Goal: Task Accomplishment & Management: Complete application form

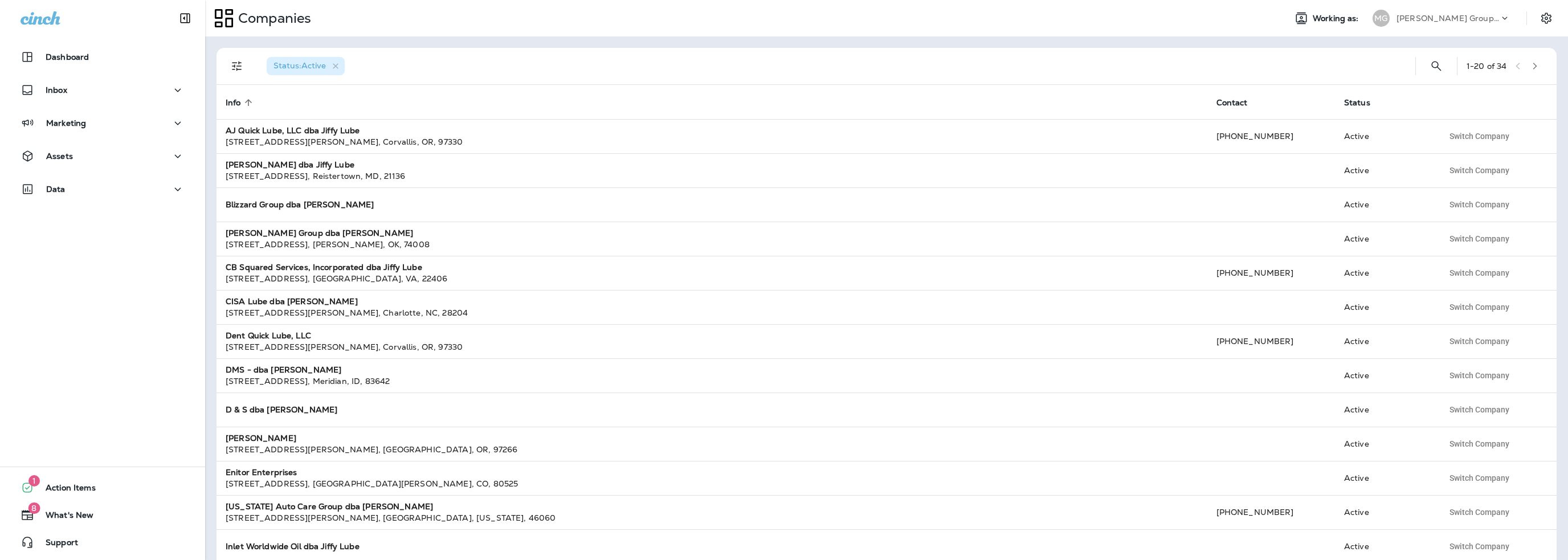
click at [1426, 19] on p "[PERSON_NAME] Group dba [PERSON_NAME]" at bounding box center [1448, 18] width 102 height 9
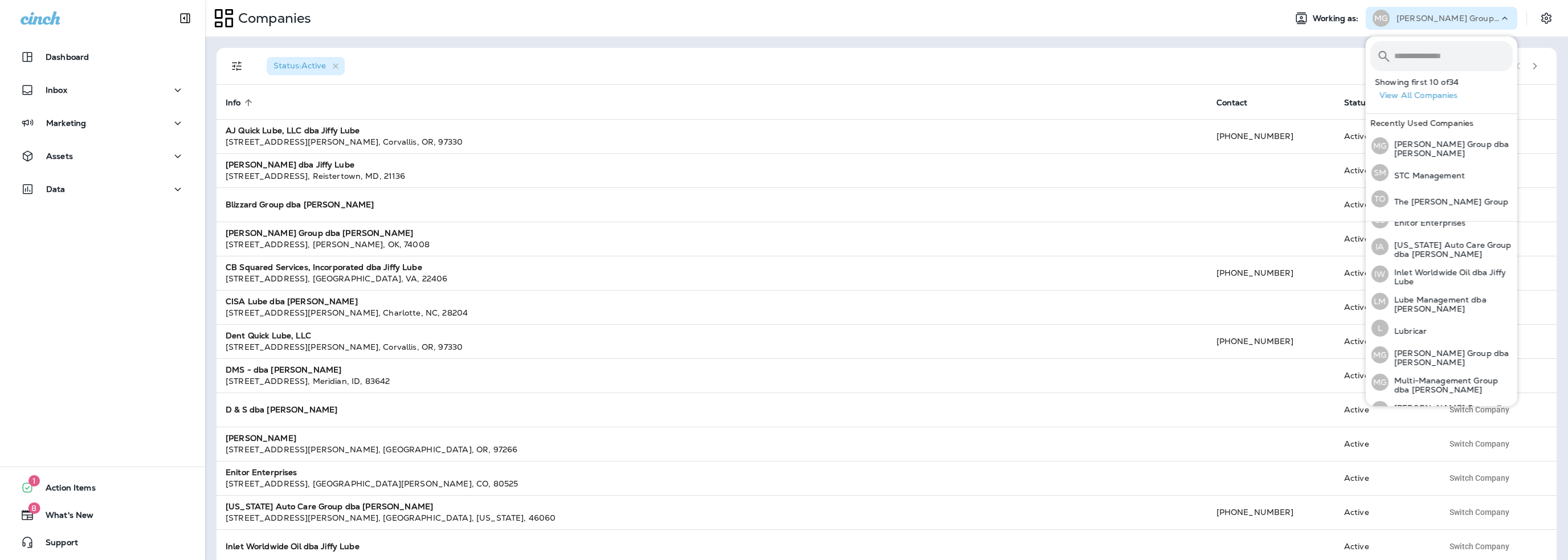
scroll to position [285, 0]
click at [1420, 296] on p "Lube Management dba [PERSON_NAME]" at bounding box center [1450, 302] width 124 height 18
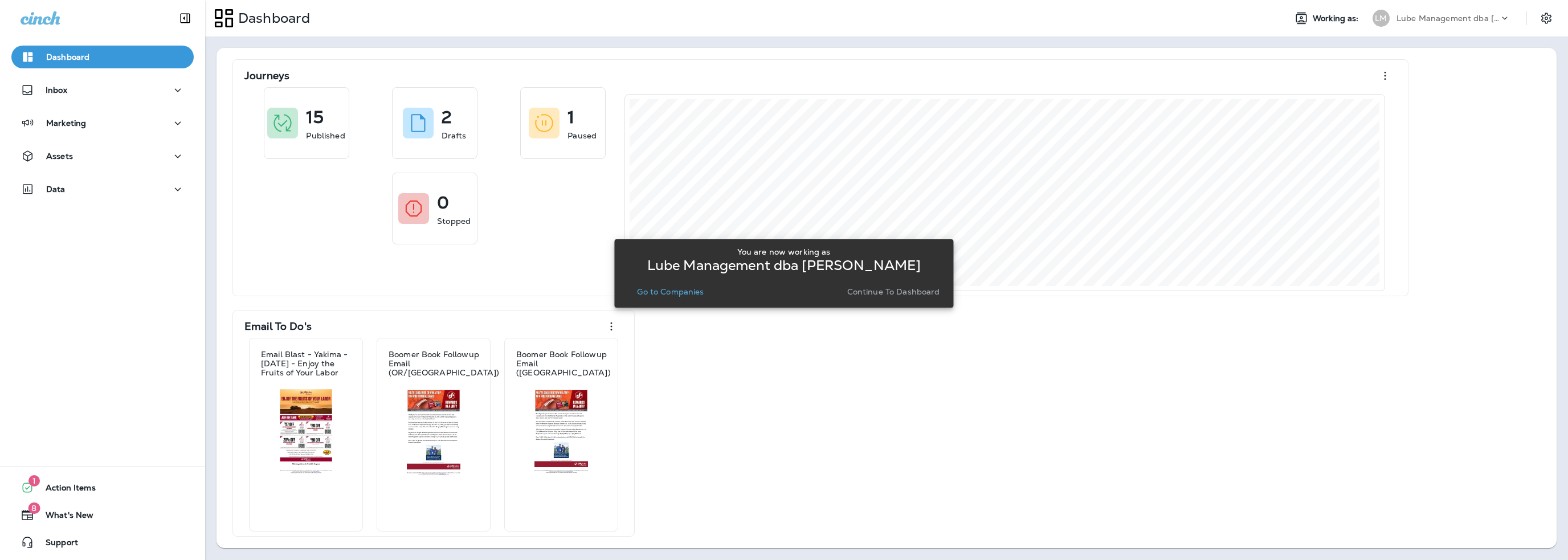
click at [663, 289] on p "Go to Companies" at bounding box center [670, 291] width 67 height 9
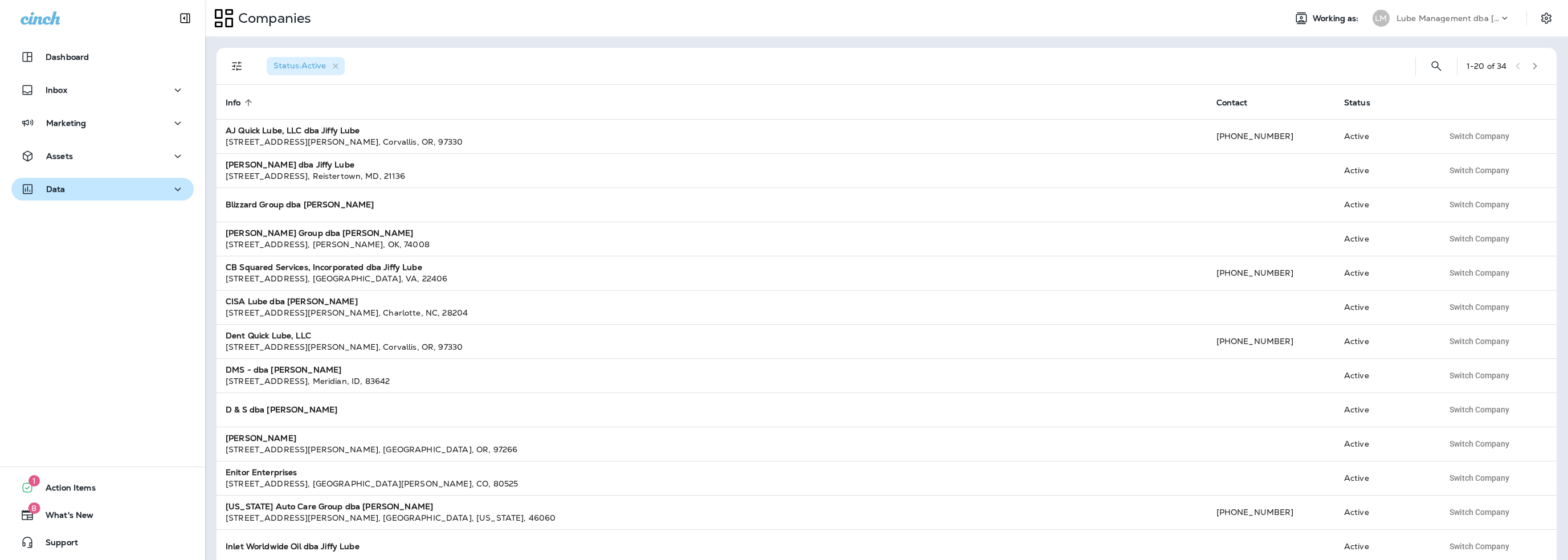
click at [107, 195] on div "Data" at bounding box center [102, 189] width 164 height 14
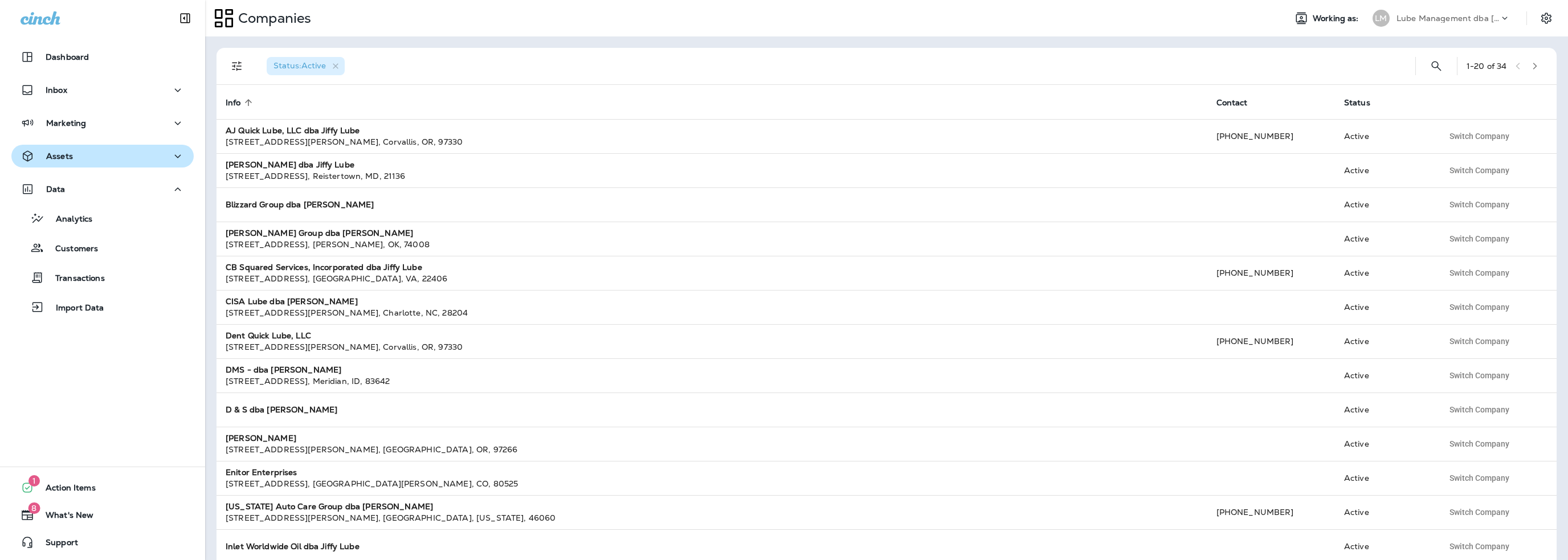
click at [84, 160] on div "Assets" at bounding box center [102, 156] width 164 height 14
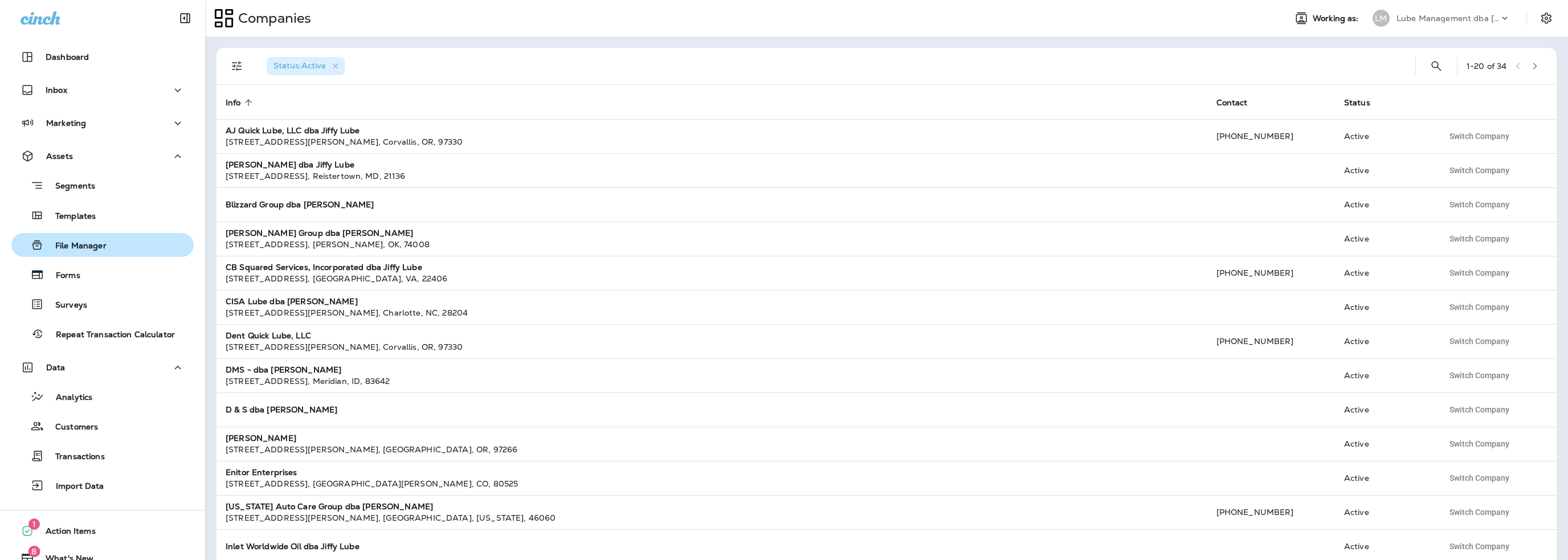
click at [79, 245] on p "File Manager" at bounding box center [75, 246] width 62 height 11
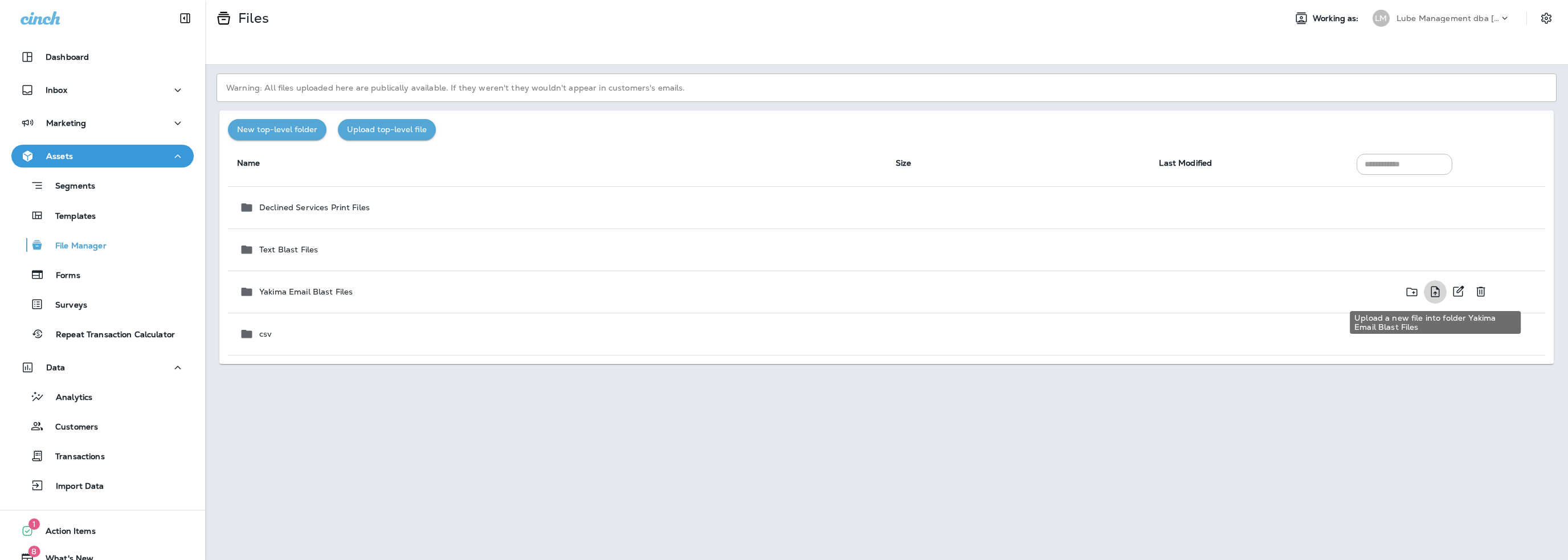
click at [1433, 291] on icon "Upload a new file into folder Yakima Email Blast Files" at bounding box center [1435, 292] width 14 height 14
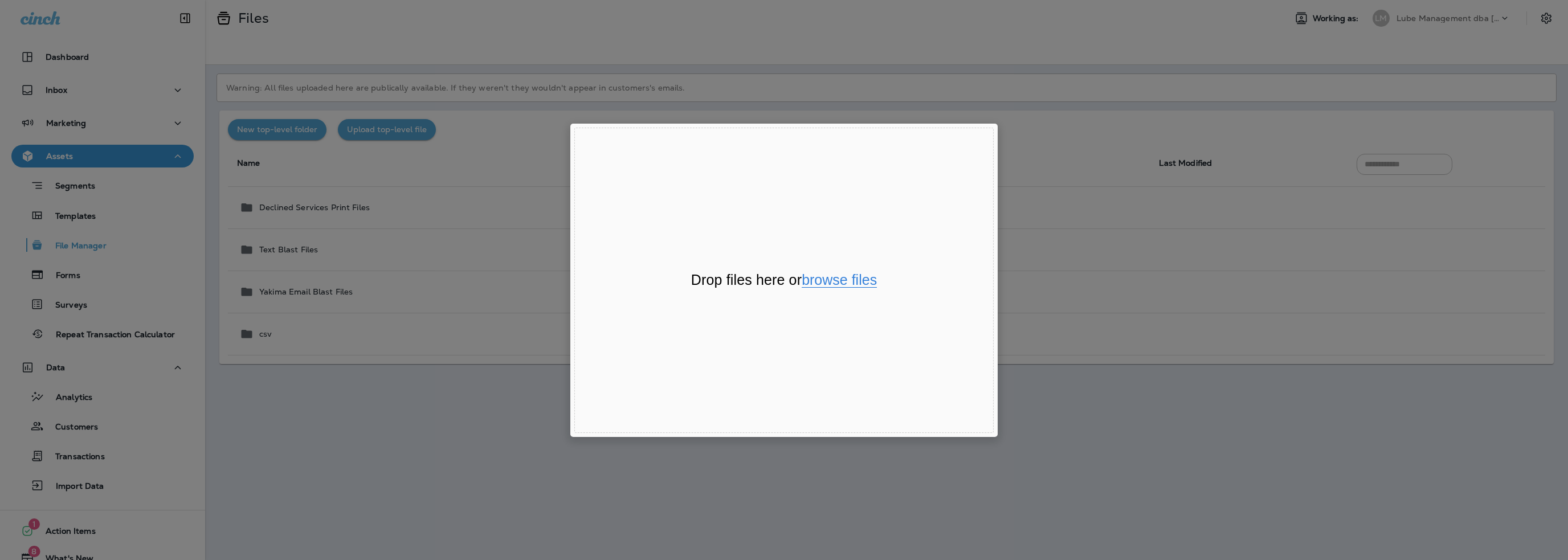
click at [856, 281] on button "browse files" at bounding box center [839, 281] width 75 height 15
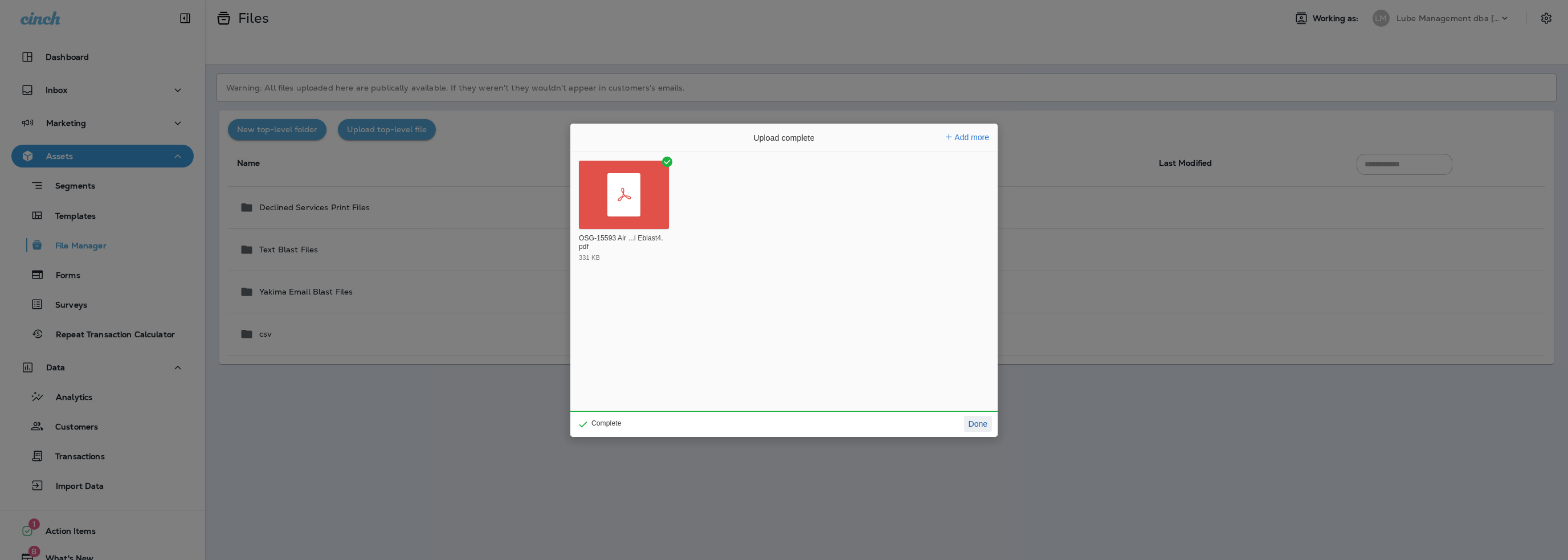
click at [978, 430] on button "Done" at bounding box center [978, 424] width 28 height 16
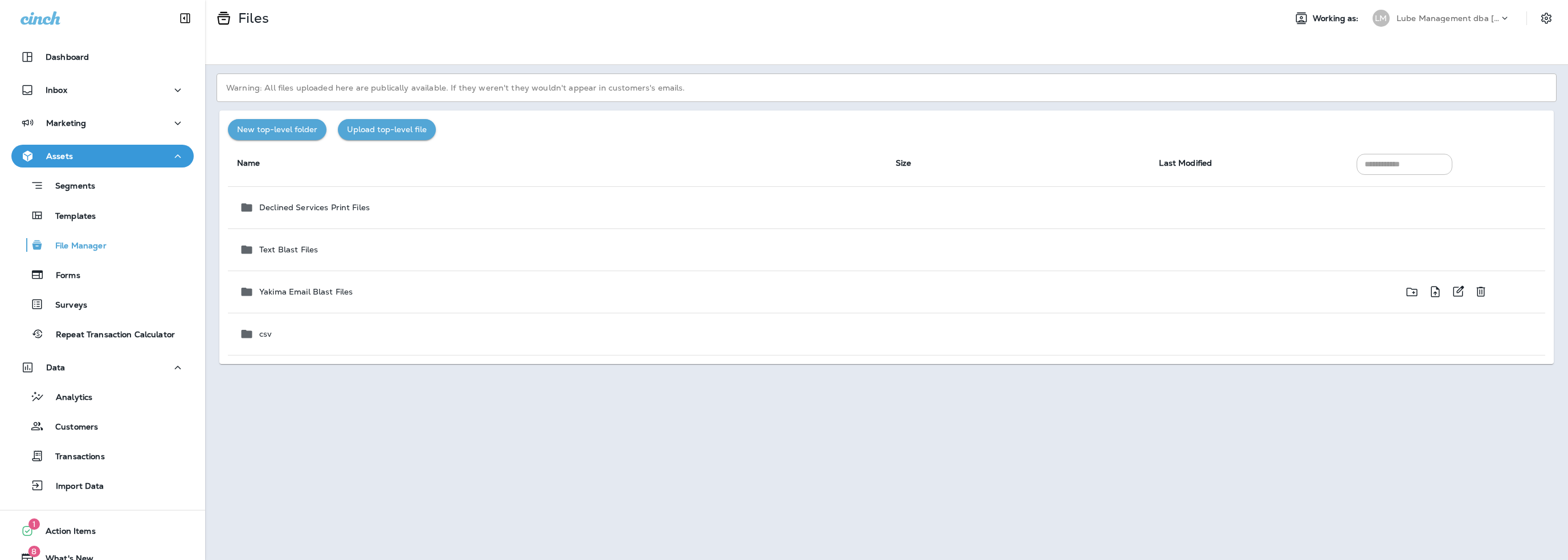
click at [340, 292] on p "Yakima Email Blast Files" at bounding box center [306, 291] width 94 height 9
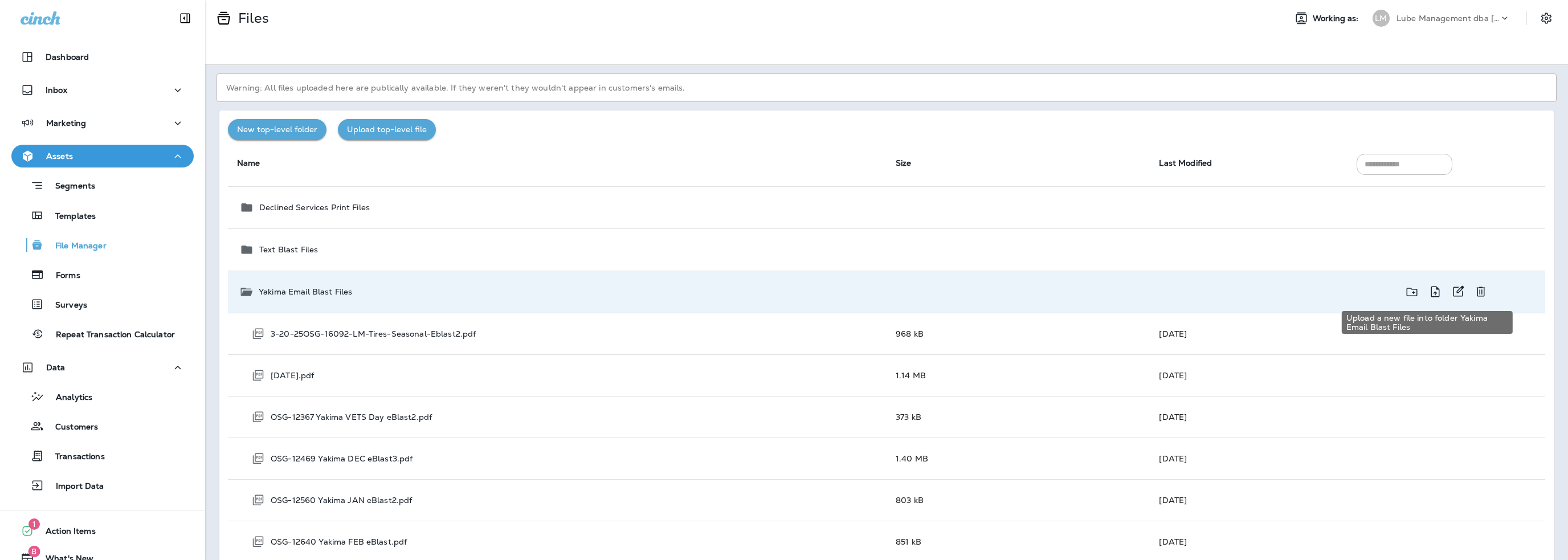
click at [1428, 291] on icon "Upload a new file into folder Yakima Email Blast Files" at bounding box center [1435, 292] width 14 height 14
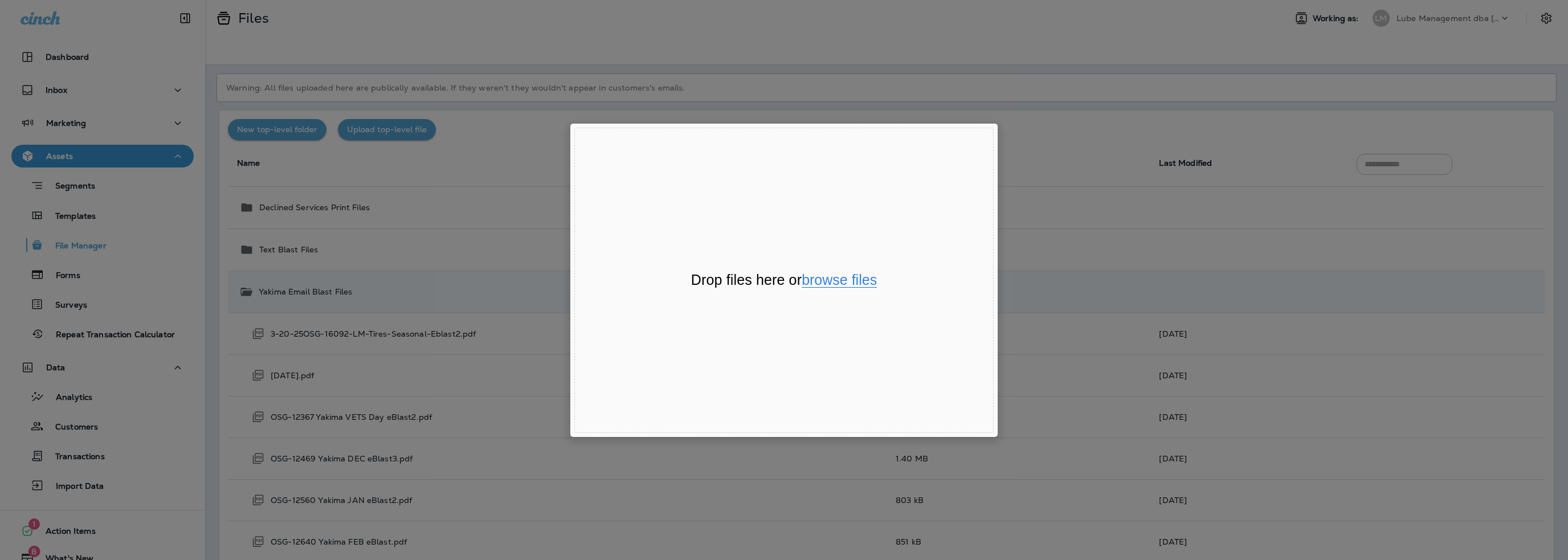
click at [854, 277] on button "browse files" at bounding box center [839, 281] width 75 height 15
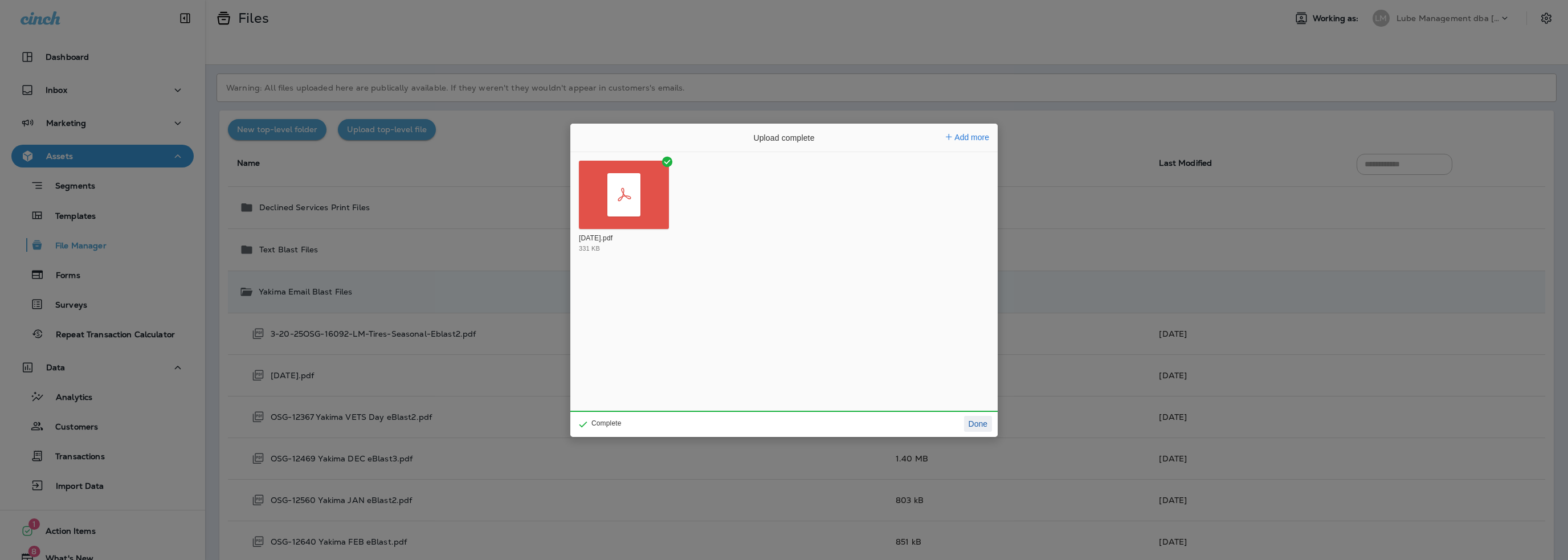
click at [975, 421] on button "Done" at bounding box center [978, 424] width 28 height 16
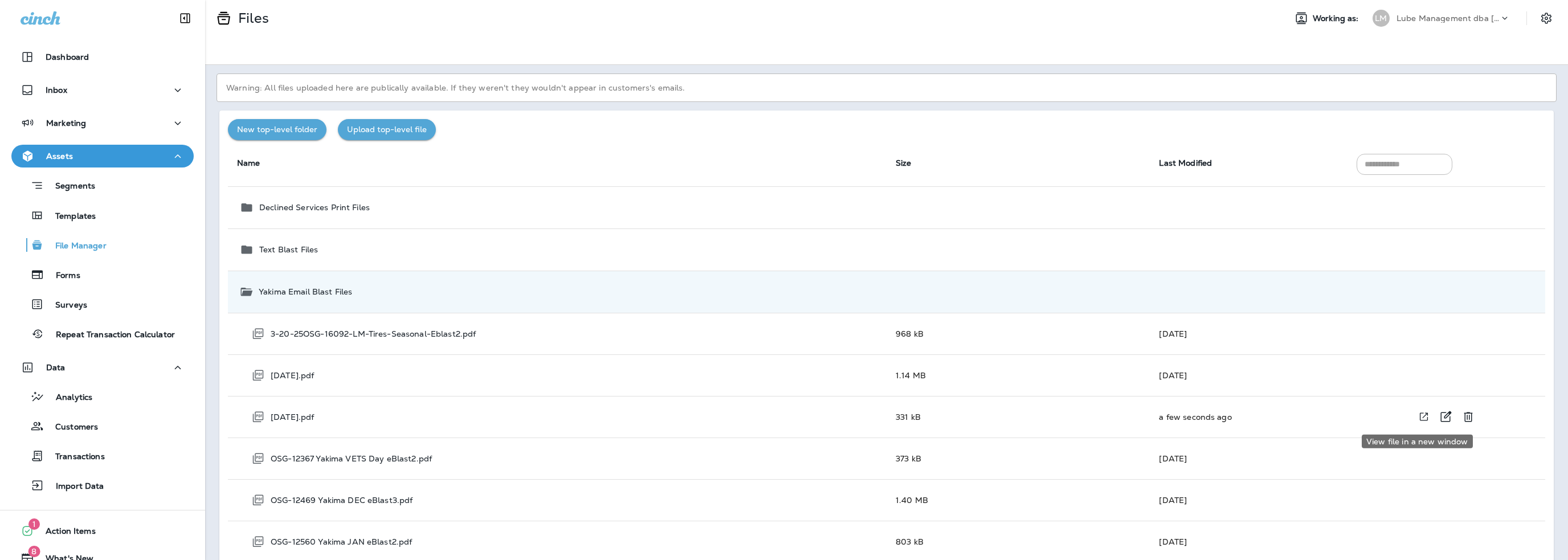
click at [1418, 415] on icon "View file in a new window" at bounding box center [1424, 417] width 11 height 12
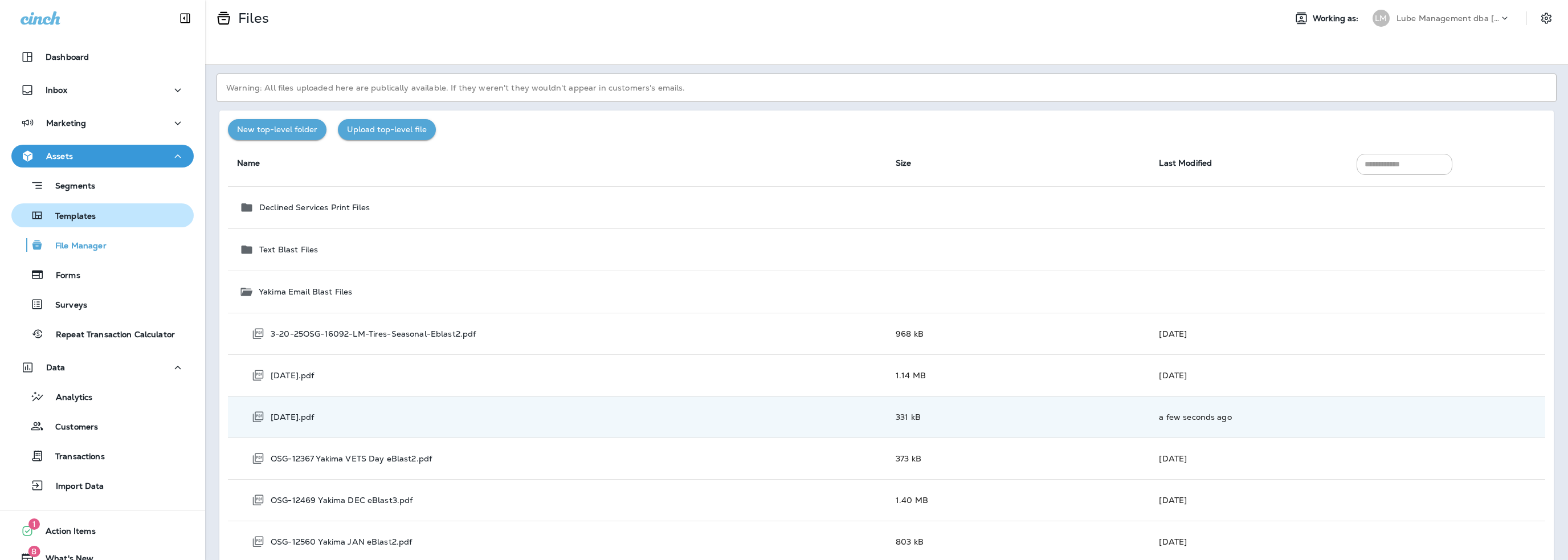
click at [74, 216] on p "Templates" at bounding box center [69, 216] width 52 height 11
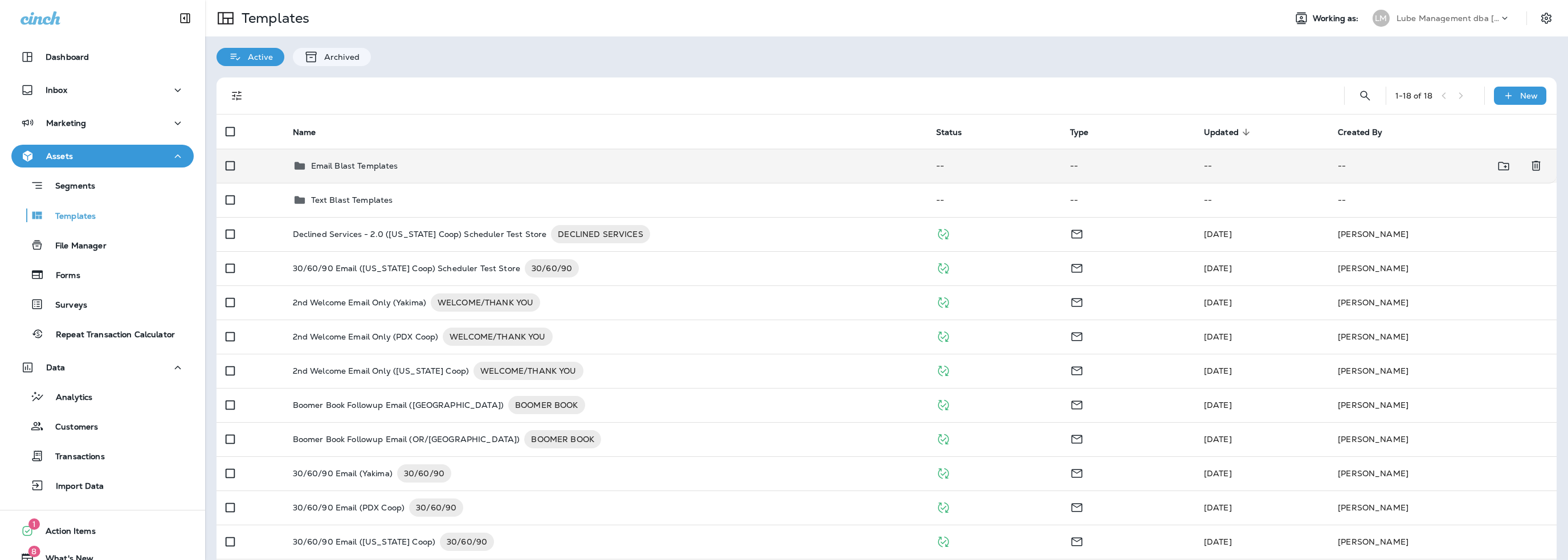
click at [349, 162] on p "Email Blast Templates" at bounding box center [355, 166] width 87 height 9
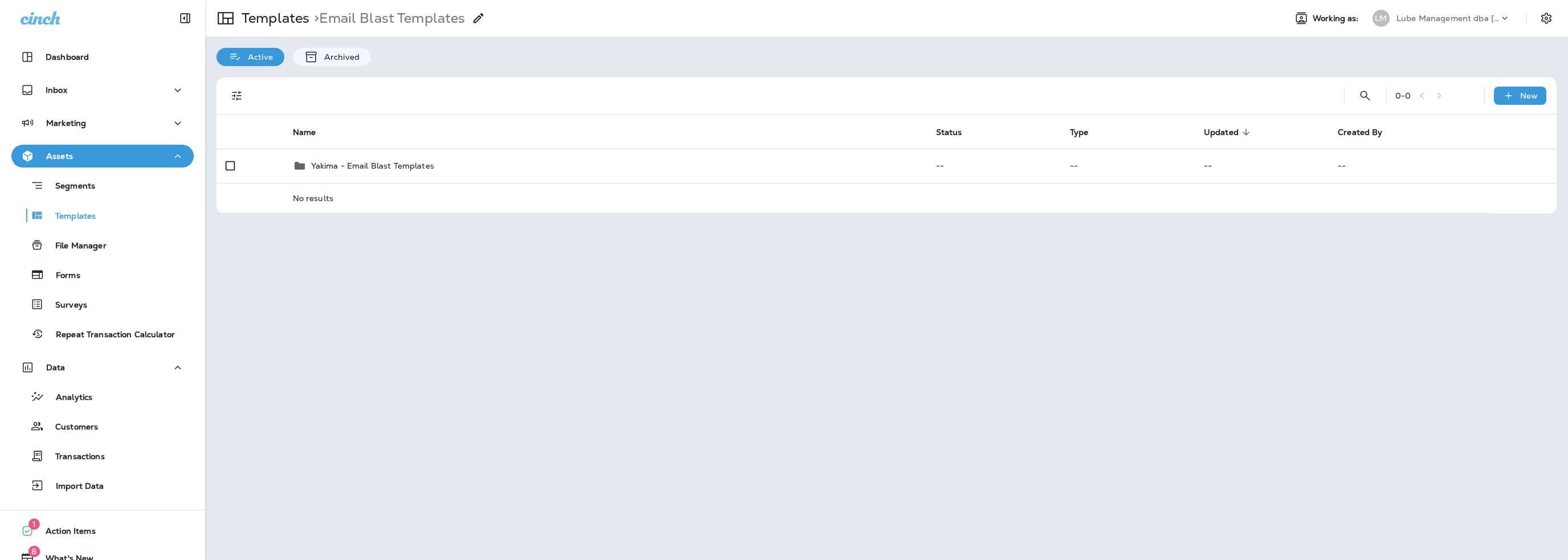
click at [347, 162] on p "Yakima - Email Blast Templates" at bounding box center [372, 166] width 123 height 9
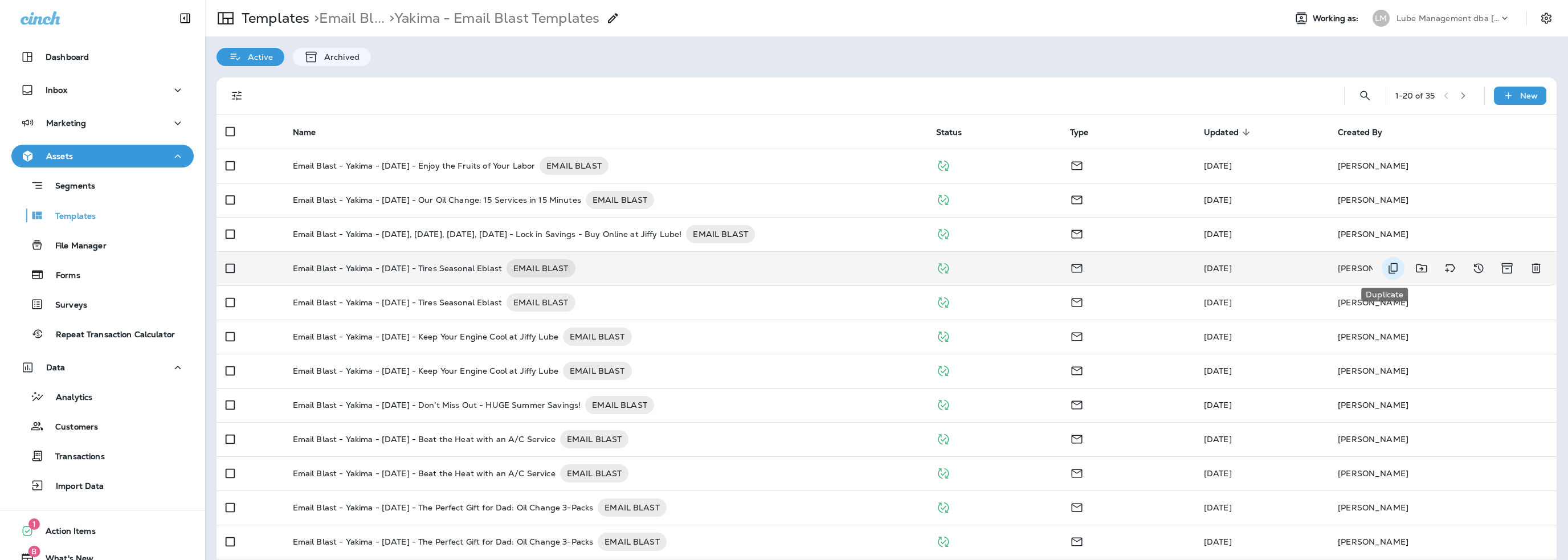
click at [1387, 269] on icon "Duplicate" at bounding box center [1393, 268] width 14 height 14
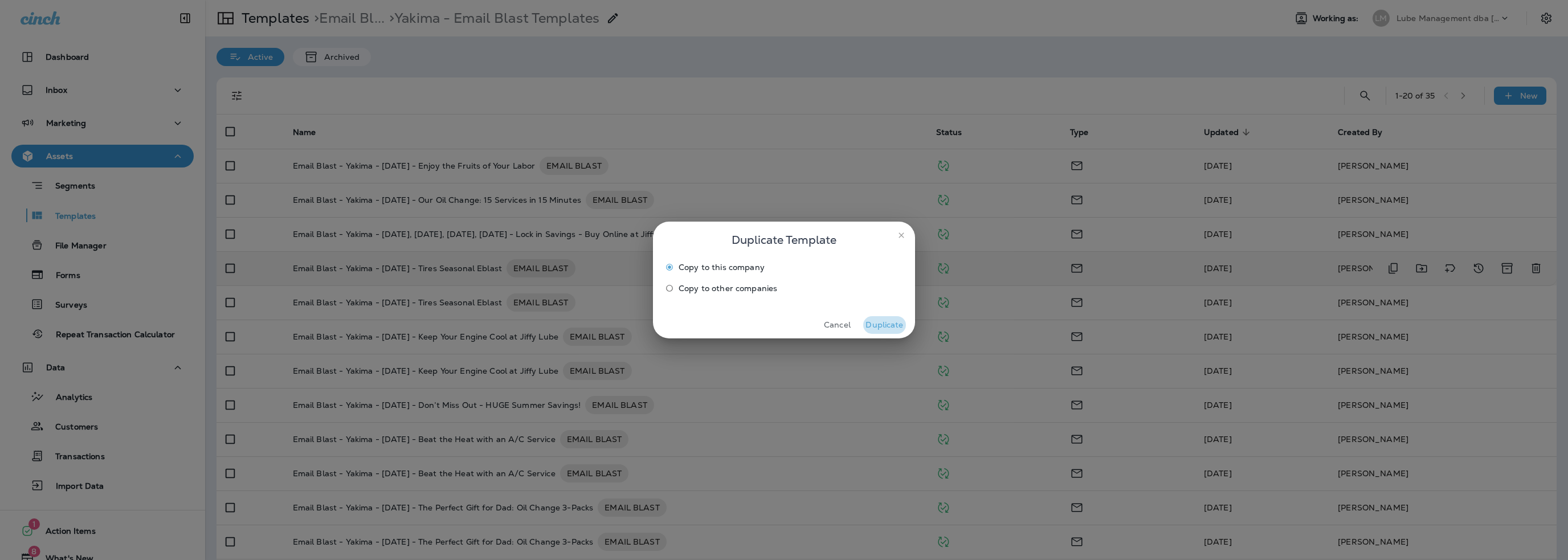
click at [888, 327] on button "Duplicate" at bounding box center [884, 325] width 43 height 17
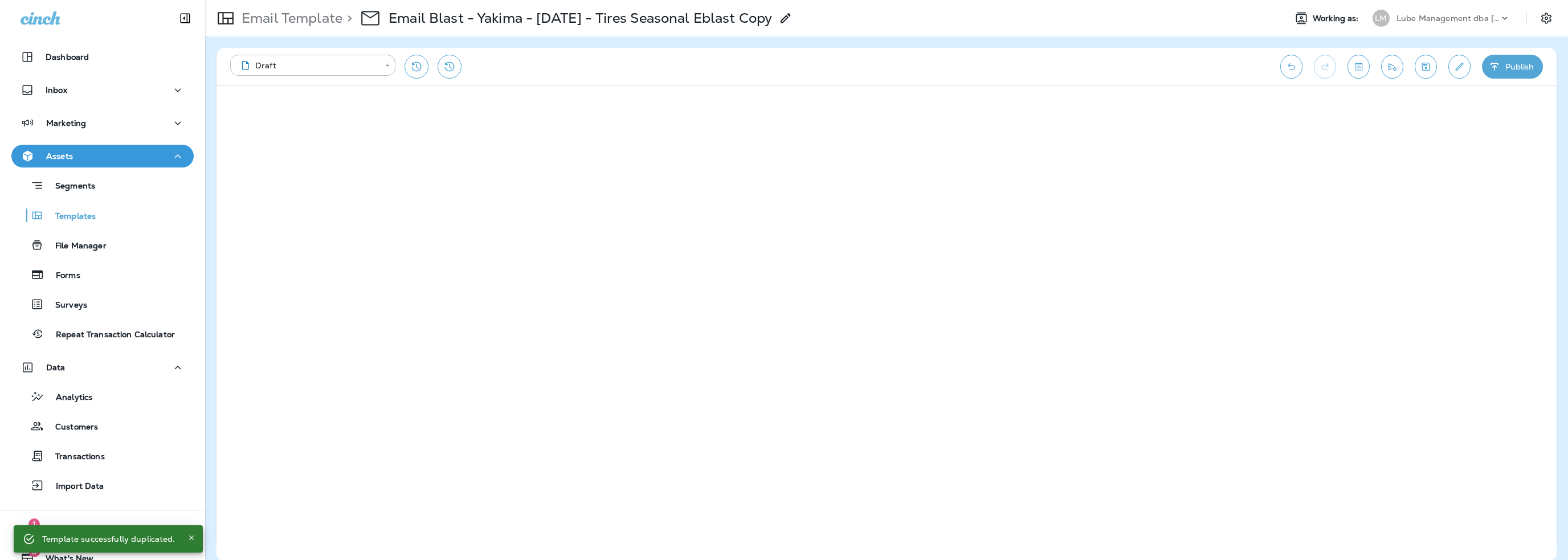
click at [793, 17] on icon at bounding box center [786, 18] width 14 height 14
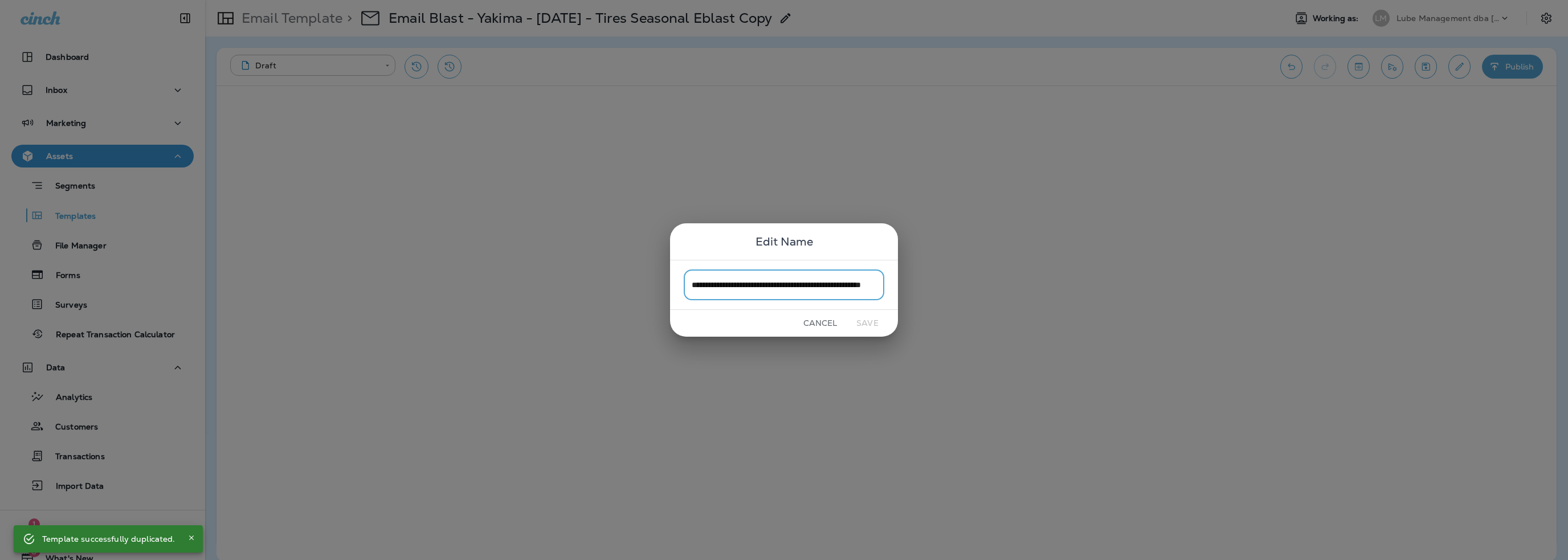
scroll to position [0, 49]
click at [878, 286] on input "**********" at bounding box center [784, 284] width 201 height 30
drag, startPoint x: 878, startPoint y: 286, endPoint x: 731, endPoint y: 288, distance: 147.0
click at [731, 288] on input "**********" at bounding box center [784, 284] width 201 height 30
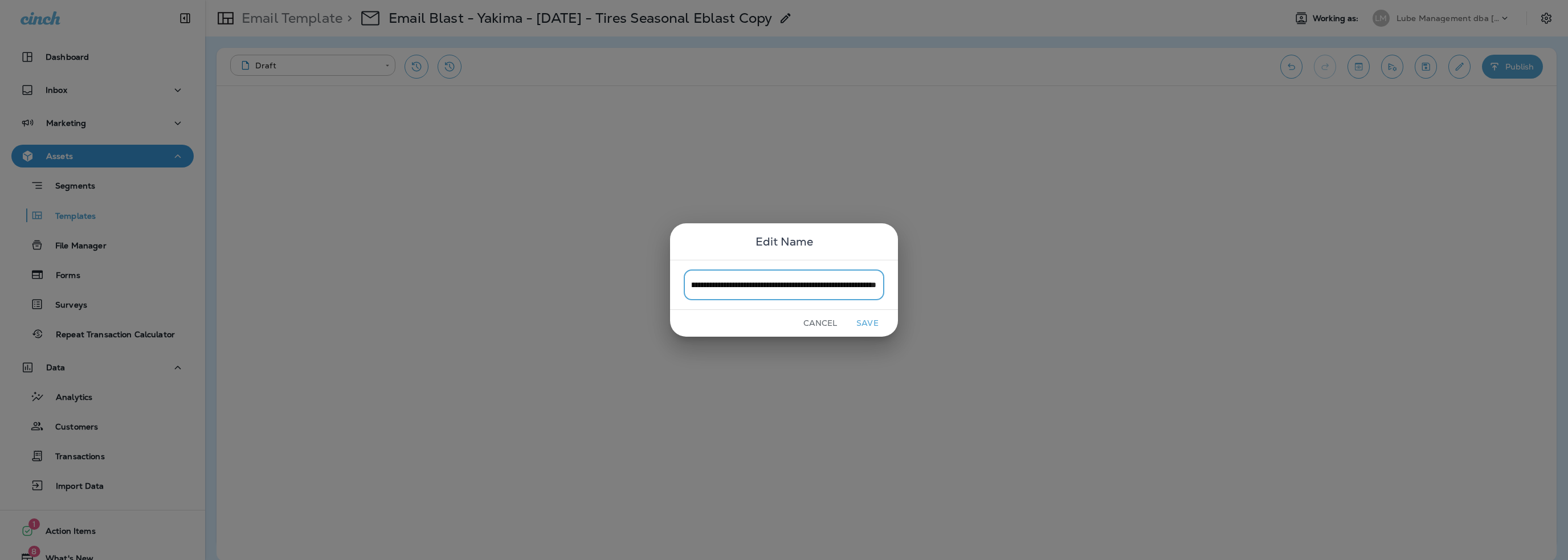
type input "**********"
click at [866, 321] on button "Save" at bounding box center [868, 323] width 43 height 17
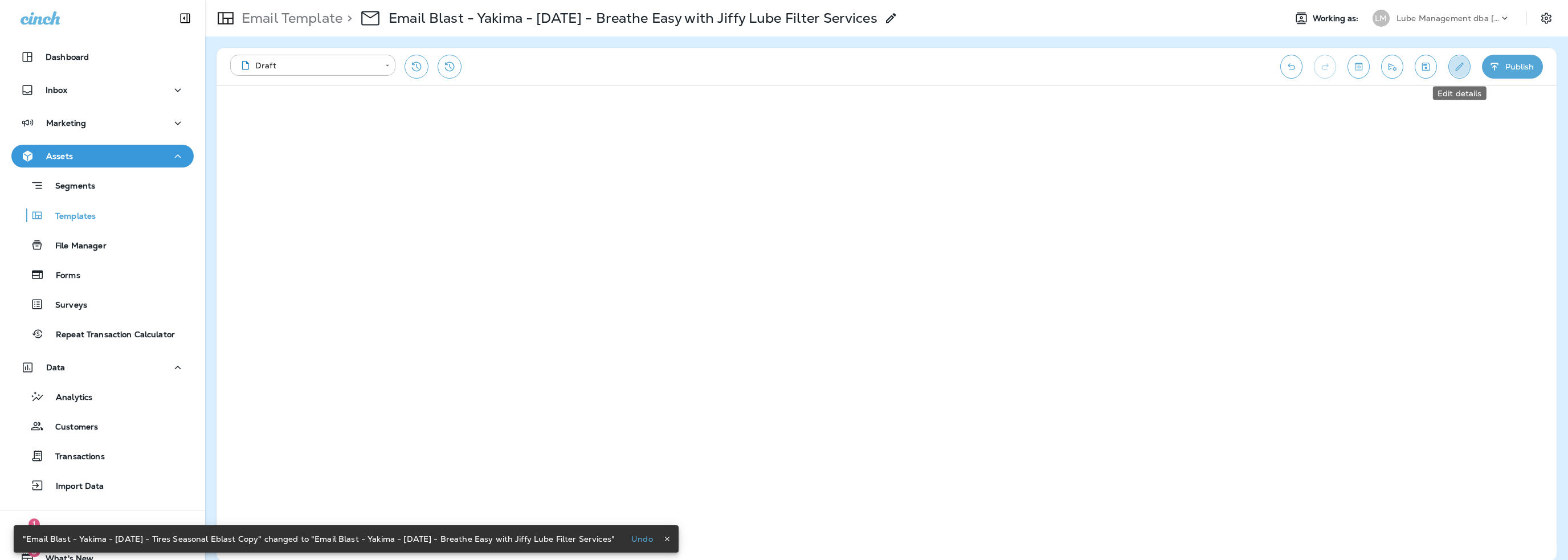
click at [1466, 65] on button "Edit details" at bounding box center [1459, 67] width 22 height 24
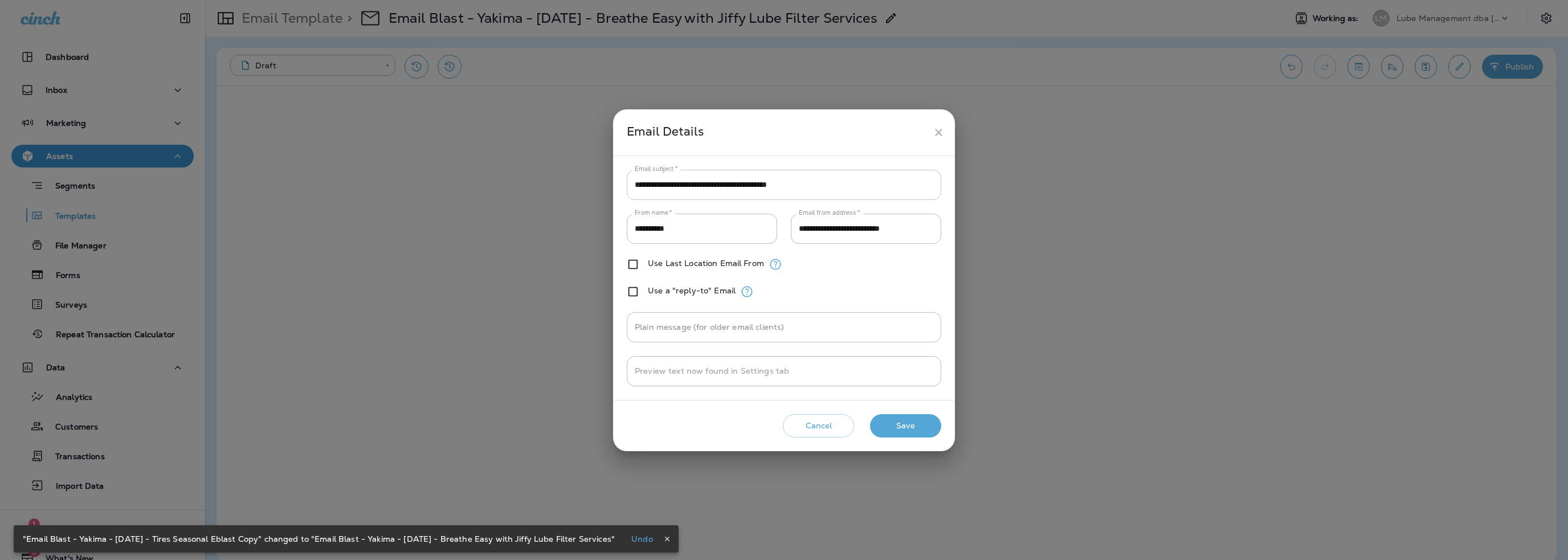
click at [701, 181] on input "**********" at bounding box center [784, 185] width 314 height 30
paste input "text"
type input "**********"
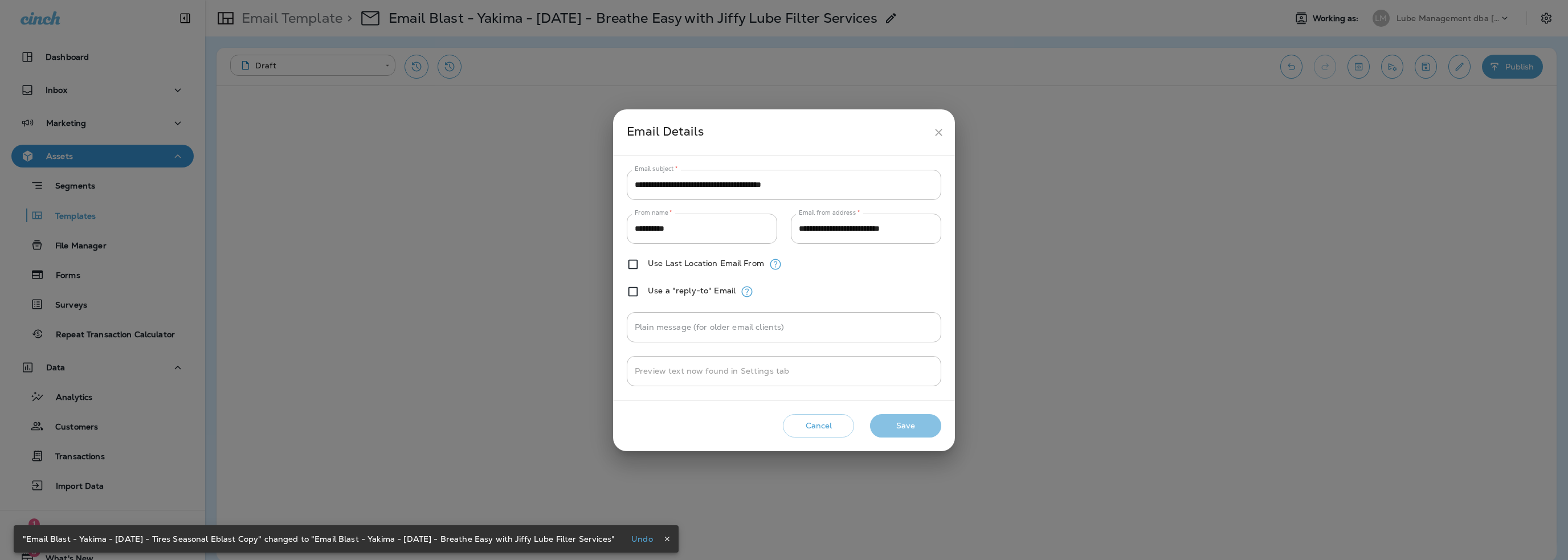
click at [899, 427] on button "Save" at bounding box center [906, 425] width 71 height 23
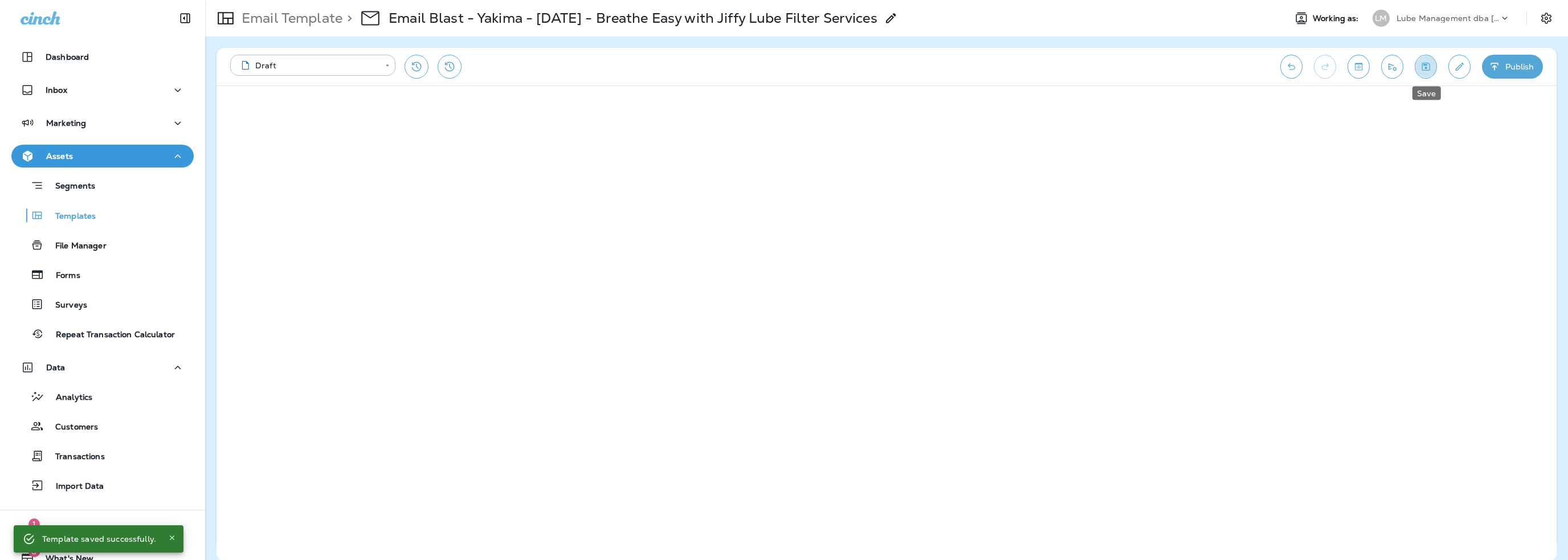
click at [1425, 67] on icon "Save" at bounding box center [1425, 67] width 12 height 11
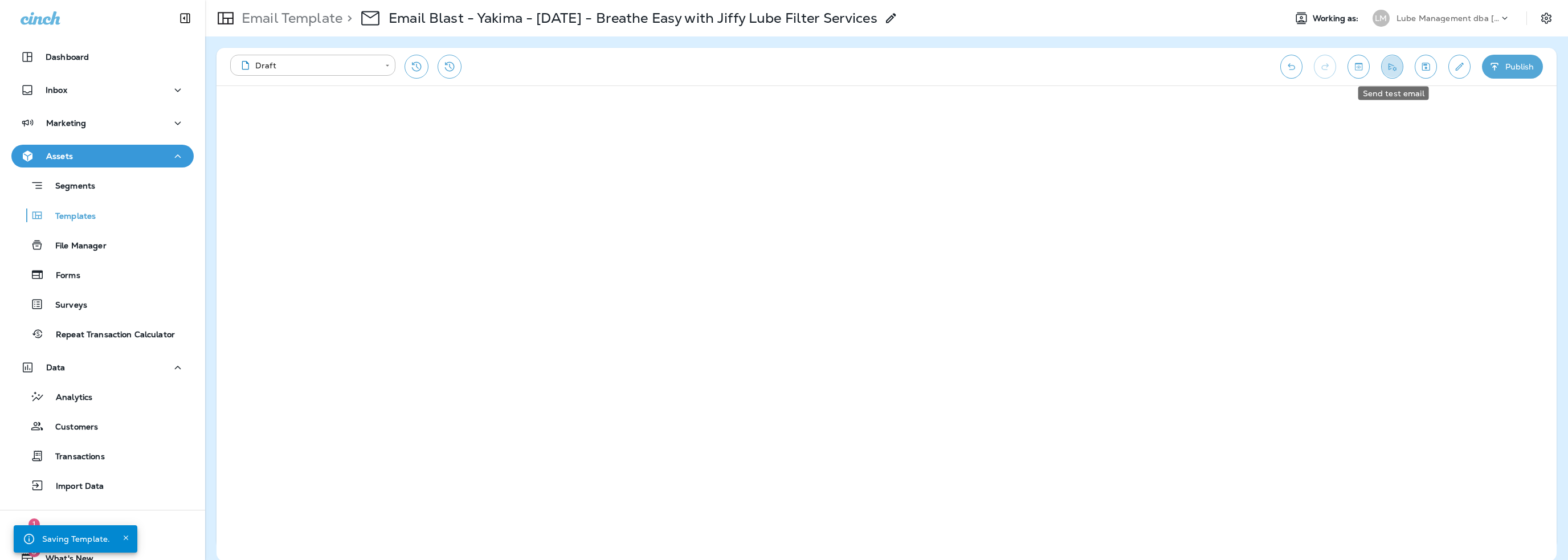
click at [1393, 63] on icon "Send test email" at bounding box center [1392, 67] width 12 height 11
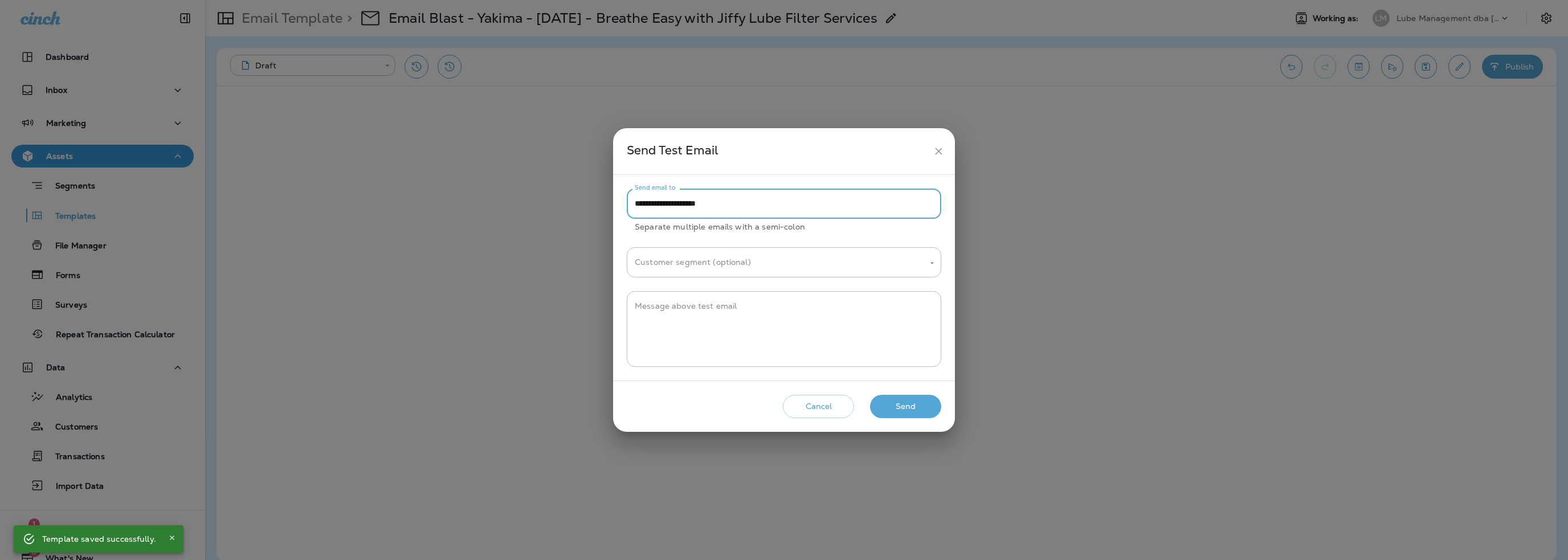
drag, startPoint x: 556, startPoint y: 206, endPoint x: 527, endPoint y: 211, distance: 29.4
click at [529, 210] on div "**********" at bounding box center [784, 280] width 1568 height 560
type input "**********"
click at [684, 312] on textarea "Message above test email" at bounding box center [784, 329] width 299 height 57
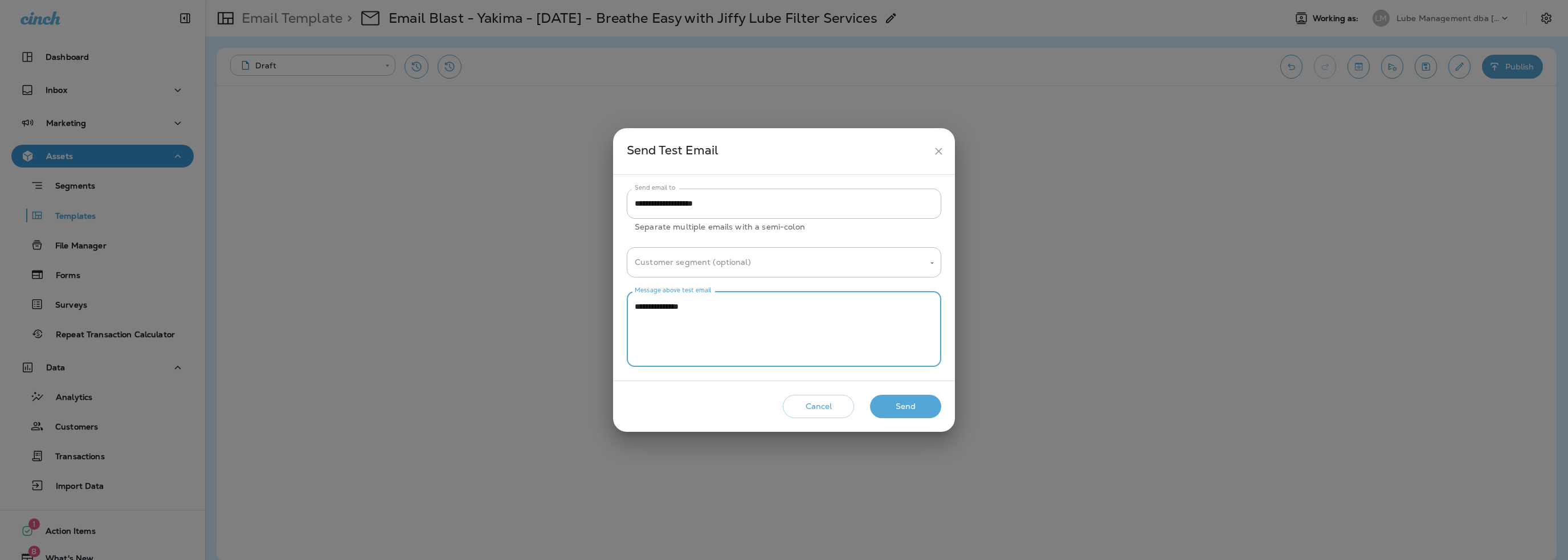
type textarea "**********"
click at [904, 403] on button "Send" at bounding box center [906, 406] width 71 height 23
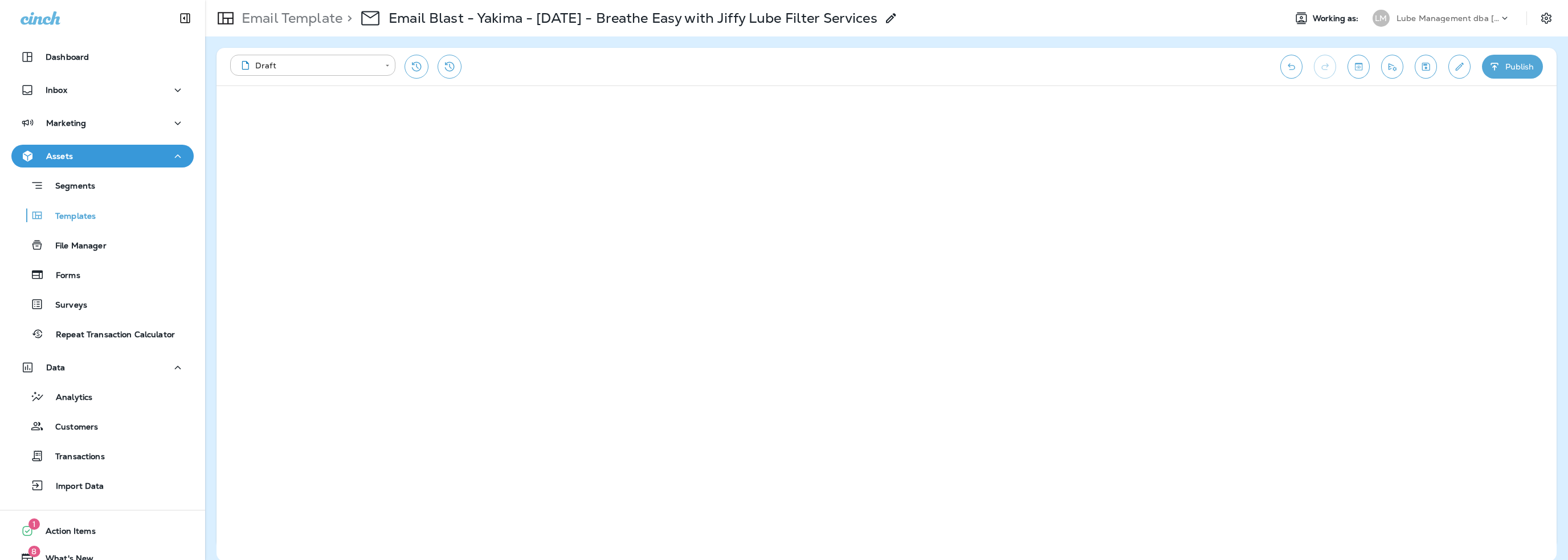
click at [1436, 16] on p "Lube Management dba [PERSON_NAME]" at bounding box center [1448, 18] width 102 height 9
type input "***"
click at [1408, 87] on div "SG SRE Group" at bounding box center [1404, 91] width 75 height 26
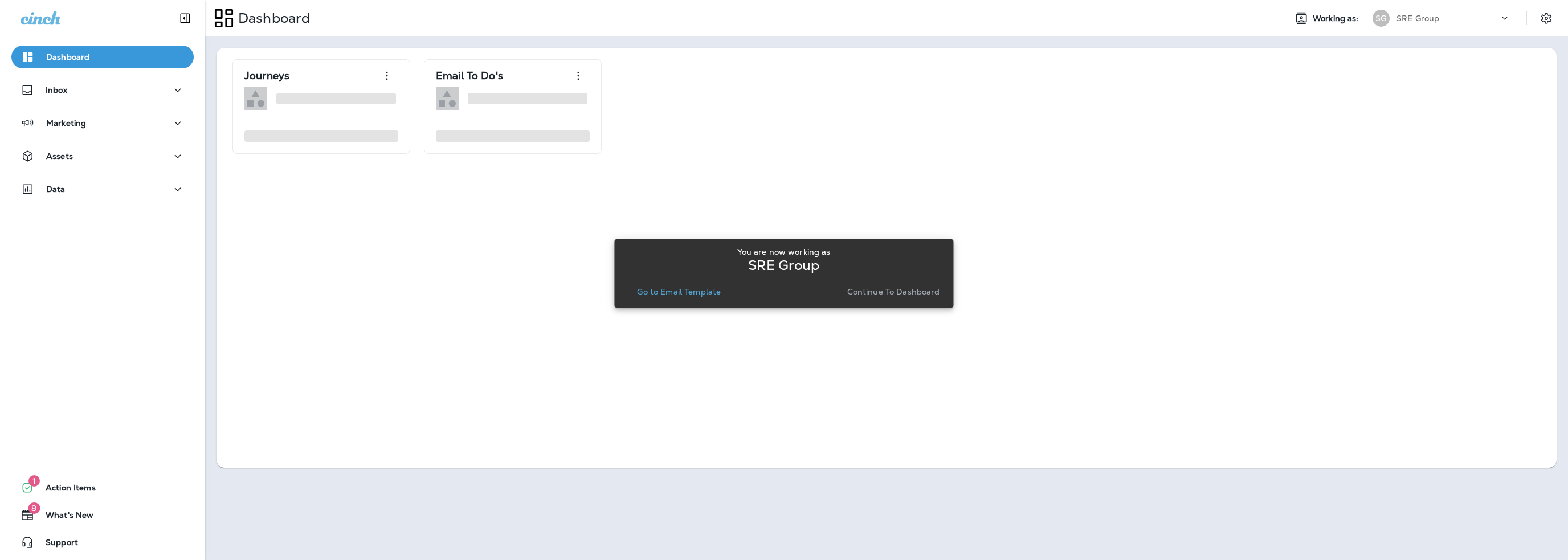
click at [659, 287] on p "Go to Email Template" at bounding box center [679, 291] width 84 height 9
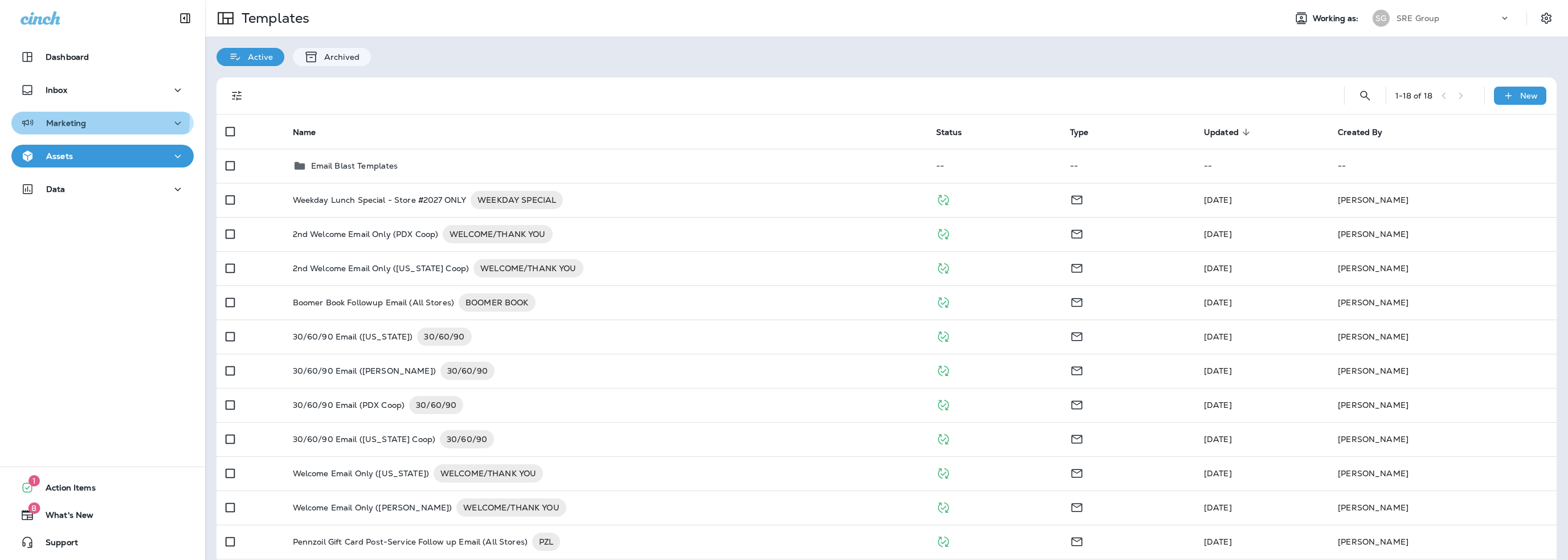
click at [87, 120] on div "Marketing" at bounding box center [102, 123] width 164 height 14
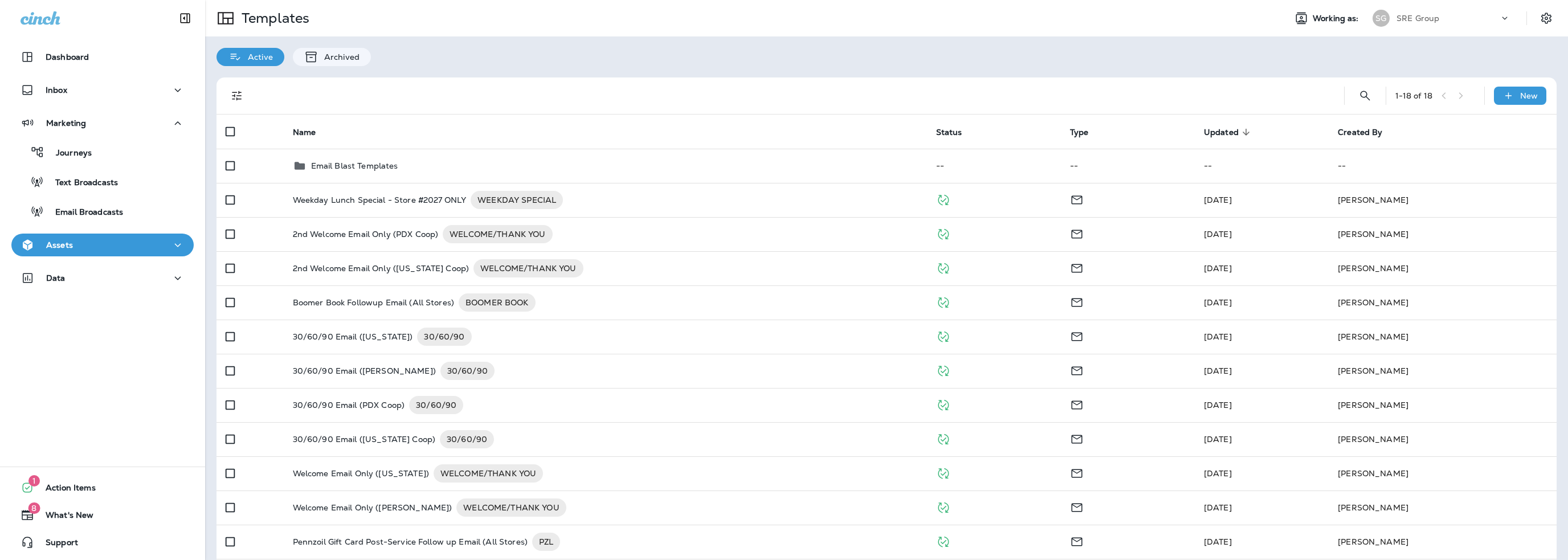
drag, startPoint x: 68, startPoint y: 244, endPoint x: 65, endPoint y: 255, distance: 11.4
click at [67, 244] on p "Assets" at bounding box center [59, 244] width 27 height 9
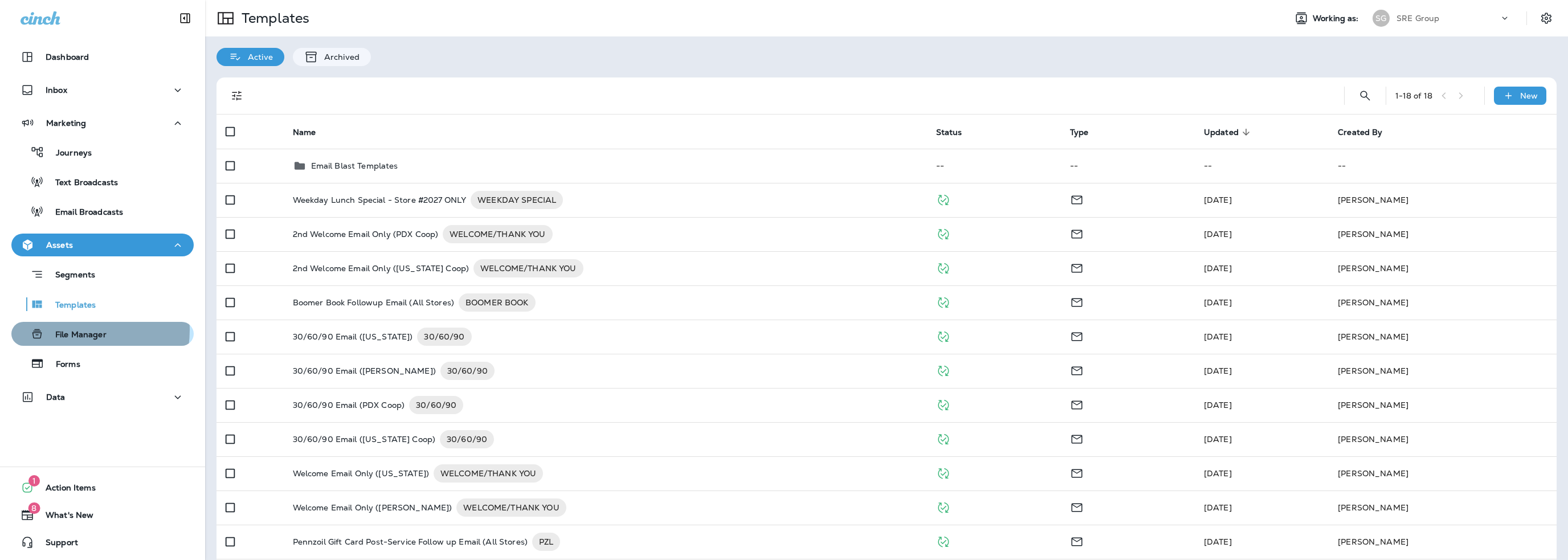
click at [71, 330] on p "File Manager" at bounding box center [75, 335] width 62 height 11
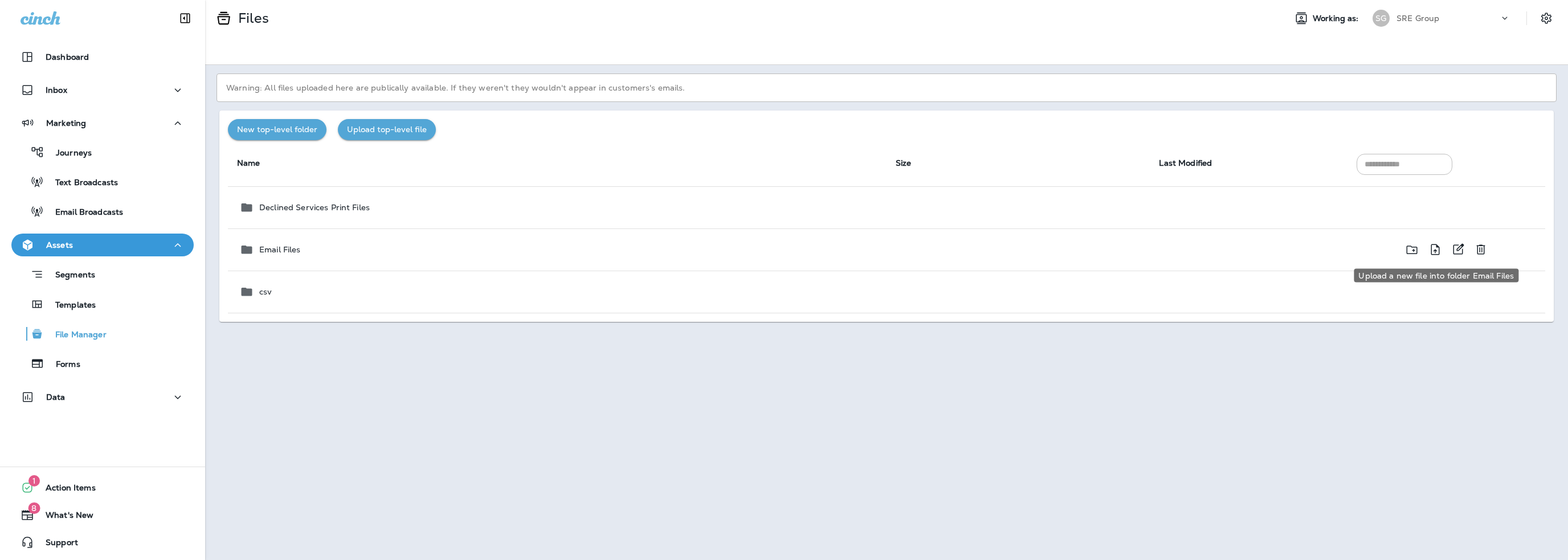
click at [1434, 249] on icon "Upload a new file into folder Email Files" at bounding box center [1436, 249] width 9 height 11
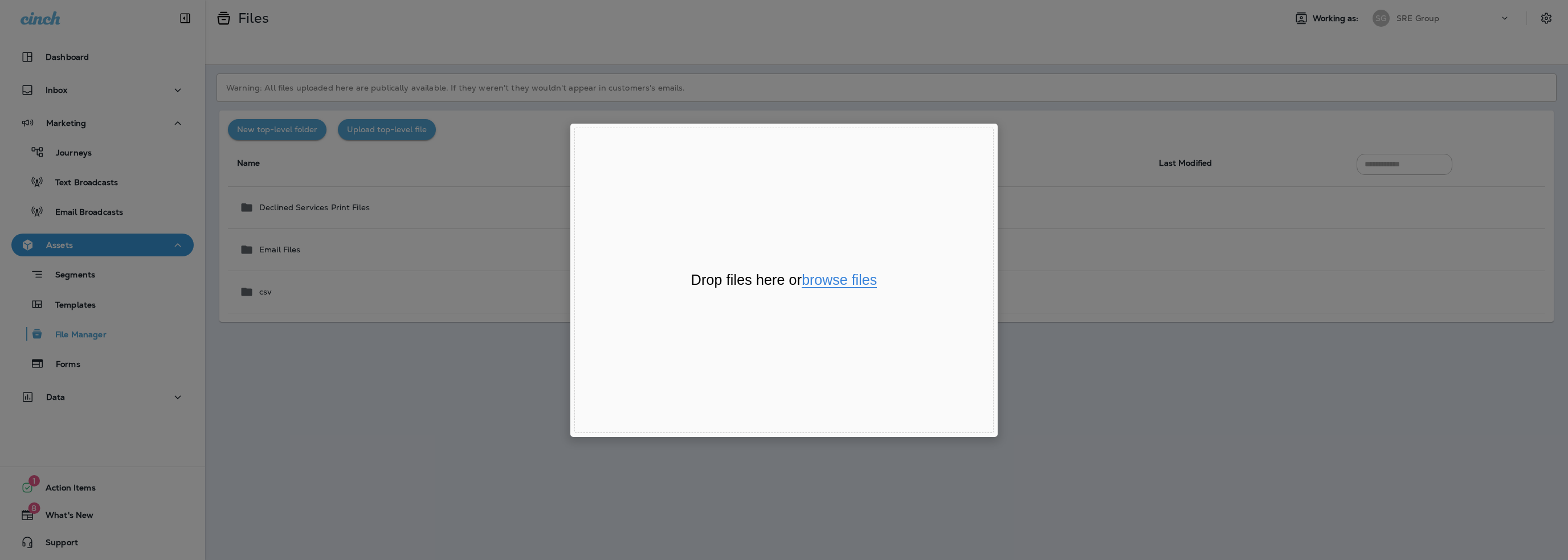
click at [866, 280] on button "browse files" at bounding box center [839, 281] width 75 height 15
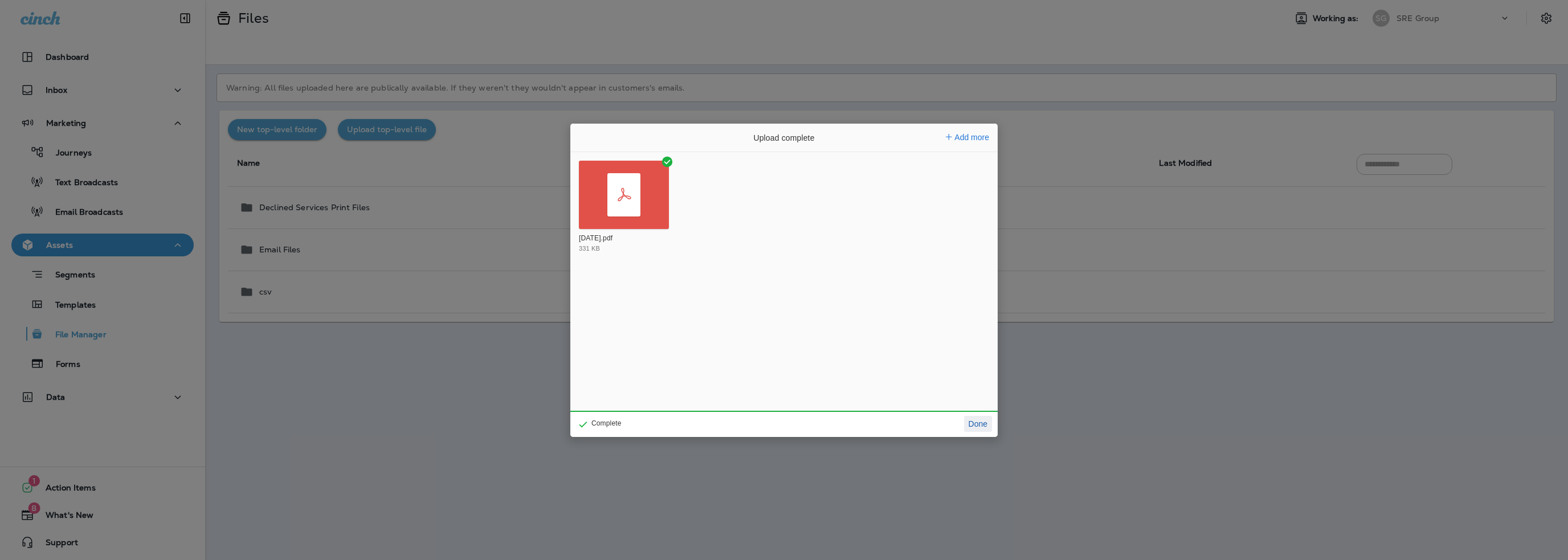
click at [981, 423] on button "Done" at bounding box center [978, 424] width 28 height 16
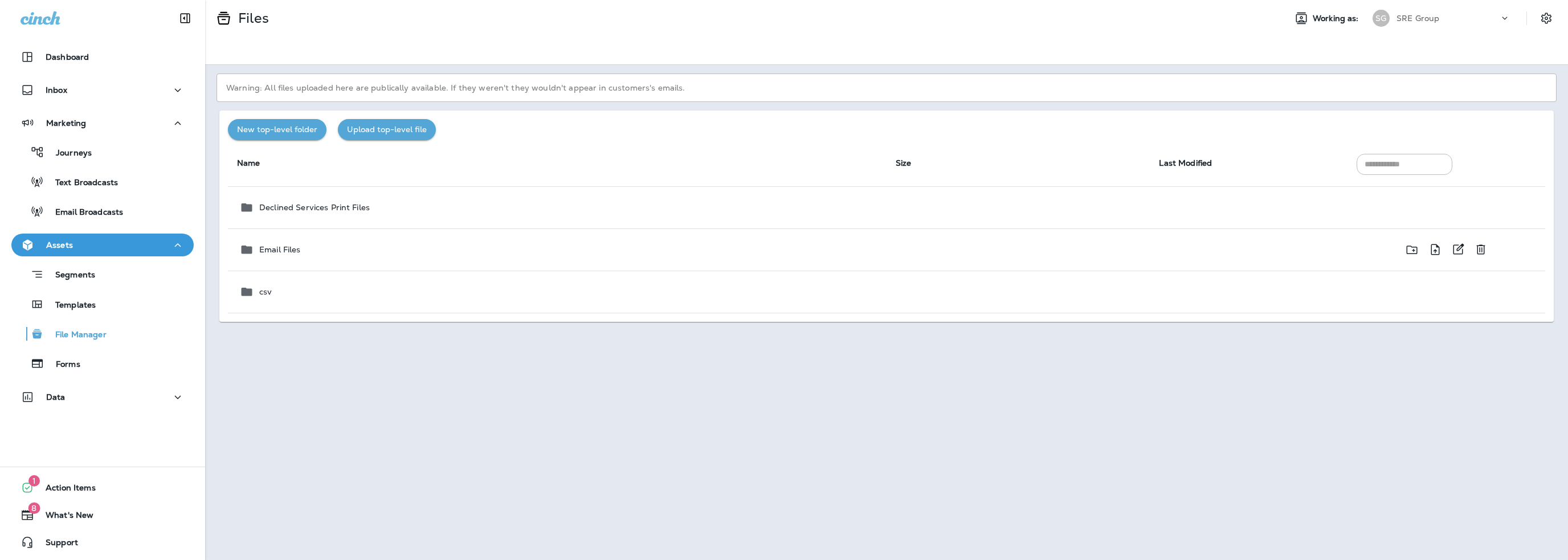
click at [306, 249] on div "Email Files" at bounding box center [558, 249] width 638 height 14
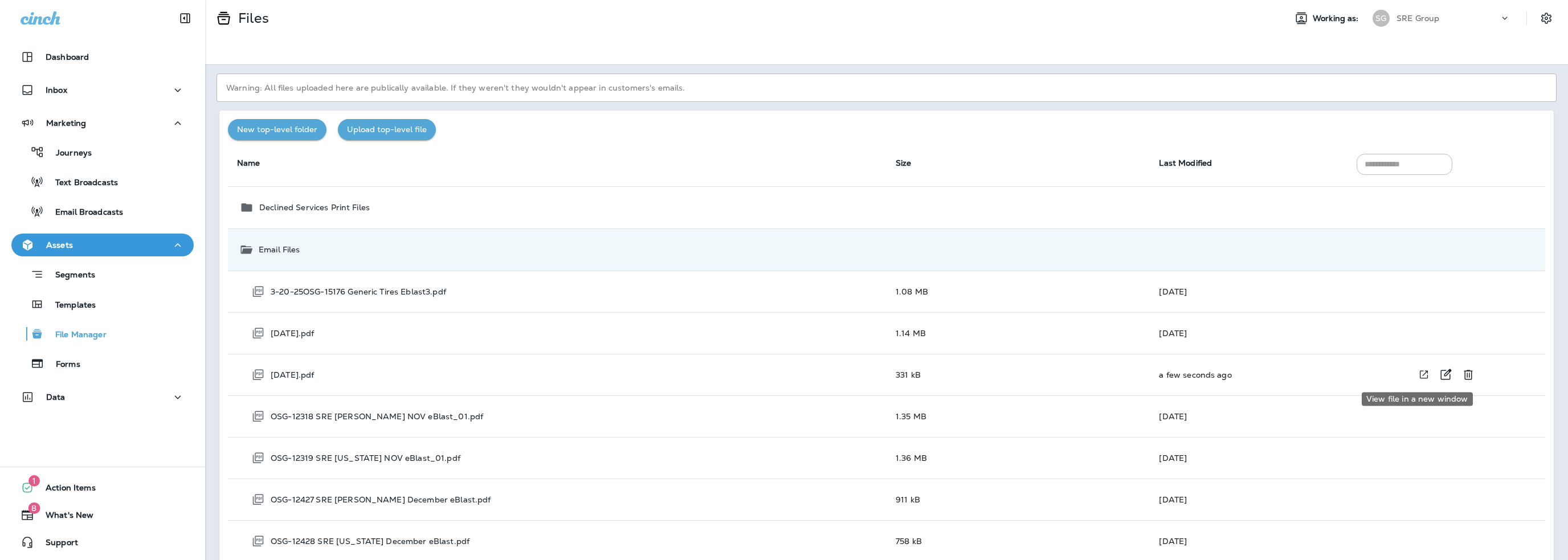
click at [1418, 374] on icon "View file in a new window" at bounding box center [1424, 374] width 11 height 12
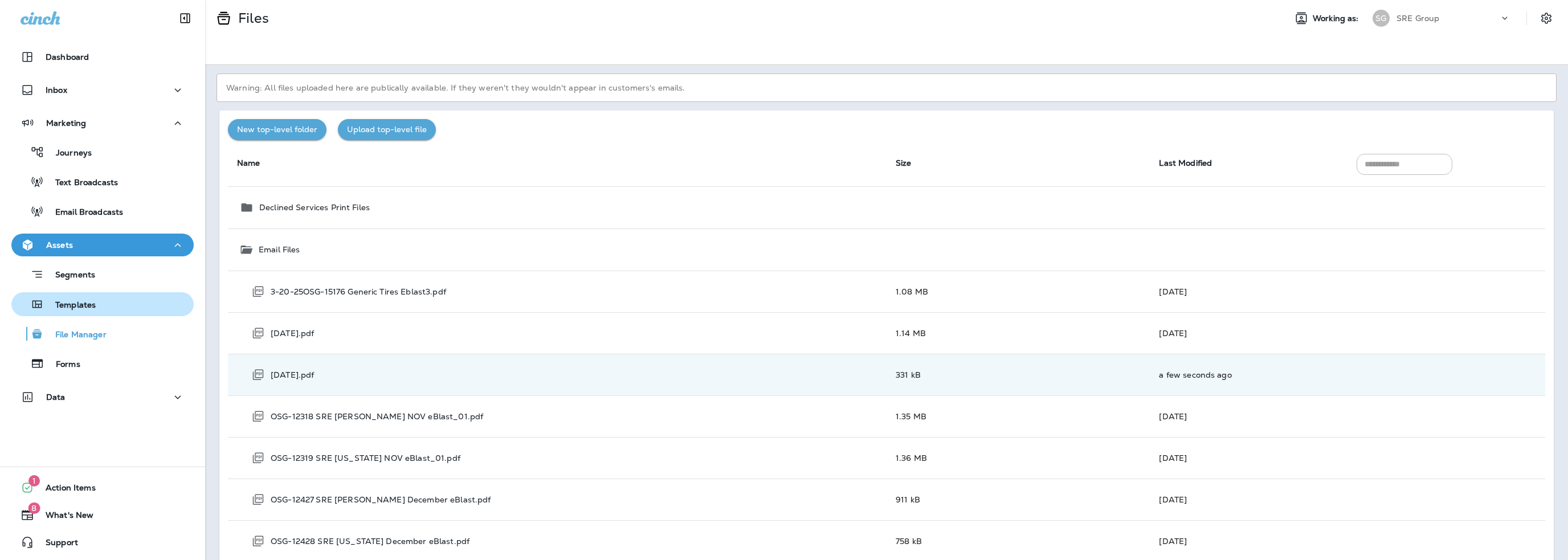
click at [87, 306] on p "Templates" at bounding box center [69, 305] width 52 height 11
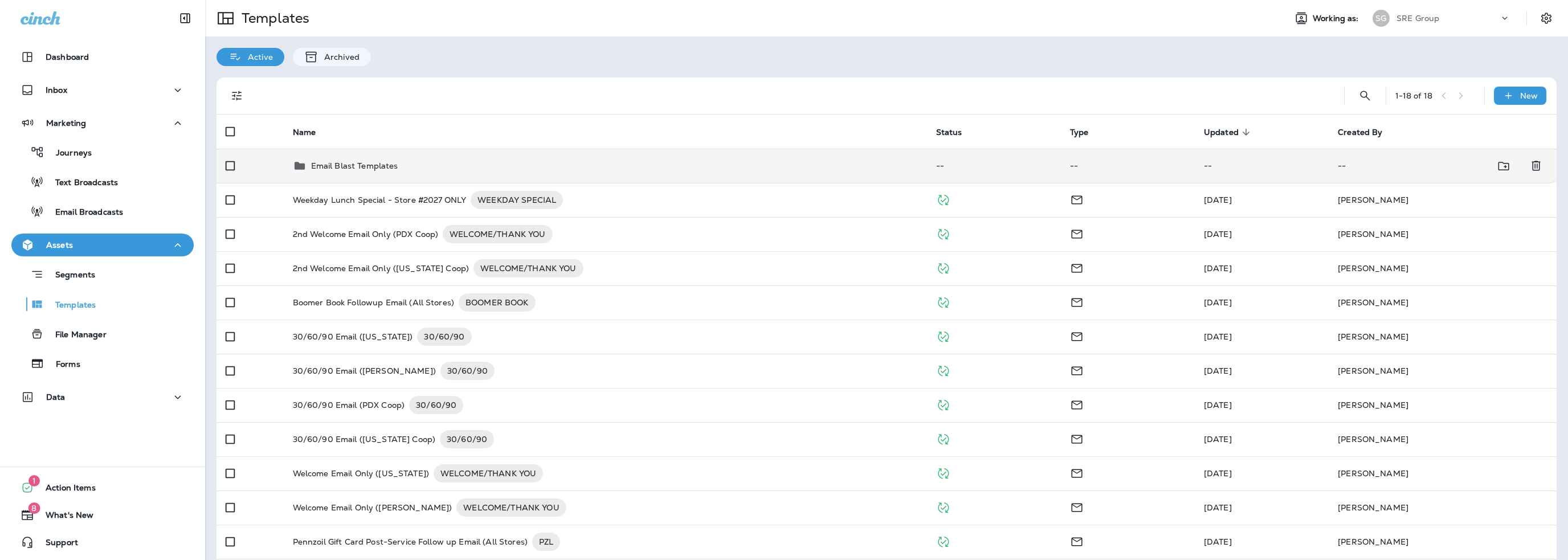
click at [389, 165] on p "Email Blast Templates" at bounding box center [355, 166] width 87 height 9
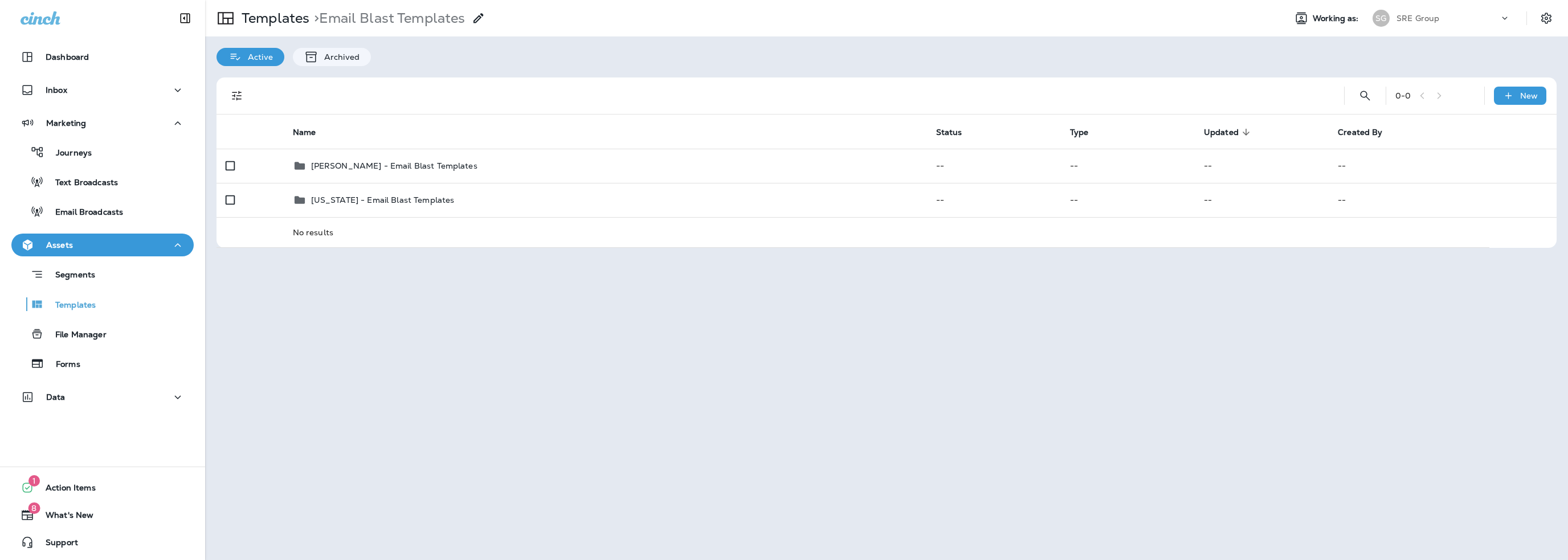
click at [389, 165] on p "[PERSON_NAME] - Email Blast Templates" at bounding box center [394, 166] width 167 height 9
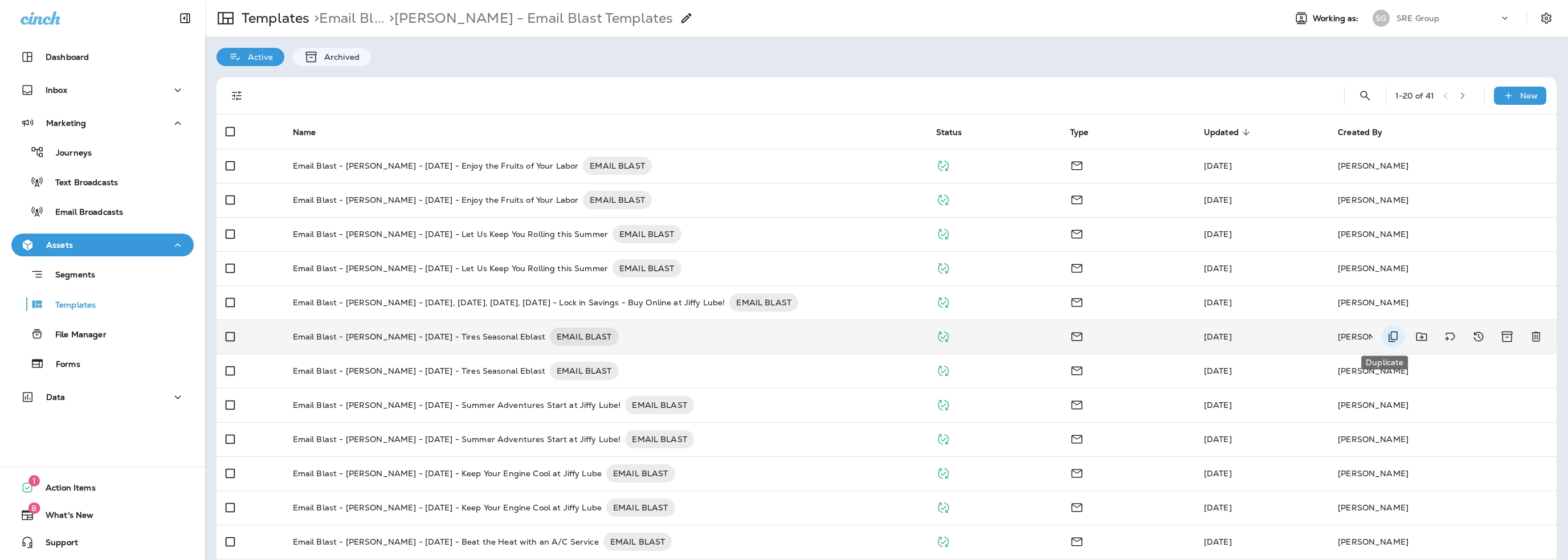
click at [1387, 340] on icon "Duplicate" at bounding box center [1393, 337] width 14 height 14
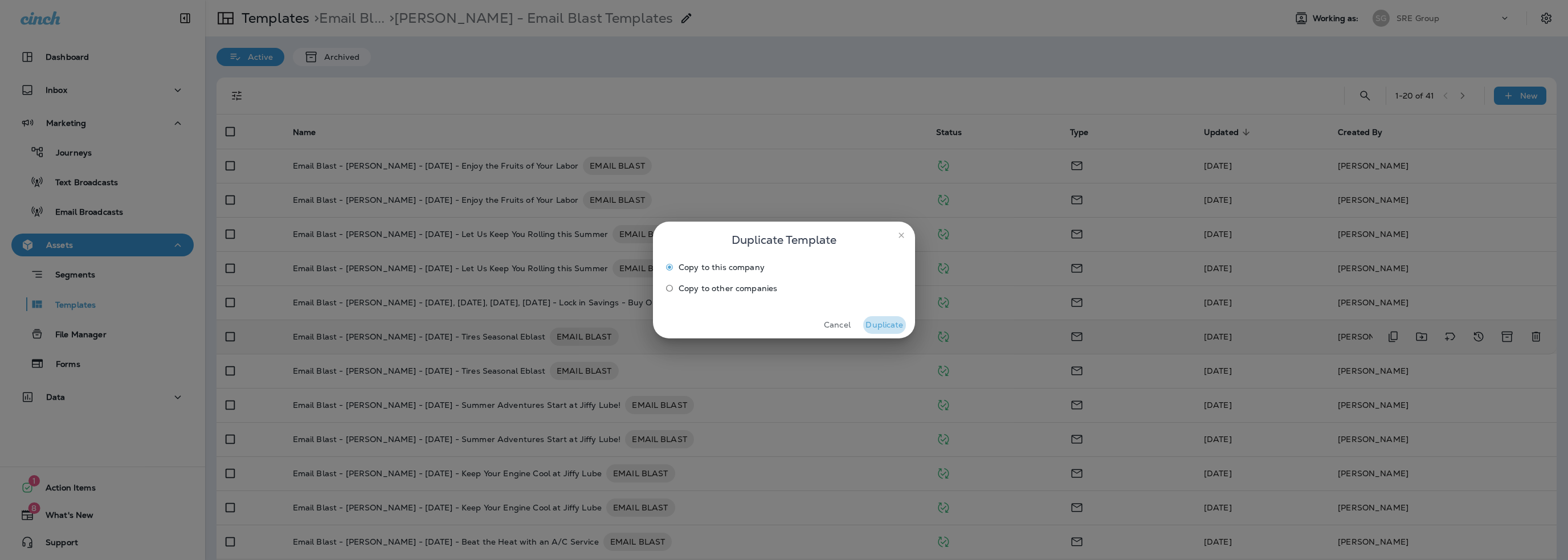
click at [884, 322] on button "Duplicate" at bounding box center [884, 325] width 43 height 17
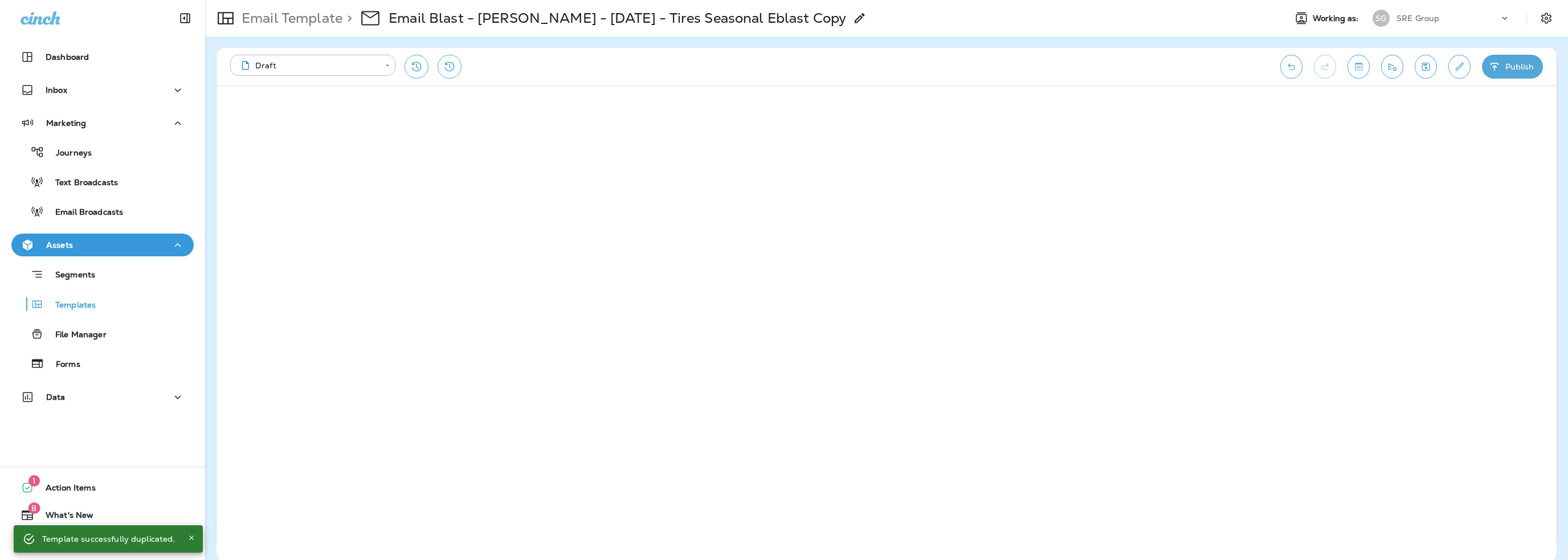
click at [853, 22] on icon at bounding box center [859, 18] width 14 height 14
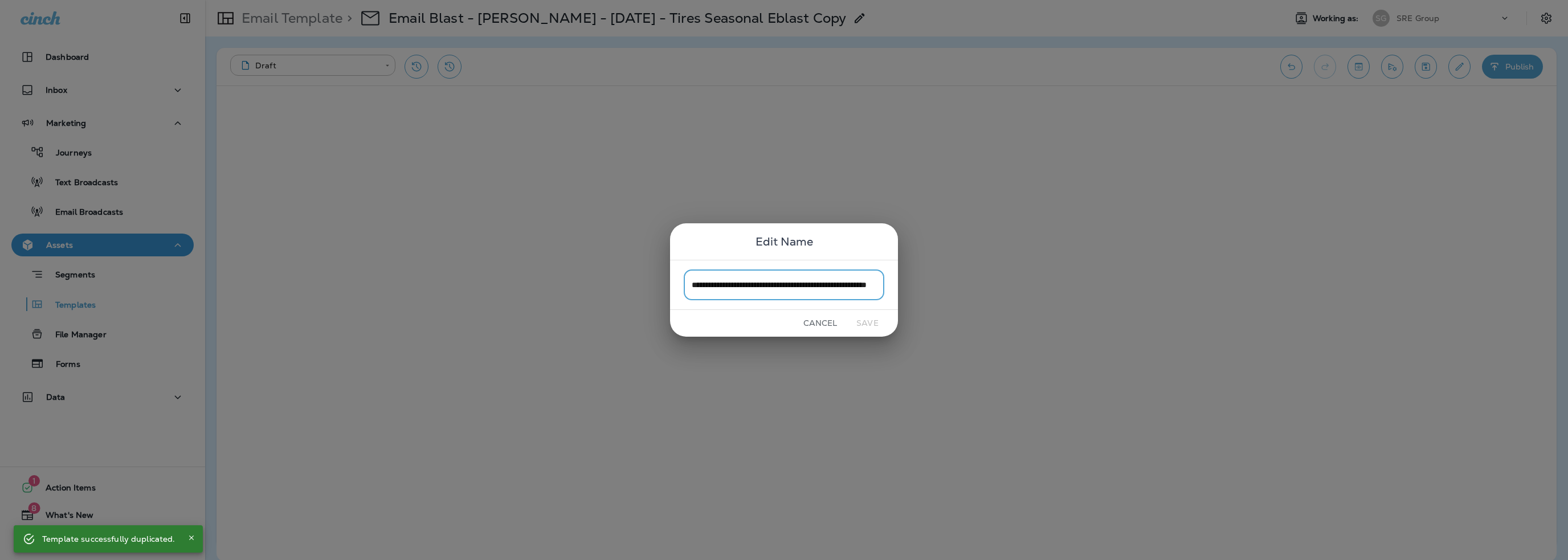
scroll to position [0, 51]
click at [875, 284] on input "**********" at bounding box center [784, 284] width 201 height 30
drag, startPoint x: 875, startPoint y: 284, endPoint x: 731, endPoint y: 278, distance: 144.1
click at [731, 278] on input "**********" at bounding box center [784, 284] width 201 height 30
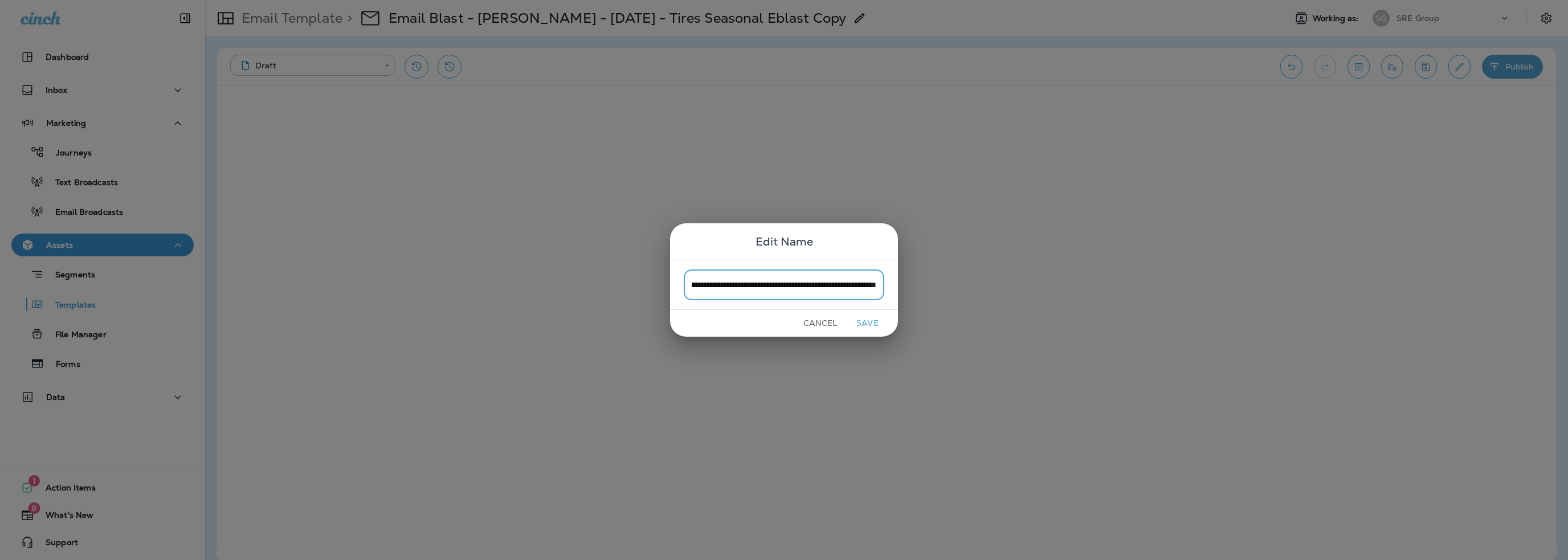
type input "**********"
click at [865, 321] on button "Save" at bounding box center [868, 323] width 43 height 17
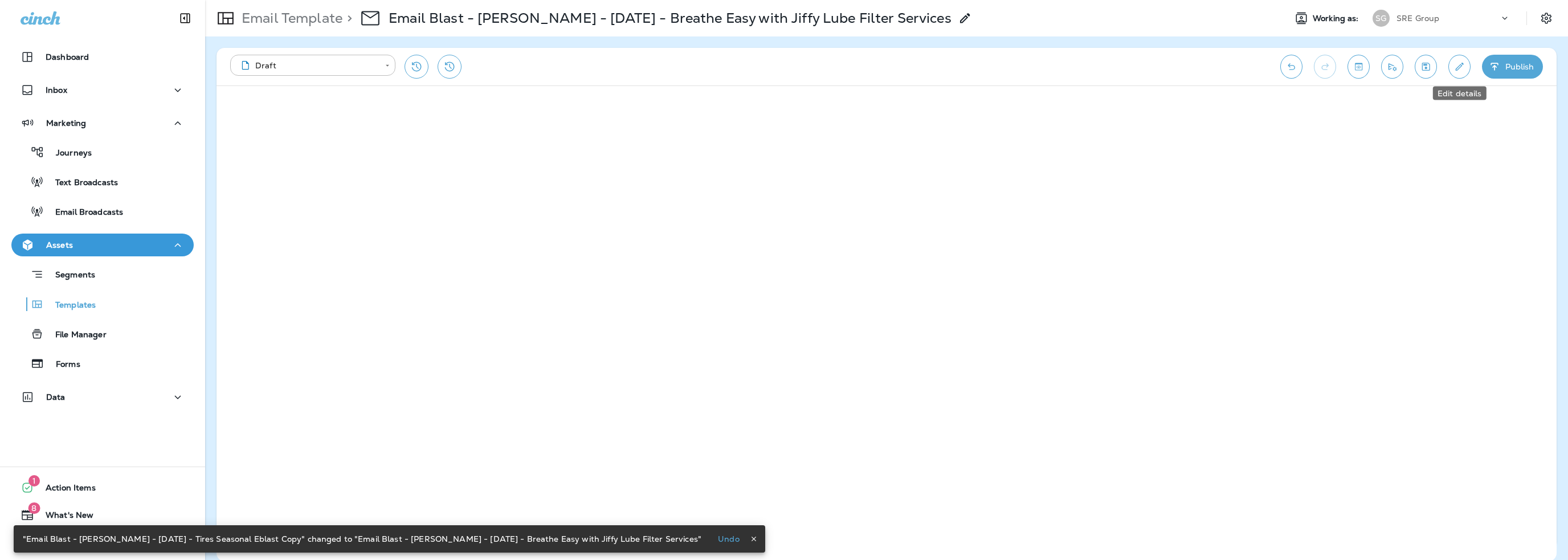
click at [1454, 70] on icon "Edit details" at bounding box center [1459, 67] width 12 height 11
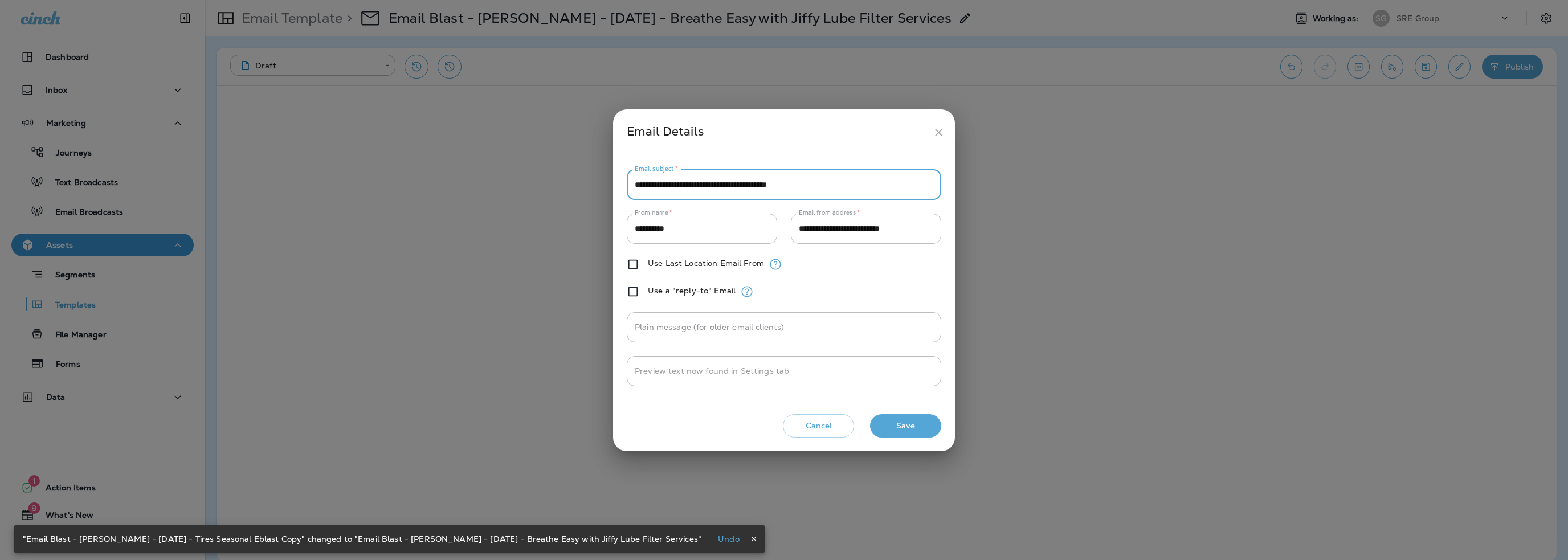
click at [740, 185] on input "**********" at bounding box center [784, 185] width 314 height 30
click at [740, 185] on input "**********" at bounding box center [784, 185] width 314 height 30
paste input "text"
type input "**********"
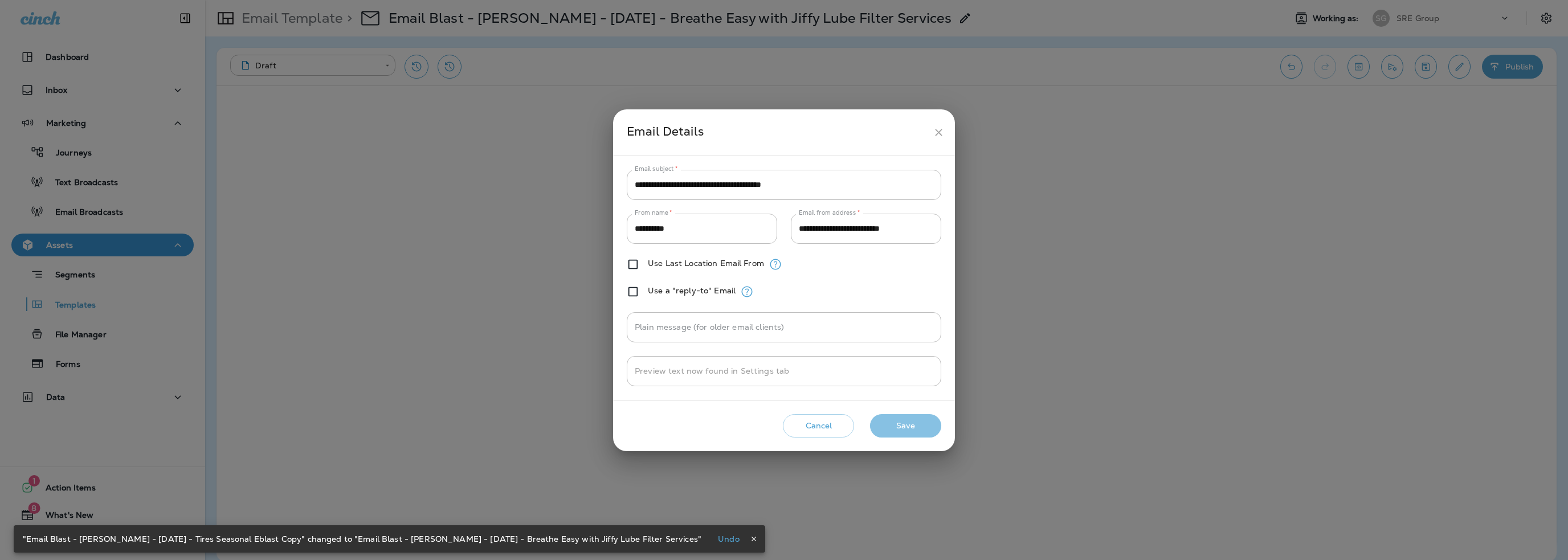
click at [906, 422] on button "Save" at bounding box center [906, 425] width 71 height 23
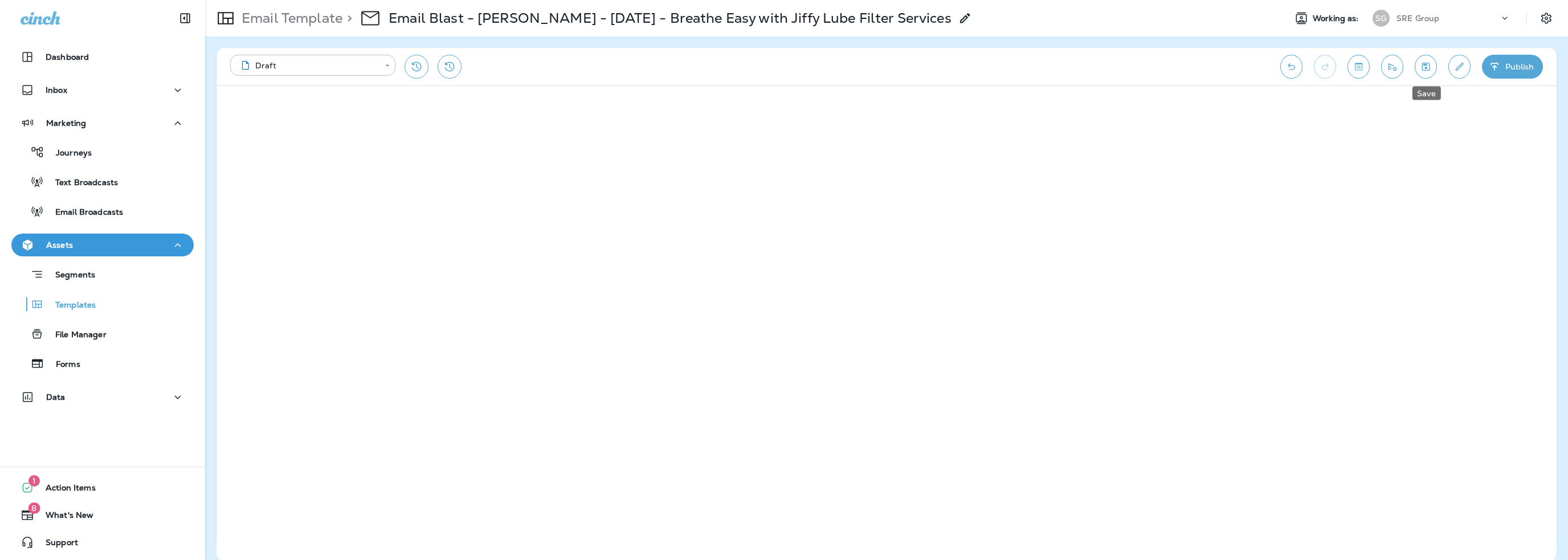
click at [1427, 68] on icon "Save" at bounding box center [1425, 67] width 12 height 11
click at [1390, 71] on icon "Send test email" at bounding box center [1392, 67] width 12 height 11
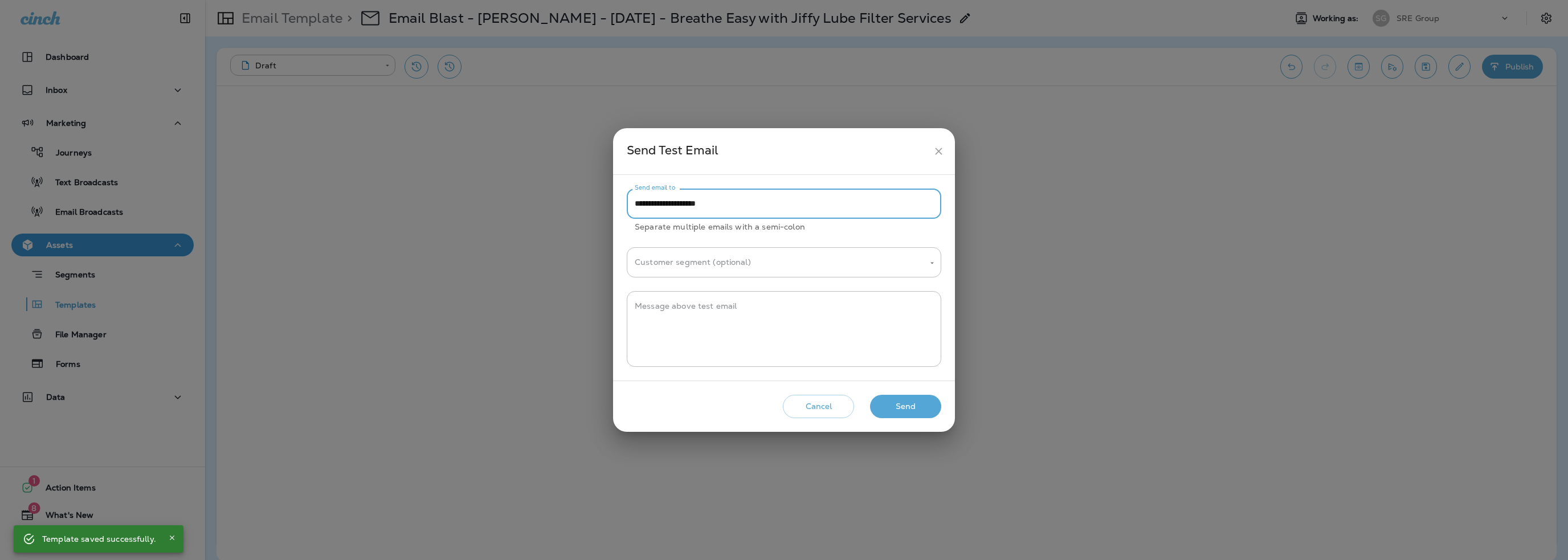
drag, startPoint x: 642, startPoint y: 205, endPoint x: 581, endPoint y: 214, distance: 61.7
click at [581, 214] on div "**********" at bounding box center [784, 280] width 1568 height 560
type input "**********"
click at [675, 305] on textarea "Message above test email" at bounding box center [784, 329] width 299 height 57
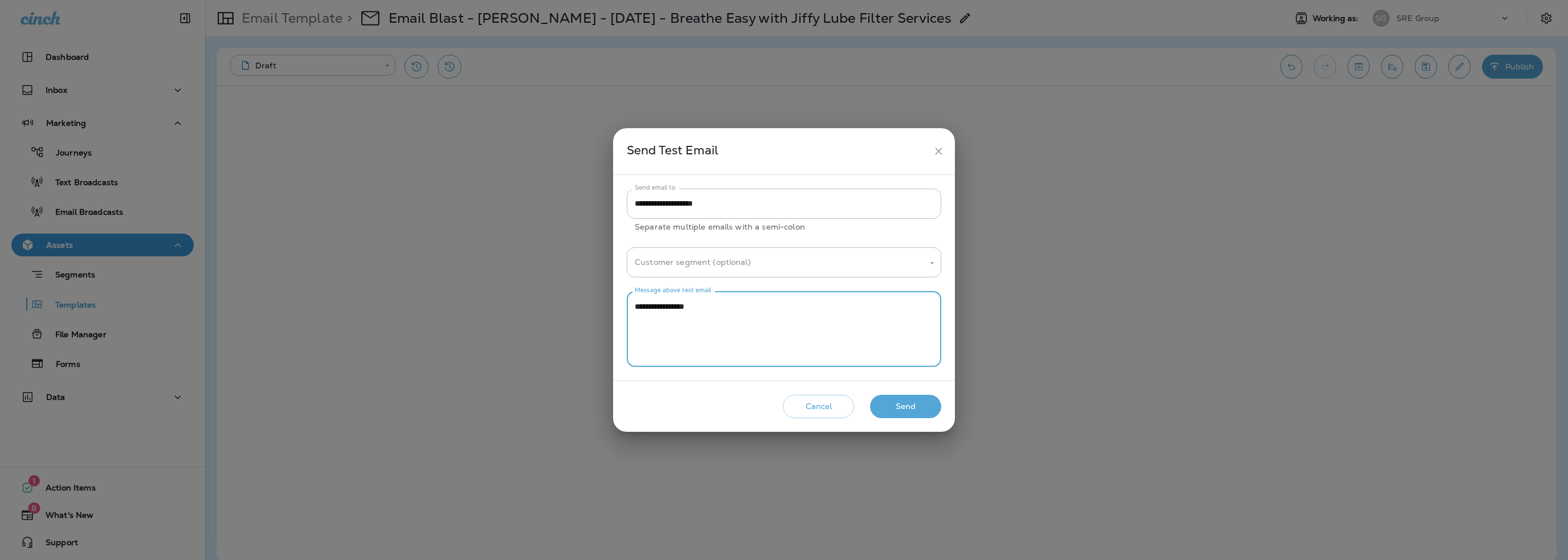
type textarea "**********"
click at [896, 401] on button "Send" at bounding box center [906, 406] width 71 height 23
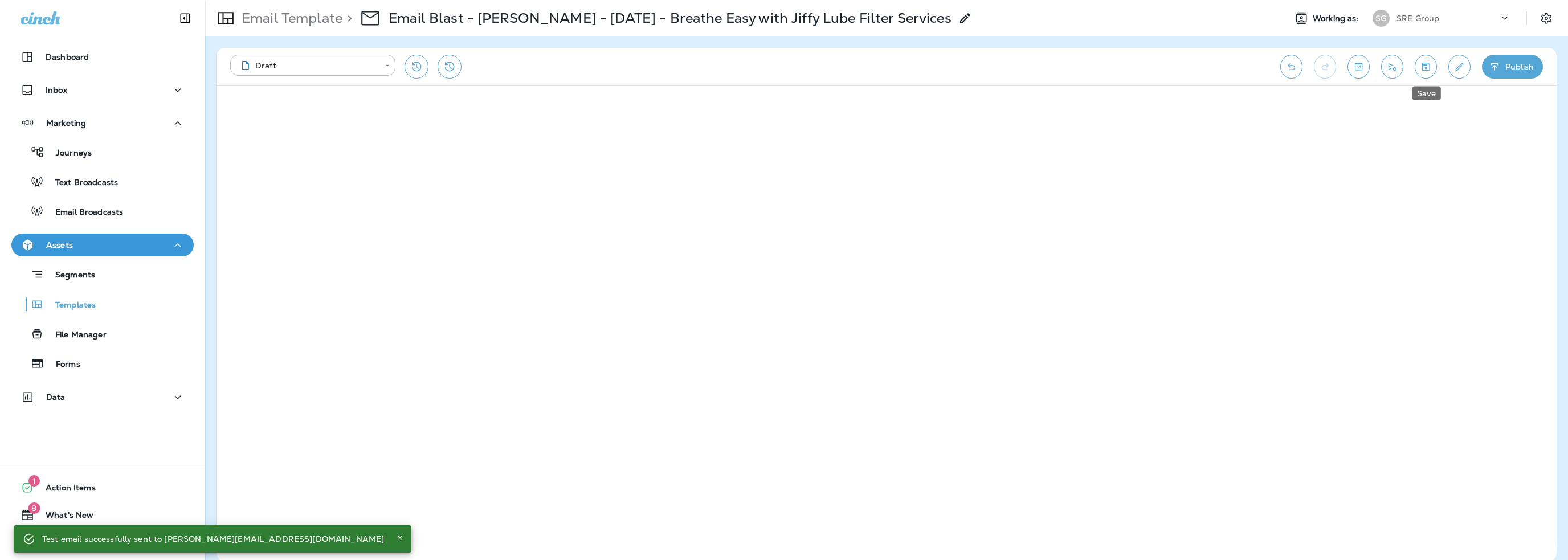
click at [1428, 64] on icon "Save" at bounding box center [1425, 67] width 12 height 11
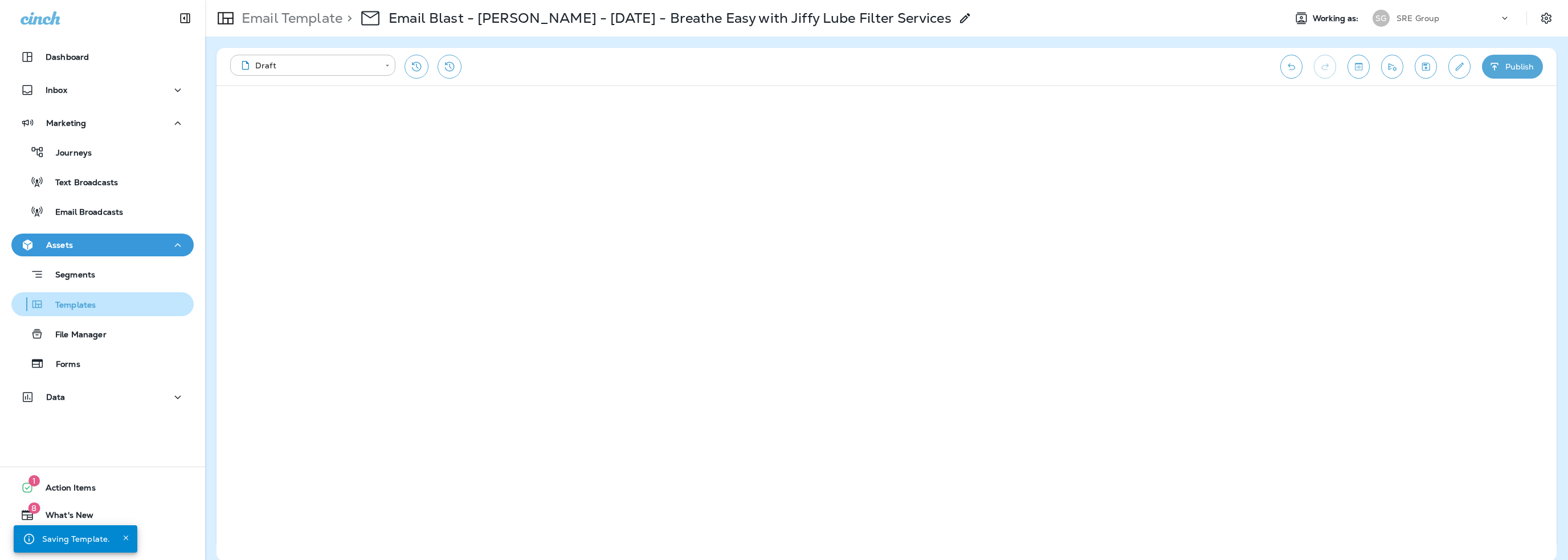
click at [80, 302] on p "Templates" at bounding box center [69, 305] width 52 height 11
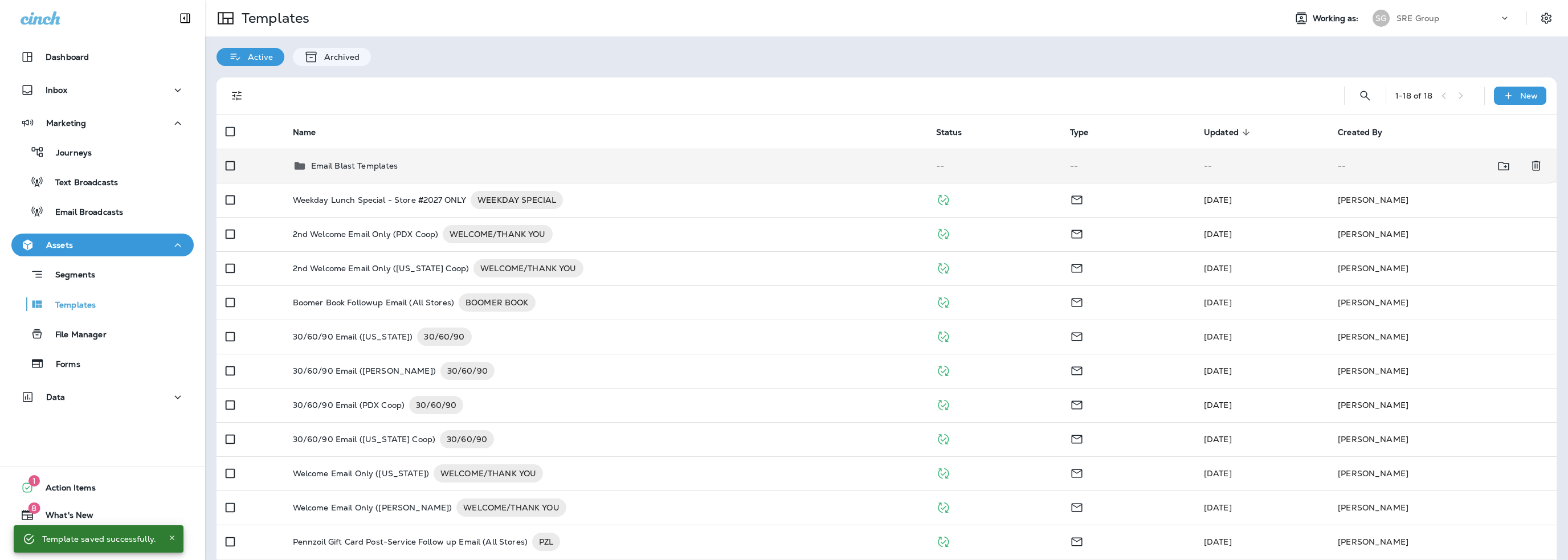
click at [347, 166] on p "Email Blast Templates" at bounding box center [355, 166] width 87 height 9
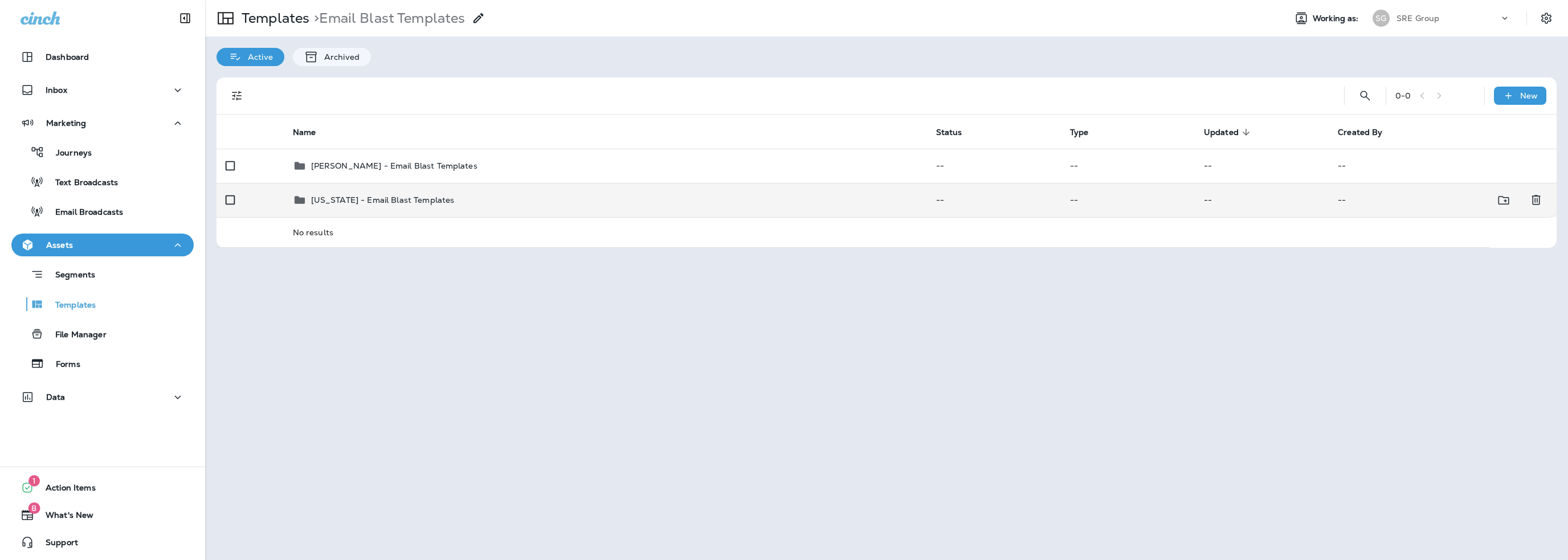
click at [355, 200] on p "[US_STATE] - Email Blast Templates" at bounding box center [383, 200] width 143 height 9
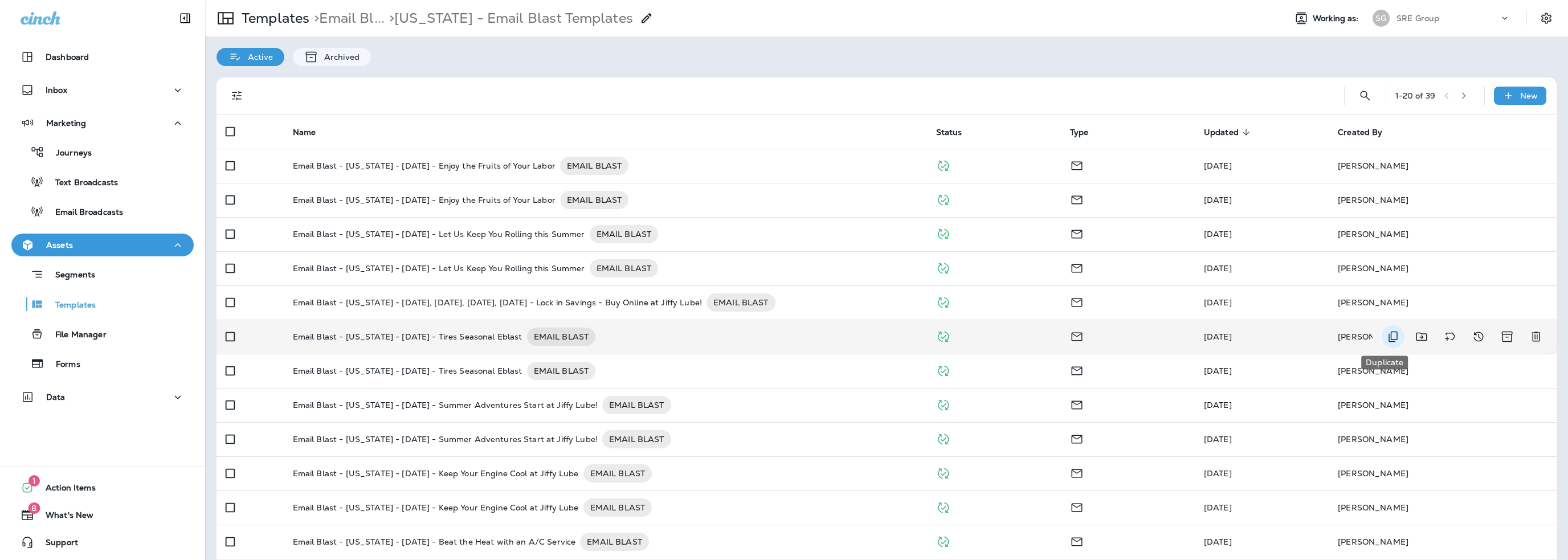
click at [1387, 337] on icon "Duplicate" at bounding box center [1393, 337] width 14 height 14
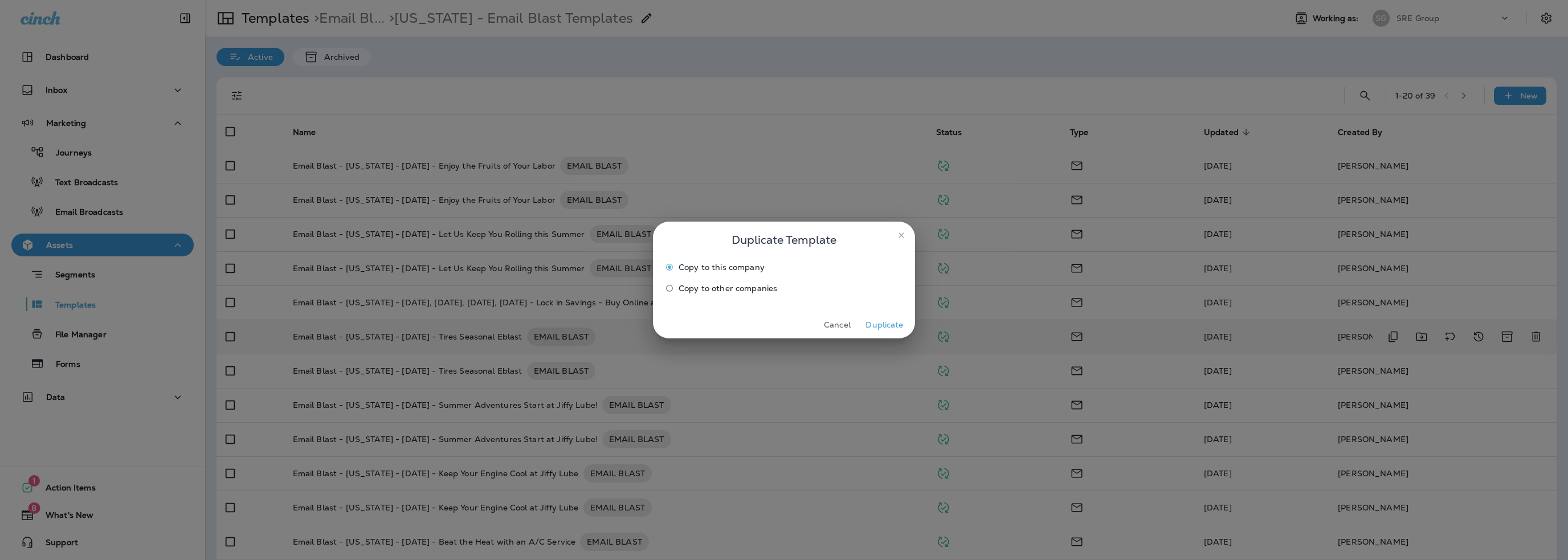
click at [886, 323] on button "Duplicate" at bounding box center [884, 325] width 43 height 17
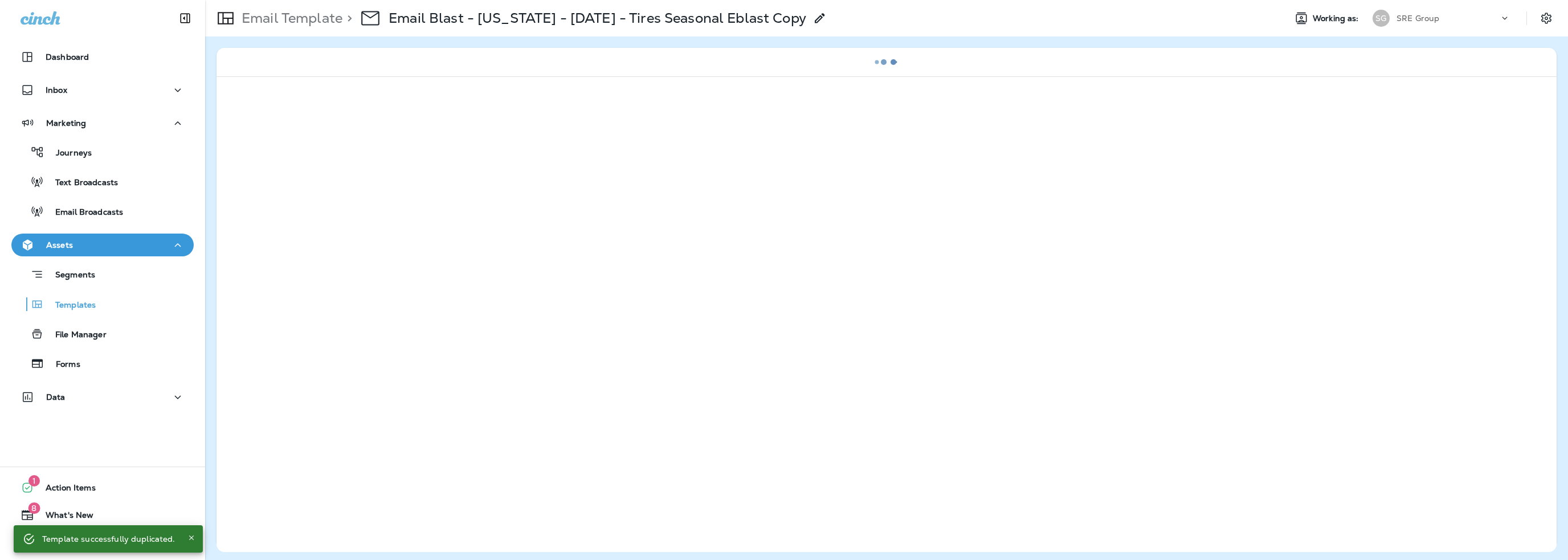
click at [813, 17] on icon at bounding box center [820, 18] width 14 height 14
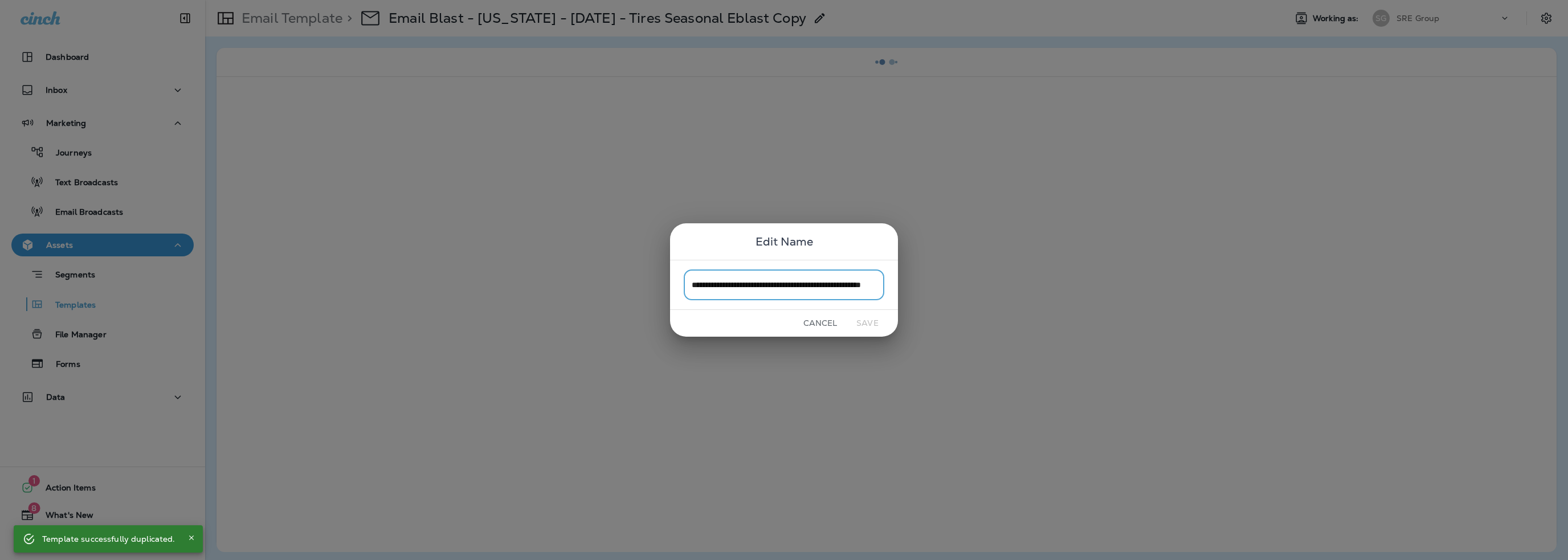
scroll to position [0, 51]
click at [864, 286] on input "**********" at bounding box center [784, 284] width 201 height 30
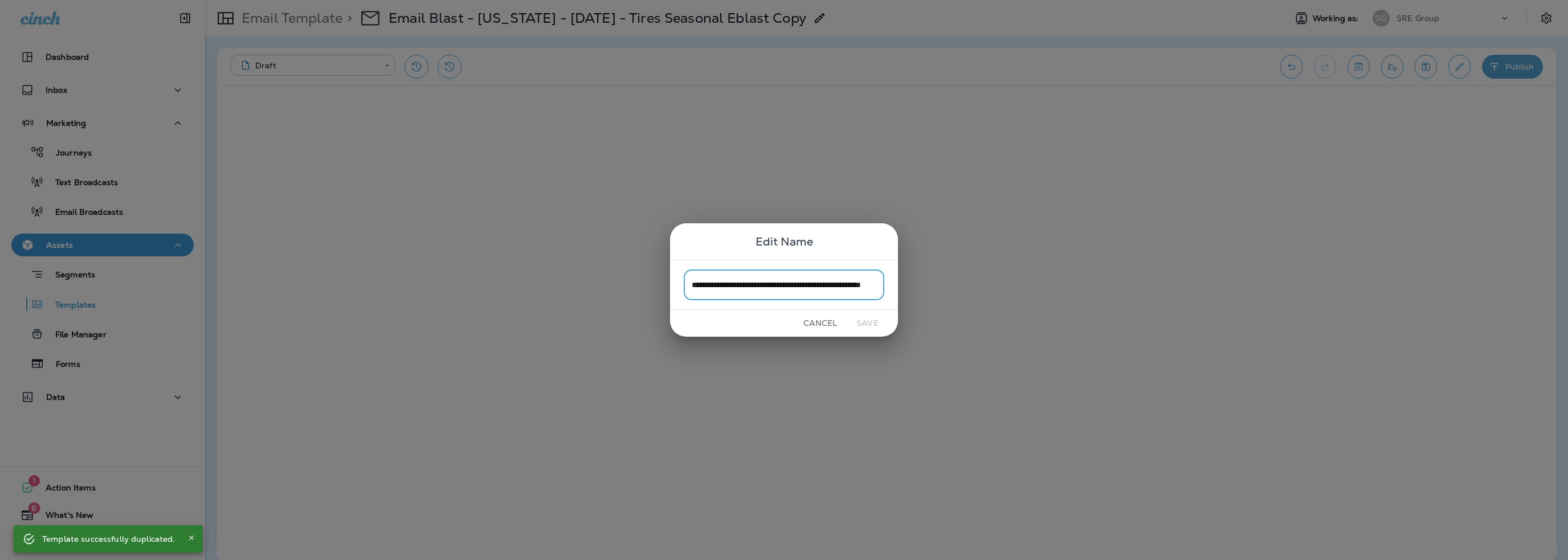
drag, startPoint x: 879, startPoint y: 283, endPoint x: 732, endPoint y: 280, distance: 147.0
click at [732, 280] on input "**********" at bounding box center [784, 284] width 201 height 30
type input "**********"
click at [861, 324] on button "Save" at bounding box center [868, 323] width 43 height 17
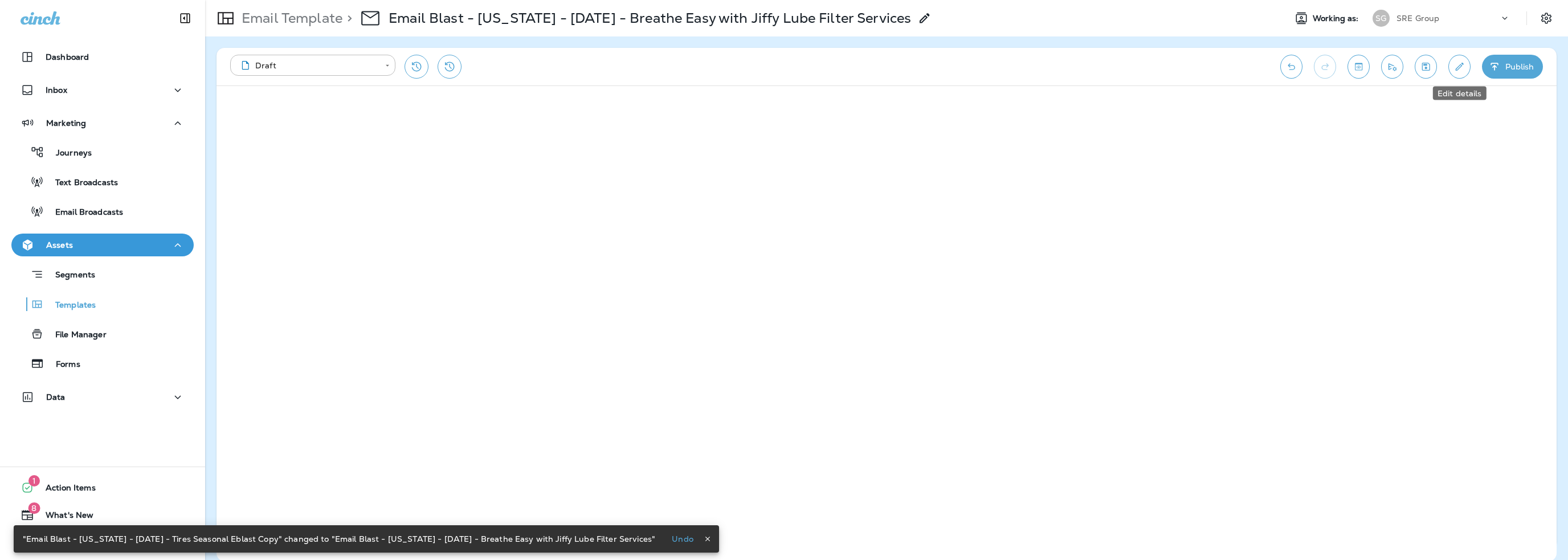
click at [1456, 65] on icon "Edit details" at bounding box center [1459, 67] width 12 height 11
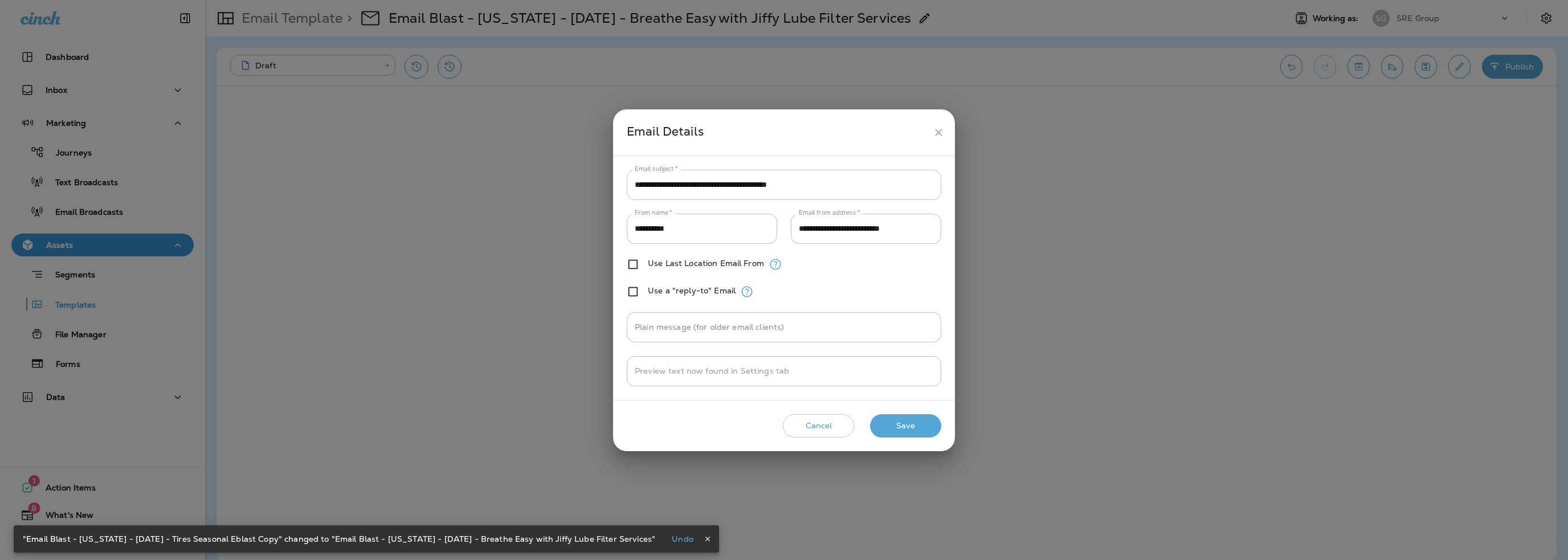
click at [700, 181] on input "**********" at bounding box center [784, 185] width 314 height 30
paste input "text"
type input "**********"
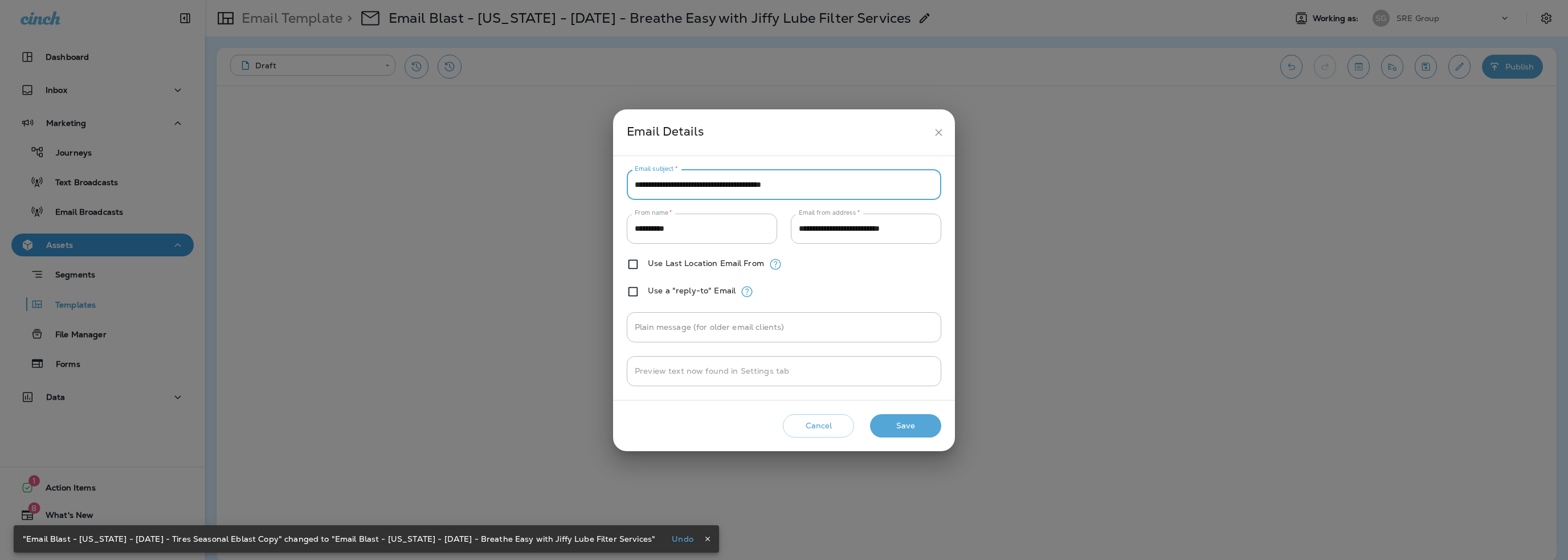
click at [900, 424] on button "Save" at bounding box center [906, 425] width 71 height 23
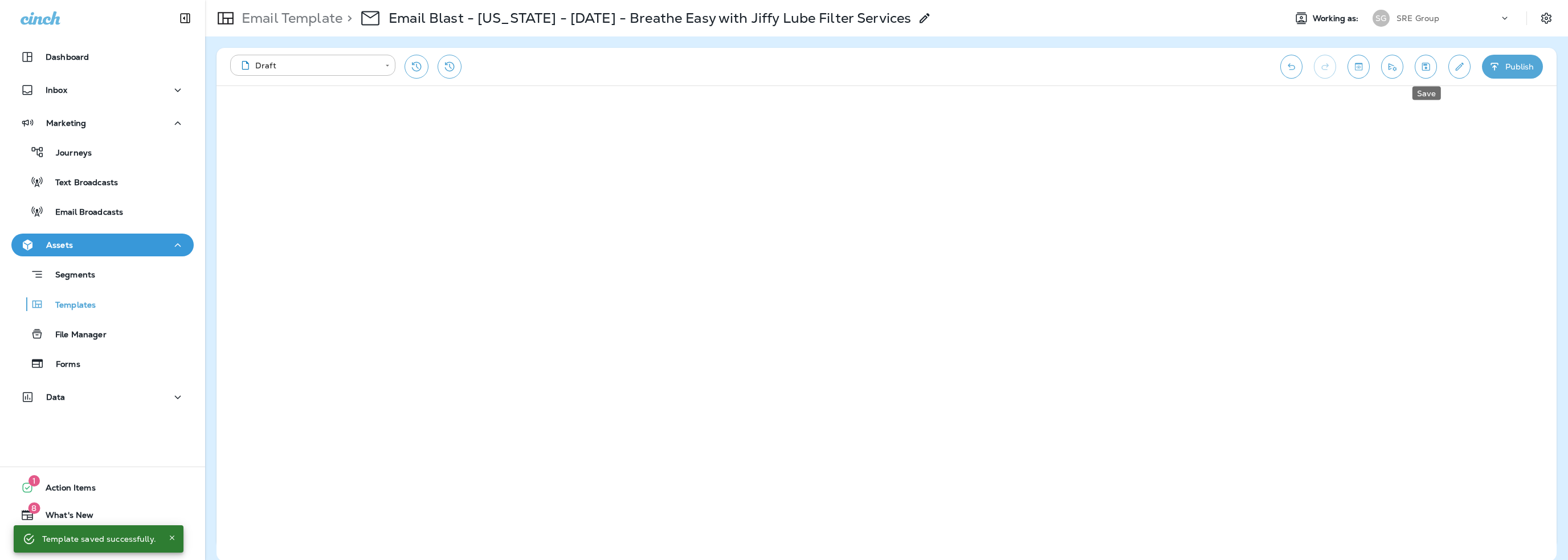
click at [1425, 65] on icon "Save" at bounding box center [1425, 67] width 12 height 11
click at [1393, 69] on icon "Send test email" at bounding box center [1392, 67] width 8 height 7
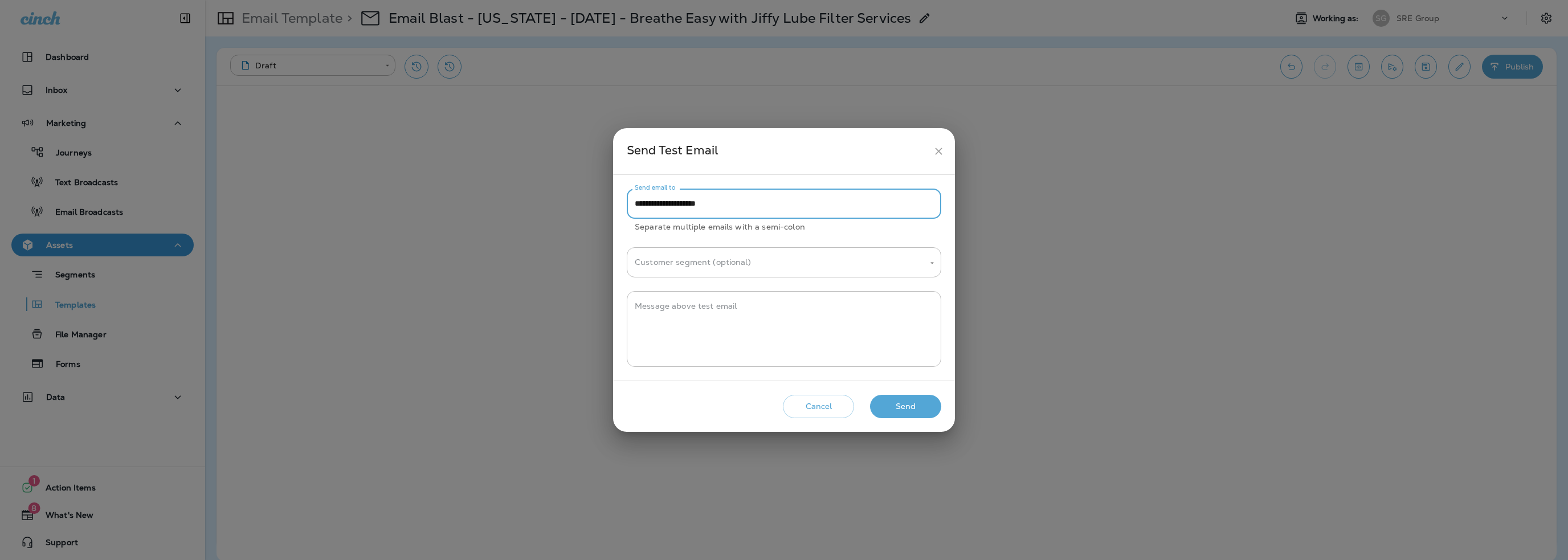
drag, startPoint x: 656, startPoint y: 205, endPoint x: 573, endPoint y: 214, distance: 83.5
click at [573, 214] on div "**********" at bounding box center [784, 280] width 1568 height 560
type input "**********"
click at [695, 316] on textarea "Message above test email" at bounding box center [784, 329] width 299 height 57
type textarea "**********"
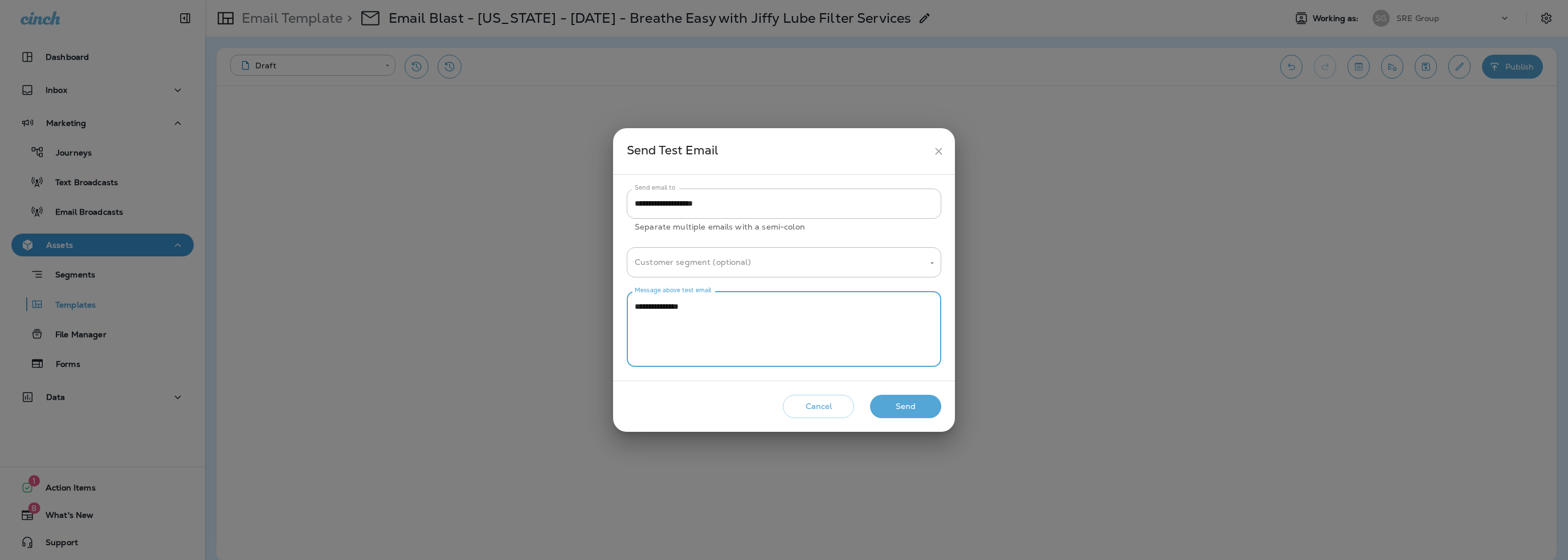
click at [880, 405] on button "Send" at bounding box center [906, 406] width 71 height 23
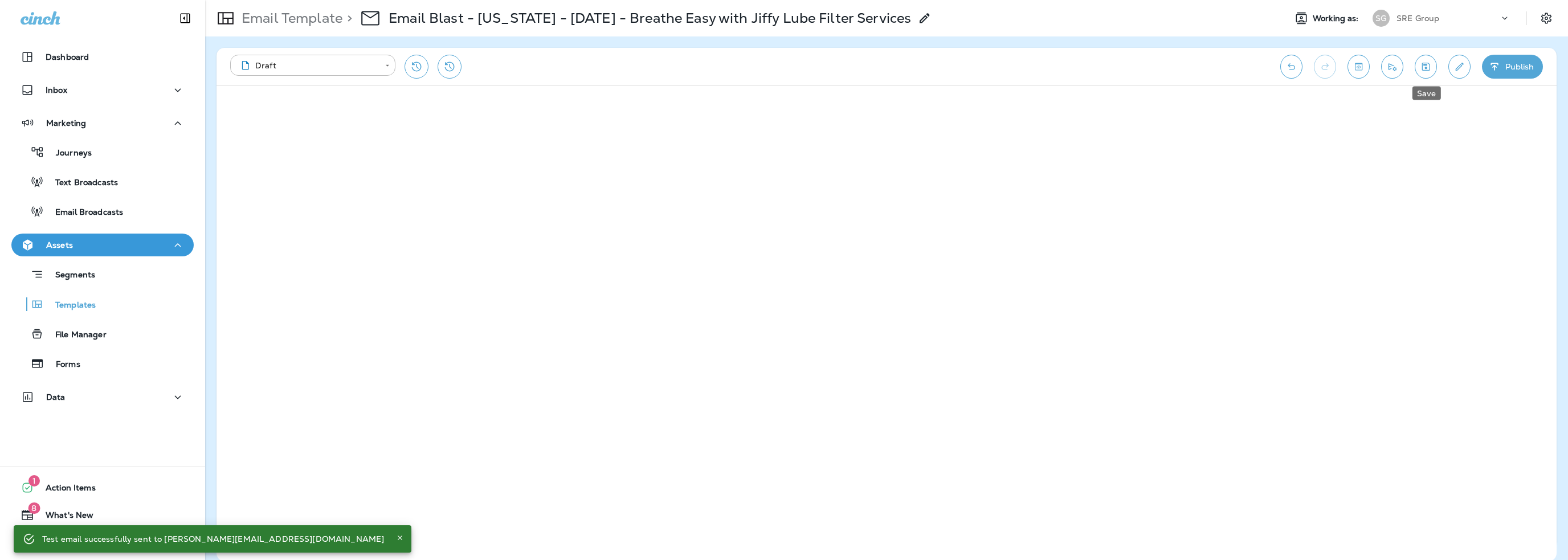
click at [1426, 74] on button "Save" at bounding box center [1426, 67] width 22 height 24
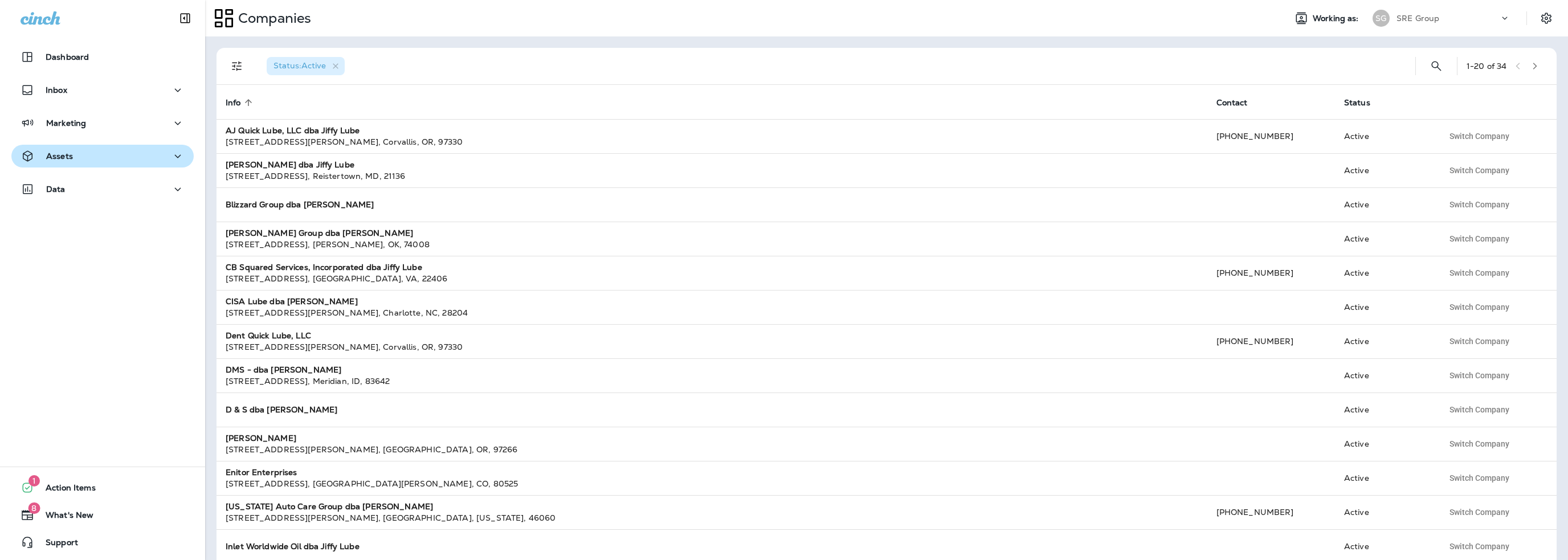
click at [79, 145] on button "Assets" at bounding box center [102, 156] width 182 height 23
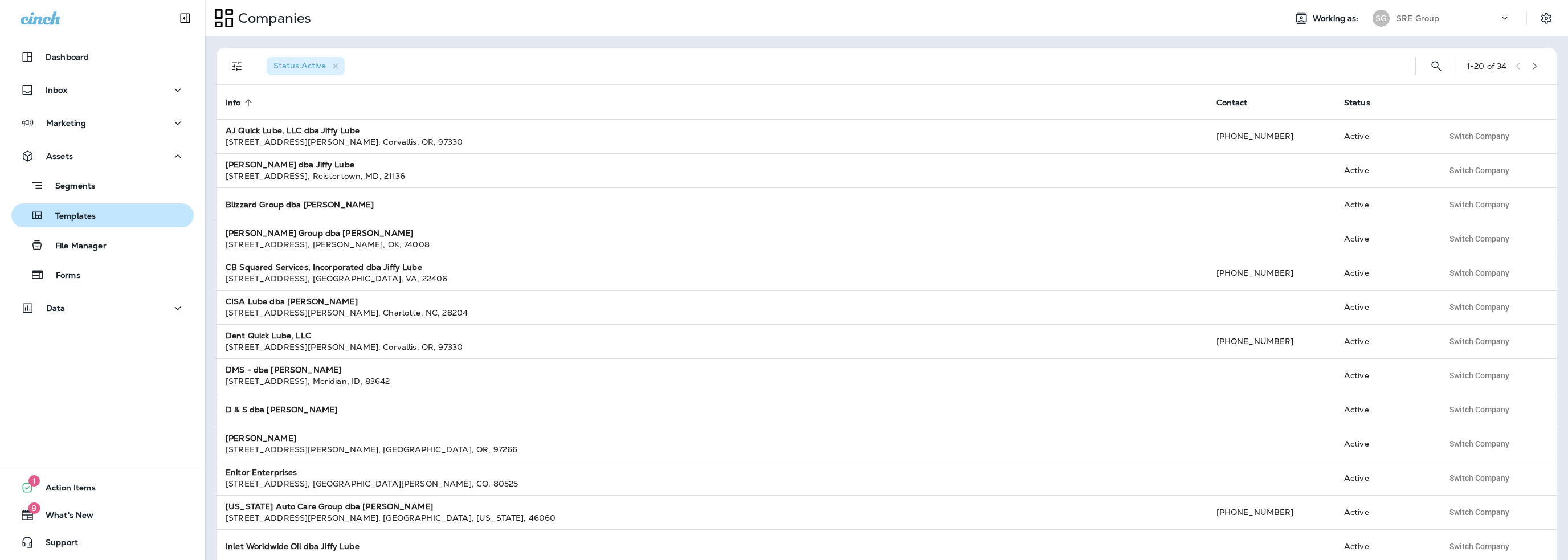
click at [90, 215] on p "Templates" at bounding box center [69, 216] width 52 height 11
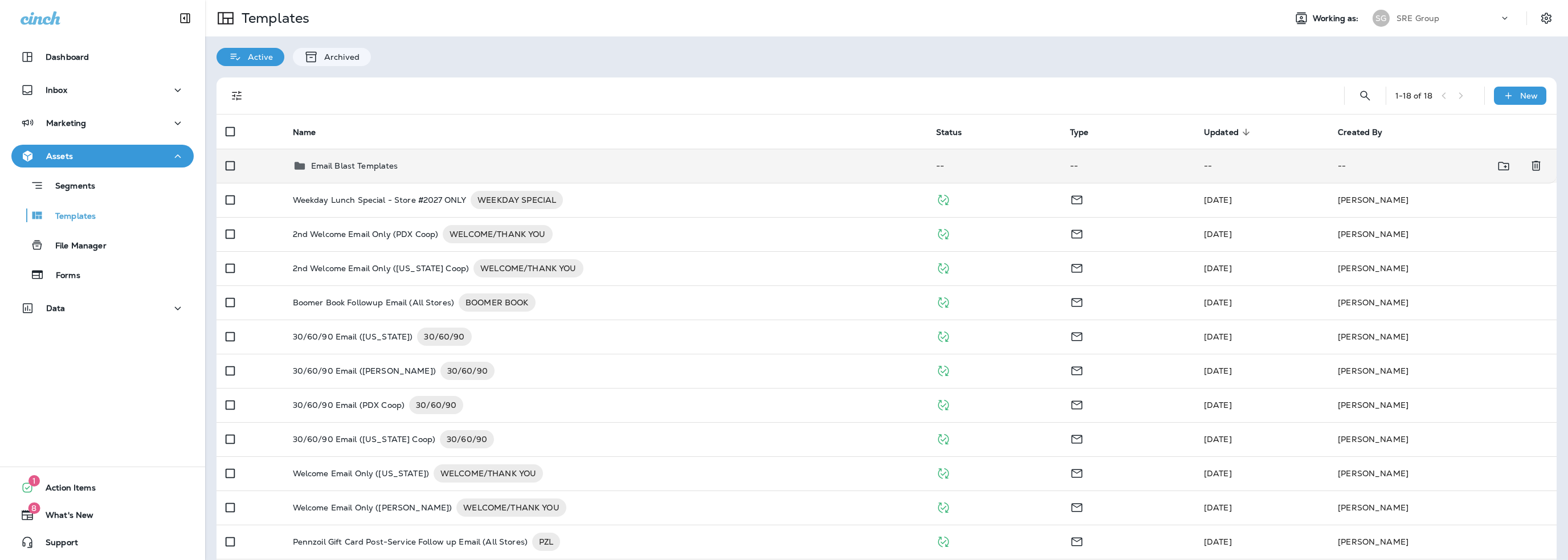
click at [333, 168] on p "Email Blast Templates" at bounding box center [355, 166] width 87 height 9
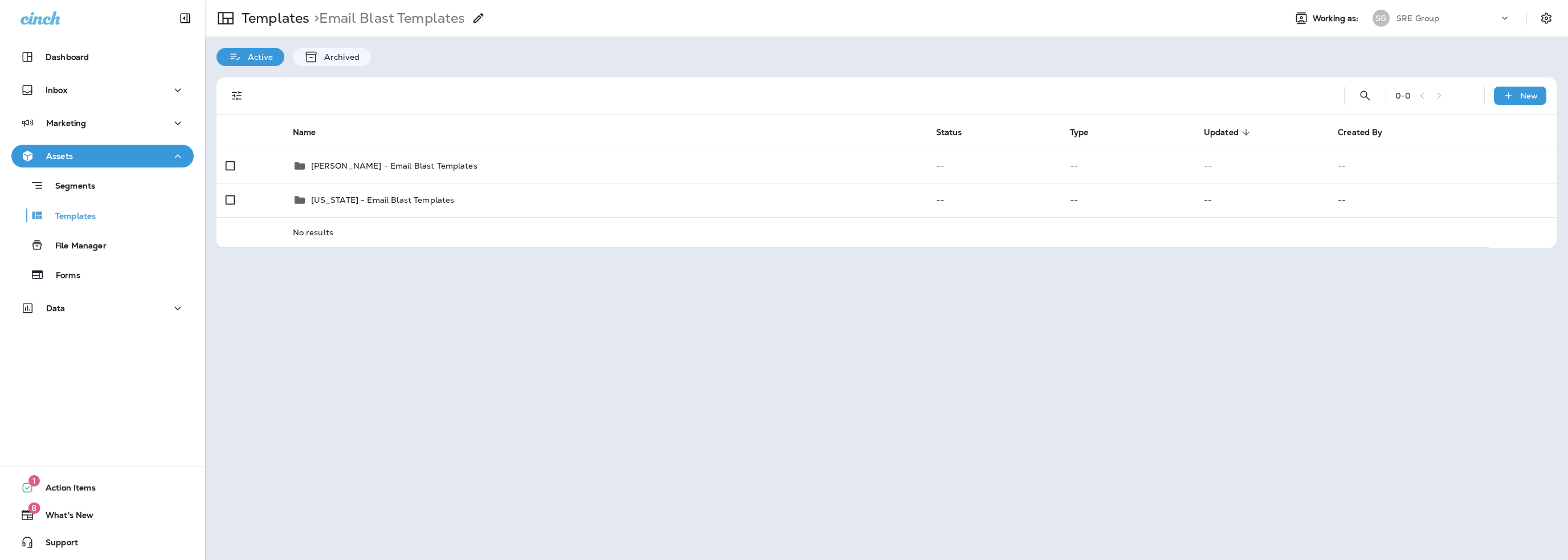
click at [333, 168] on p "[PERSON_NAME] - Email Blast Templates" at bounding box center [394, 166] width 167 height 9
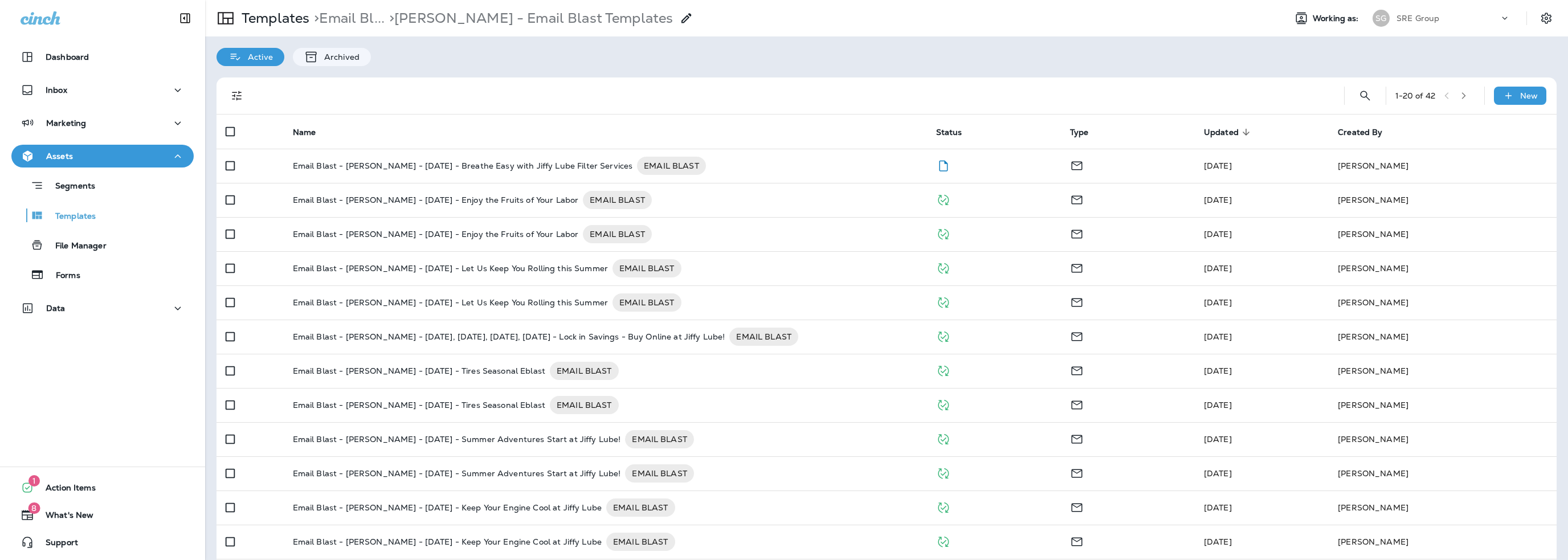
click at [333, 168] on p "Email Blast - [PERSON_NAME] - [DATE] - Breathe Easy with Jiffy Lube Filter Serv…" at bounding box center [463, 165] width 340 height 18
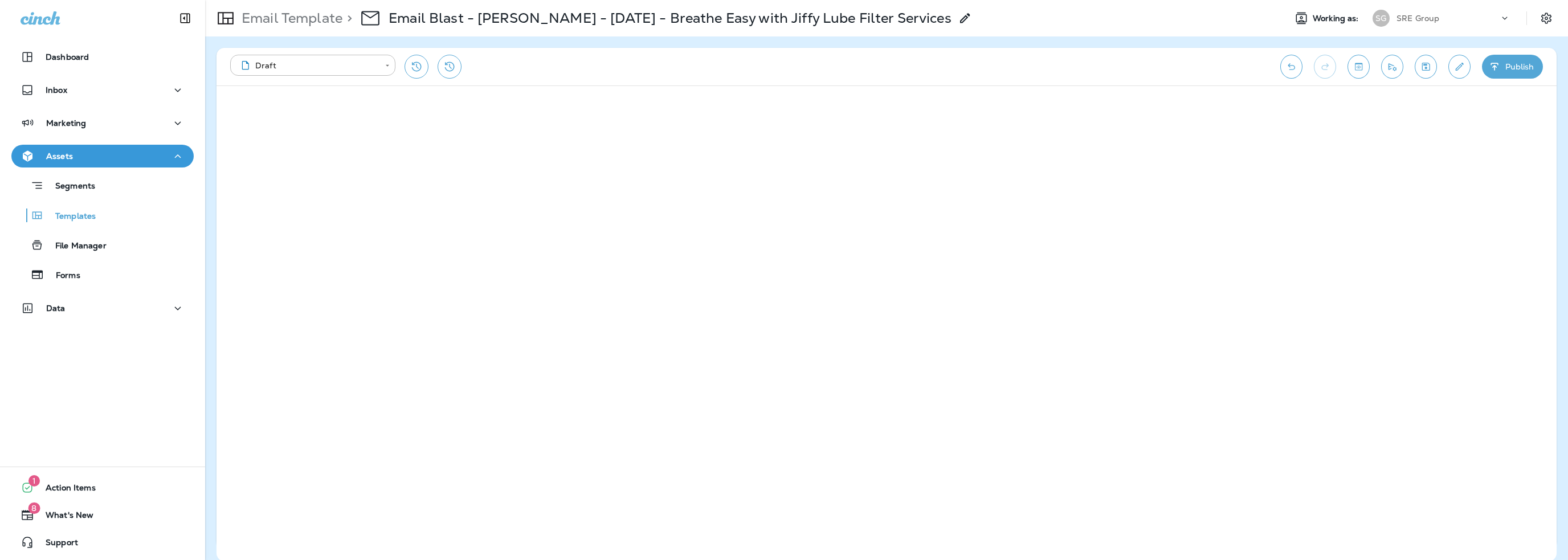
click at [1496, 72] on button "Publish" at bounding box center [1512, 67] width 61 height 24
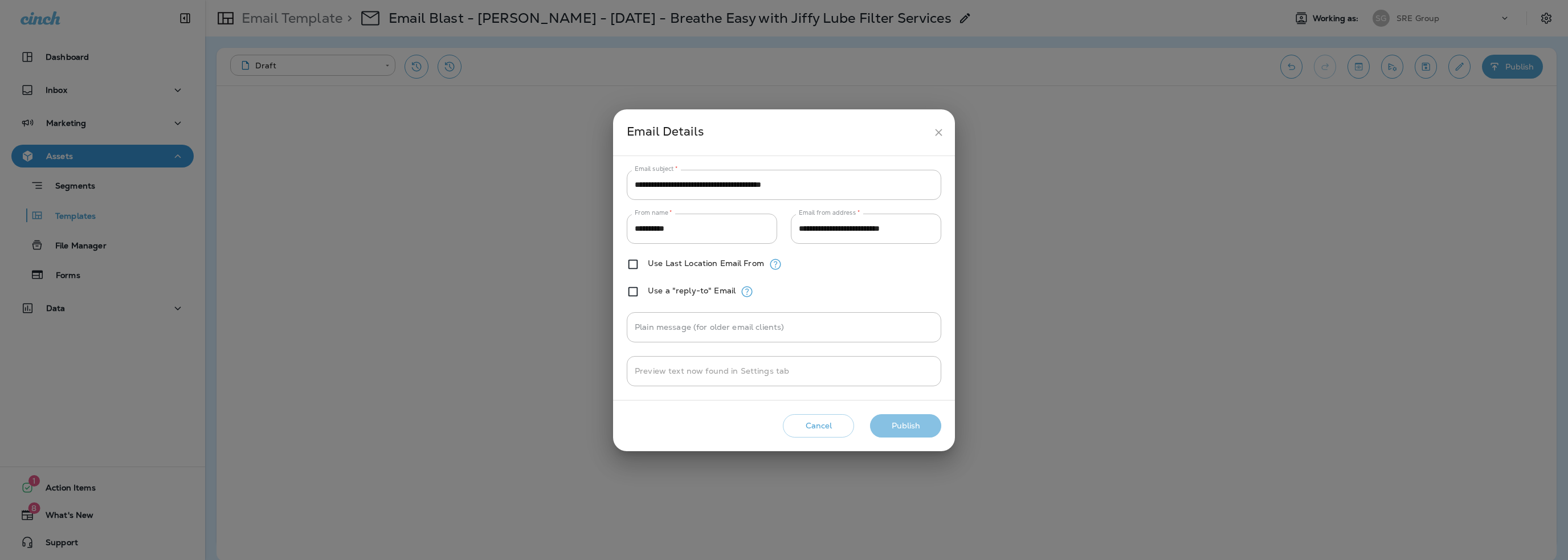
click at [900, 423] on button "Publish" at bounding box center [906, 425] width 71 height 23
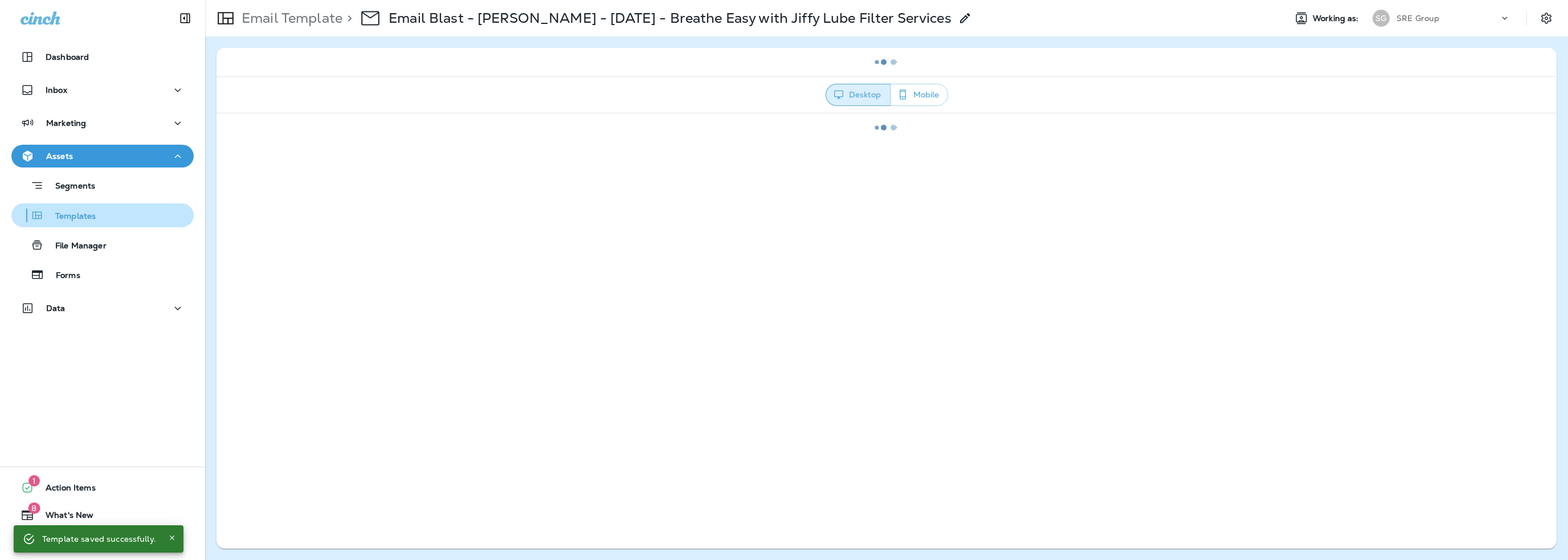
click at [82, 218] on p "Templates" at bounding box center [69, 216] width 52 height 11
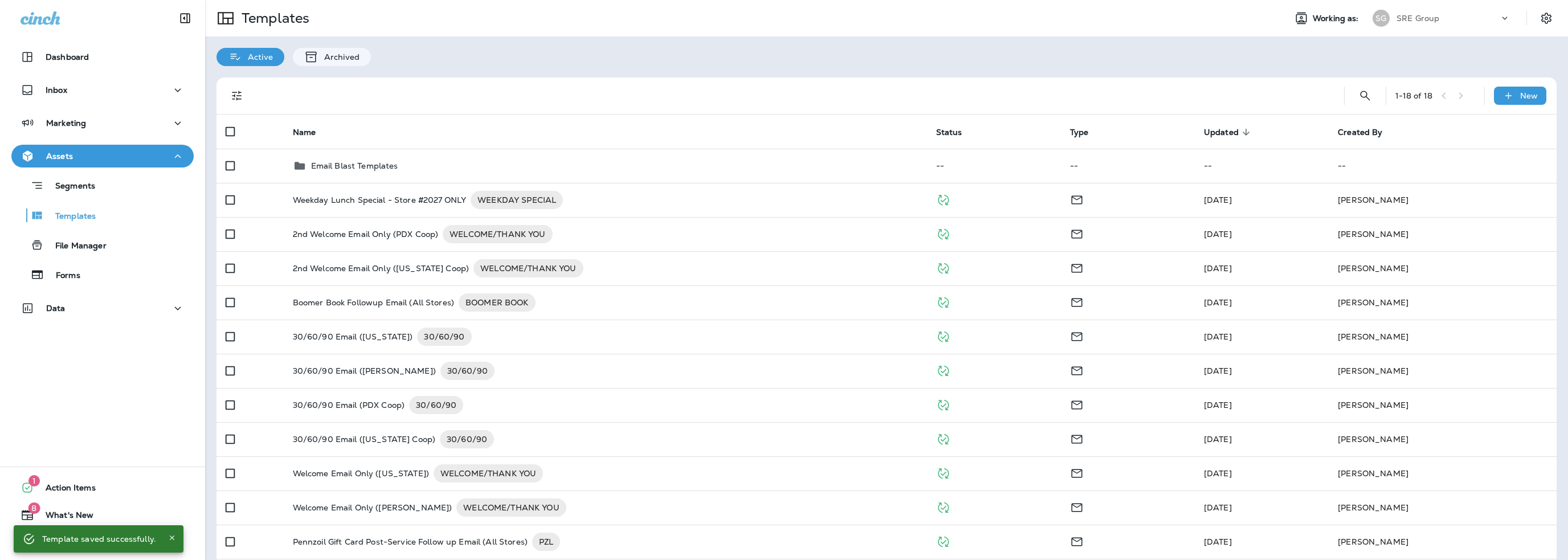
click at [320, 162] on p "Email Blast Templates" at bounding box center [355, 166] width 87 height 9
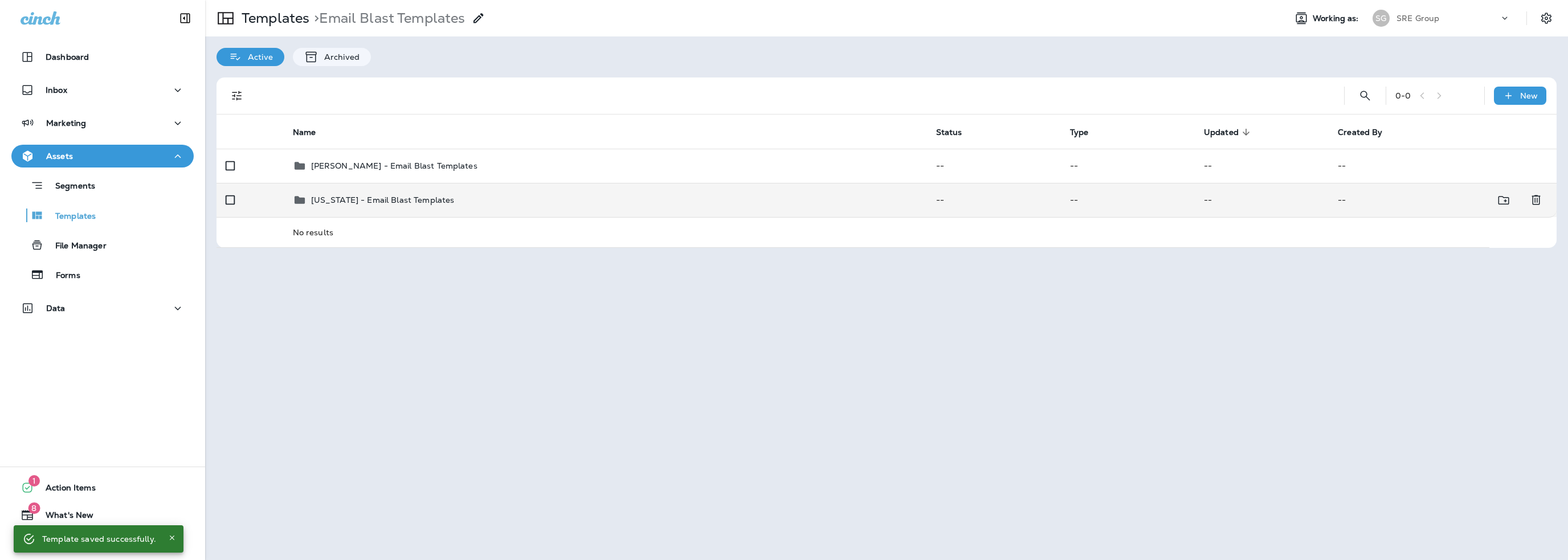
click at [337, 195] on p "[US_STATE] - Email Blast Templates" at bounding box center [383, 200] width 143 height 9
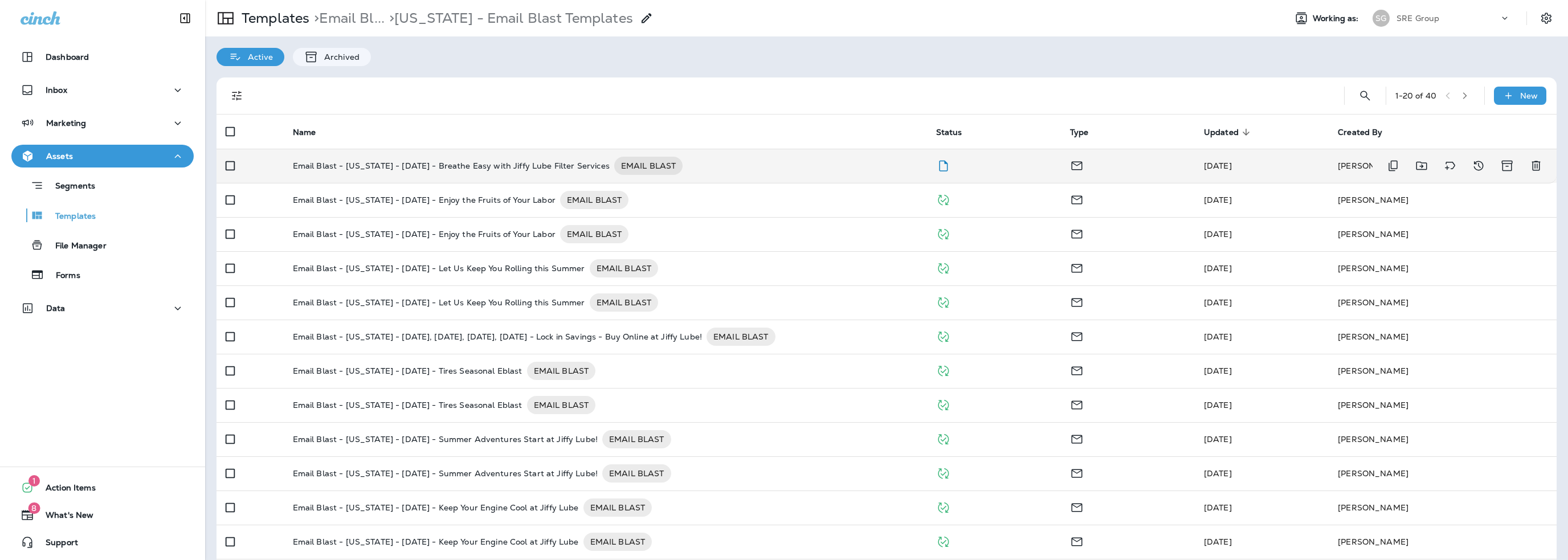
click at [460, 167] on p "Email Blast - [US_STATE] - [DATE] - Breathe Easy with Jiffy Lube Filter Services" at bounding box center [452, 165] width 317 height 18
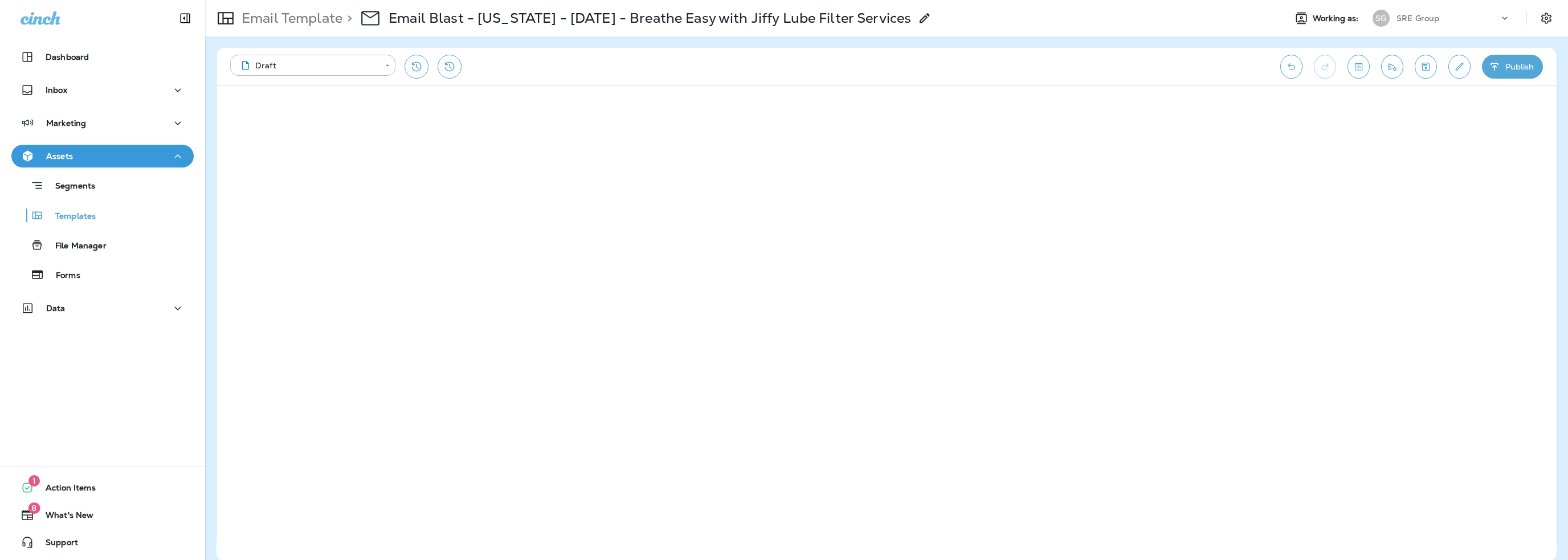
click at [1511, 70] on button "Publish" at bounding box center [1512, 67] width 61 height 24
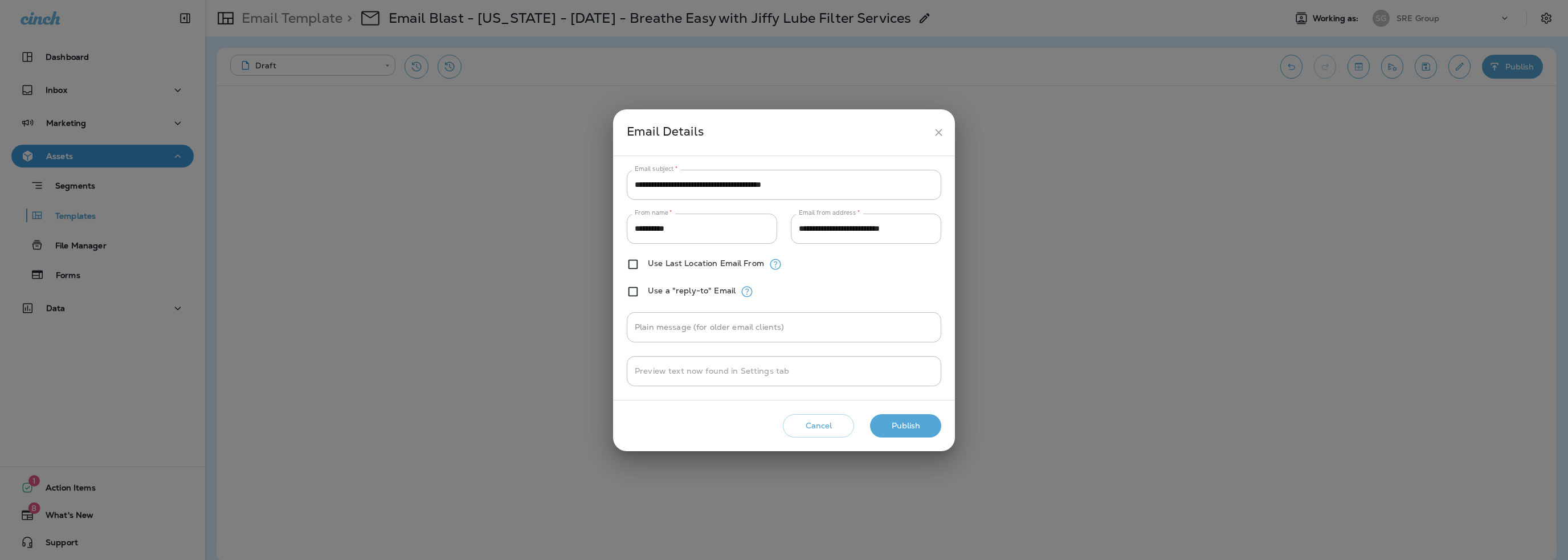
click at [904, 428] on button "Publish" at bounding box center [906, 425] width 71 height 23
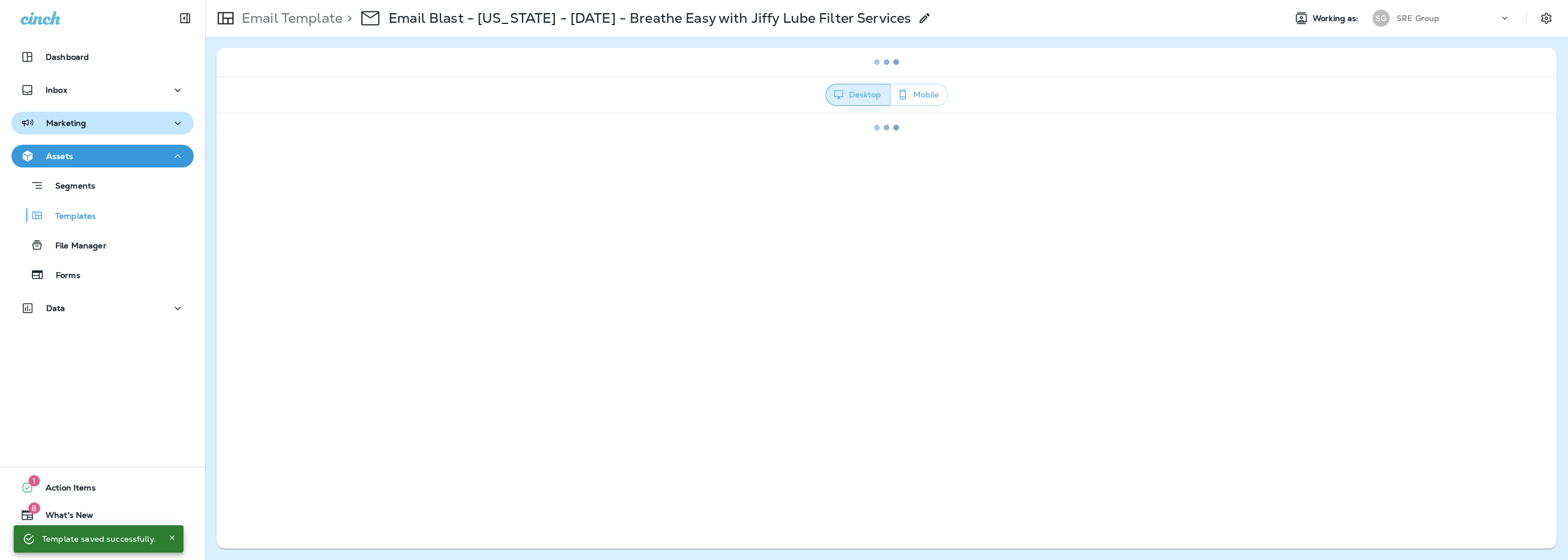
click at [67, 129] on div "Marketing" at bounding box center [53, 123] width 65 height 14
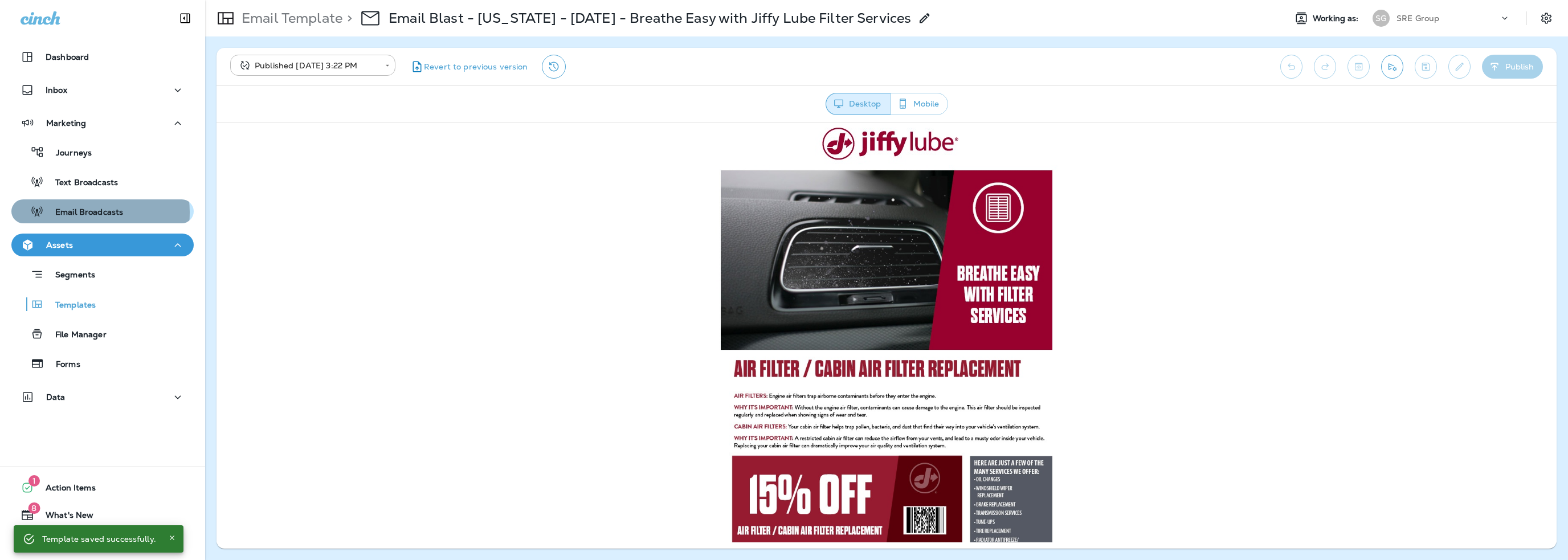
click at [87, 213] on p "Email Broadcasts" at bounding box center [83, 213] width 79 height 11
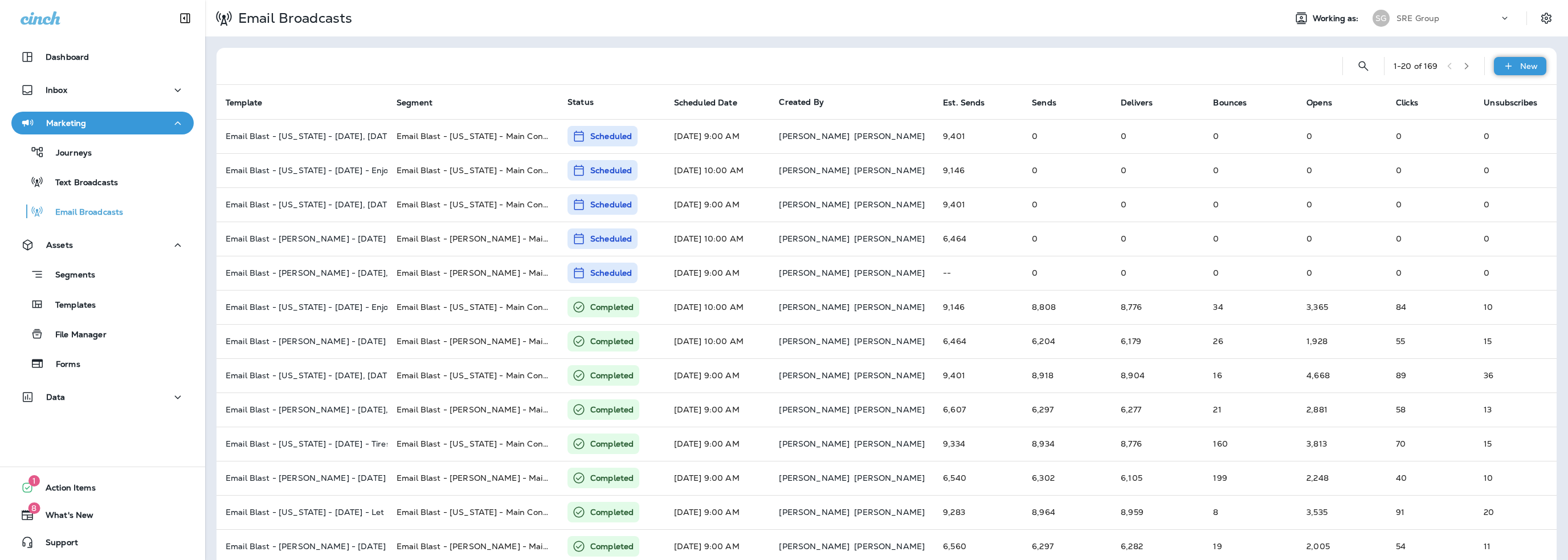
click at [1520, 63] on p "New" at bounding box center [1529, 66] width 17 height 9
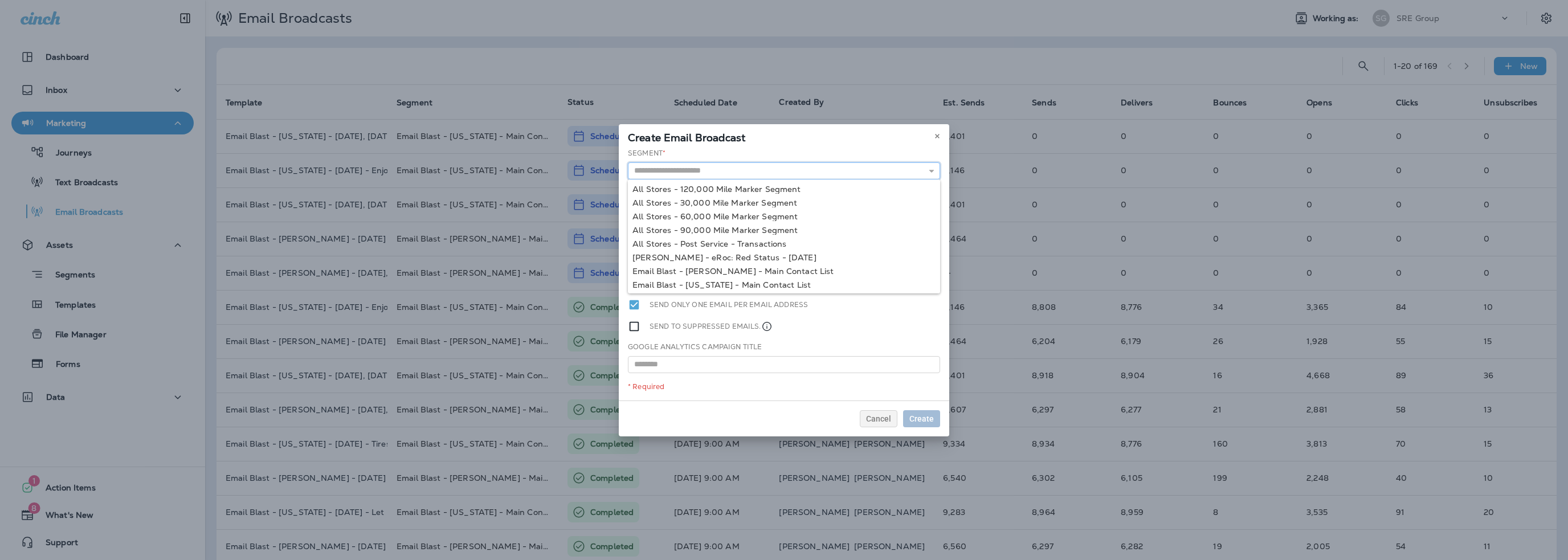
click at [710, 175] on input "text" at bounding box center [784, 170] width 312 height 17
type input "**********"
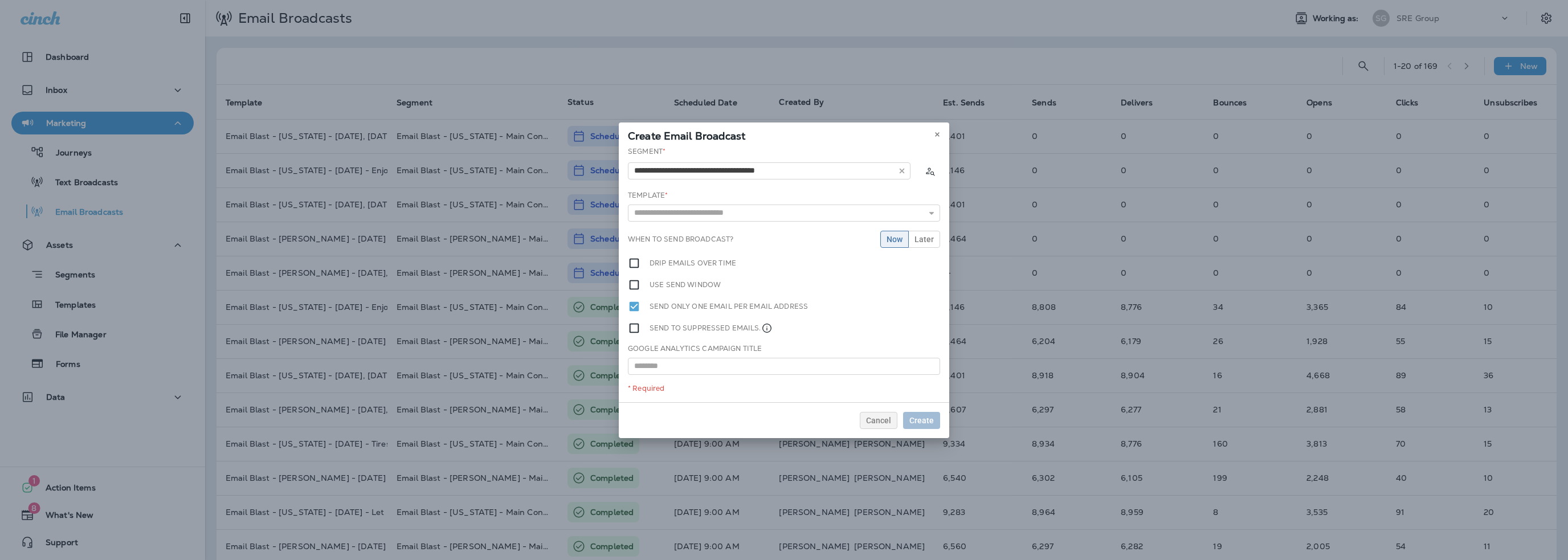
click at [717, 273] on div "**********" at bounding box center [784, 274] width 331 height 256
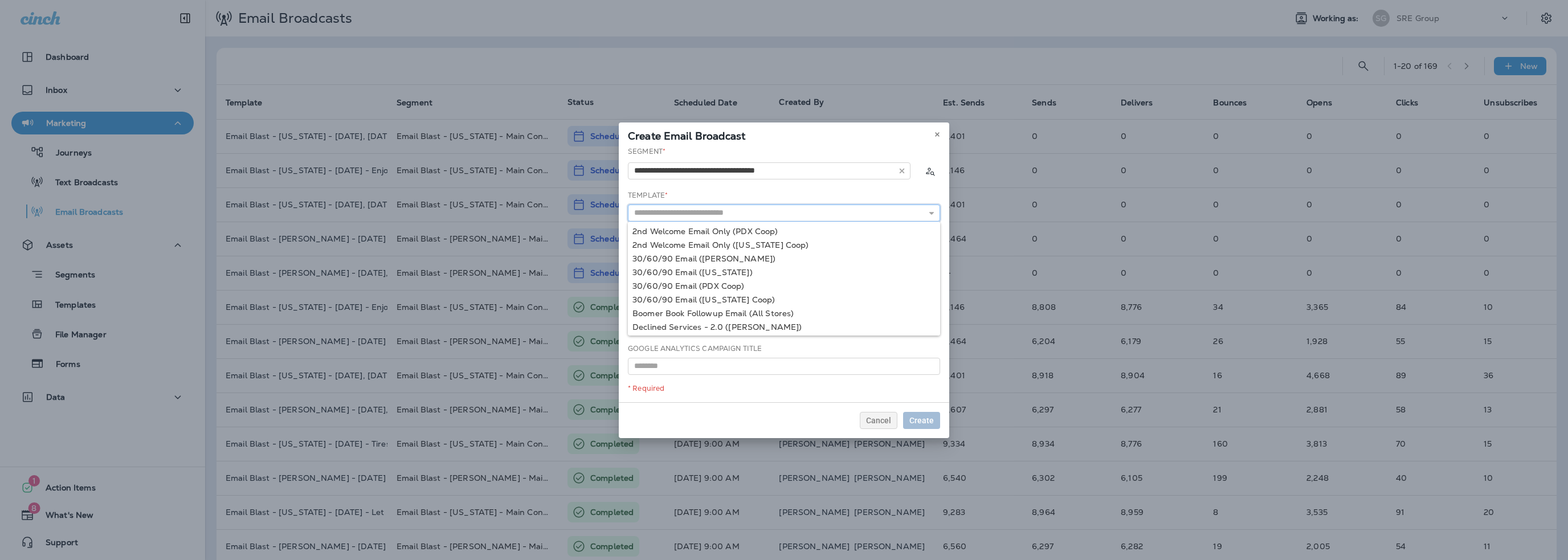
click at [686, 216] on input "text" at bounding box center [784, 213] width 312 height 17
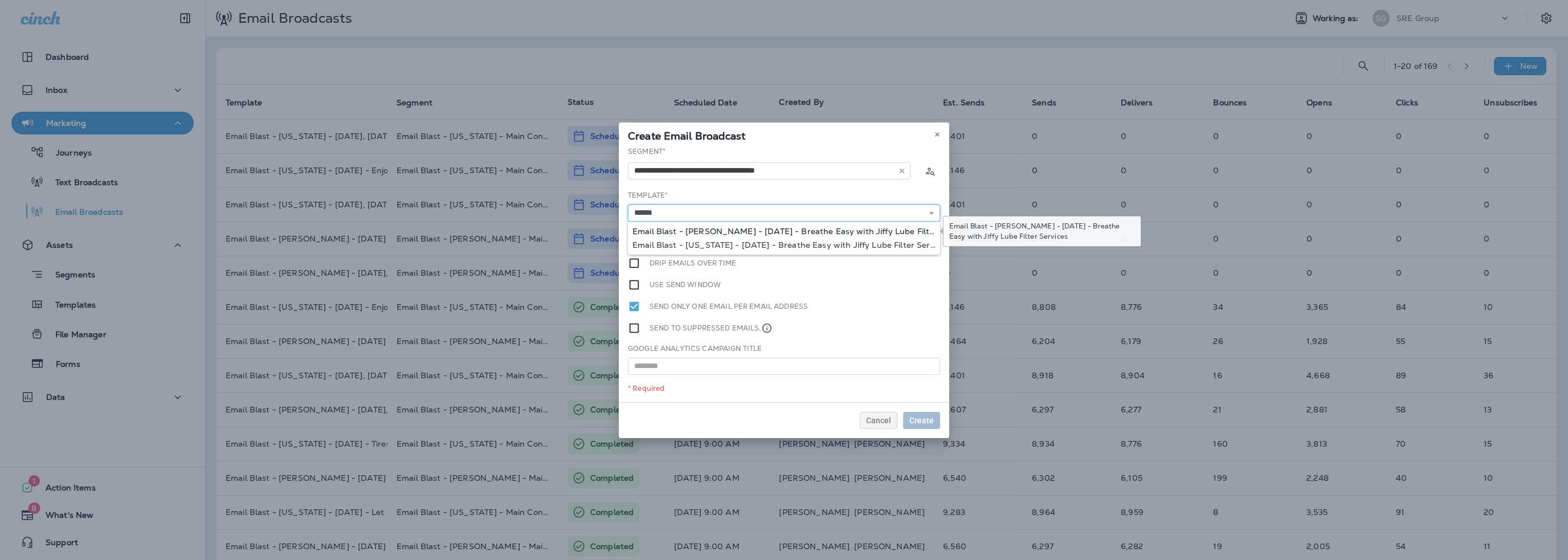
type input "**********"
click at [691, 228] on div "**********" at bounding box center [784, 274] width 331 height 256
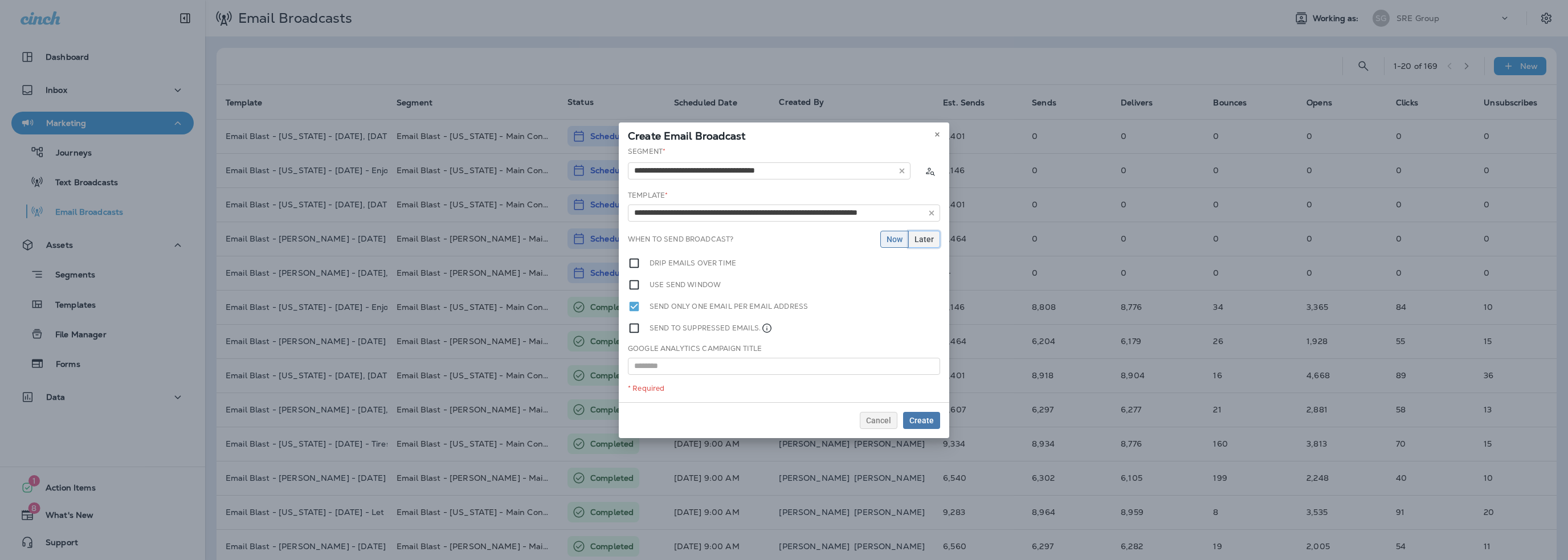
click at [918, 243] on button "Later" at bounding box center [924, 239] width 32 height 17
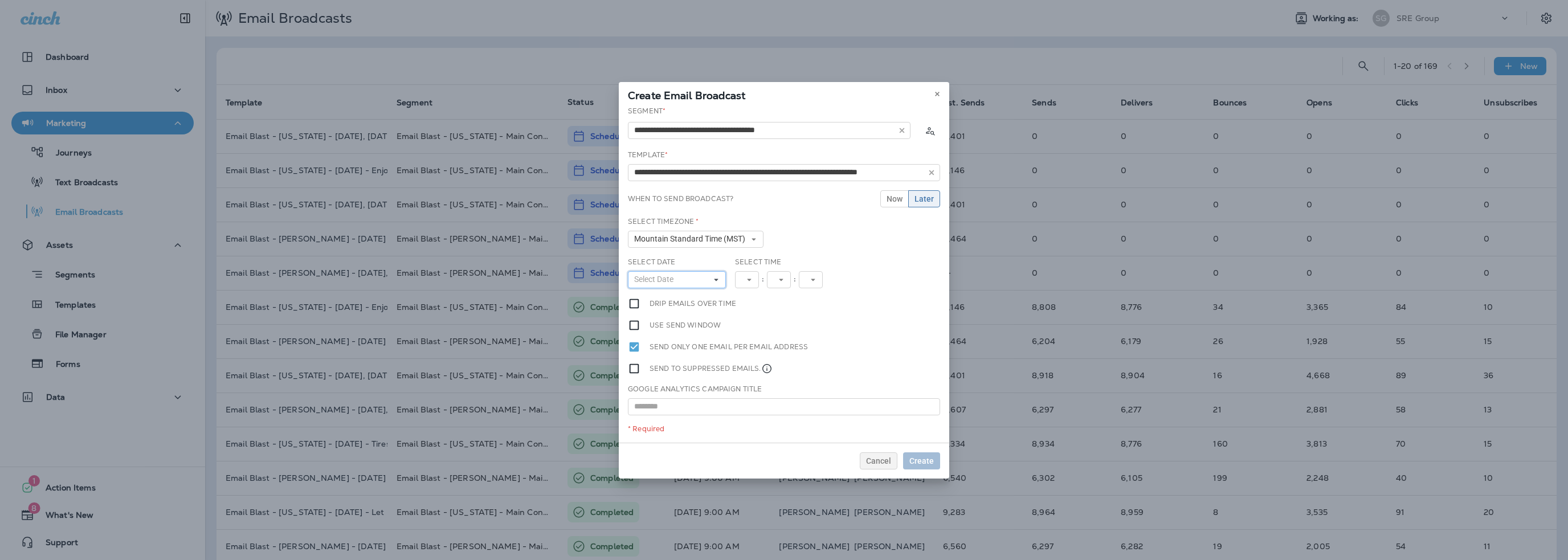
click at [659, 279] on span "Select Date" at bounding box center [656, 279] width 44 height 10
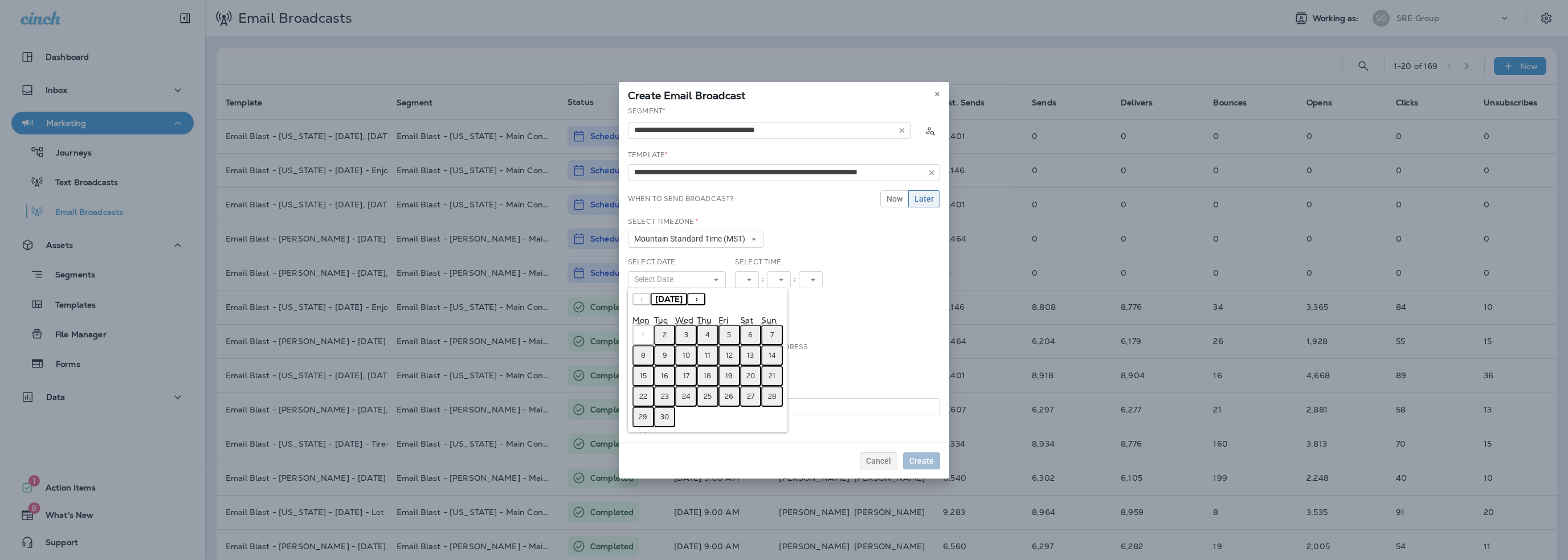
click at [702, 333] on button "4" at bounding box center [707, 335] width 22 height 21
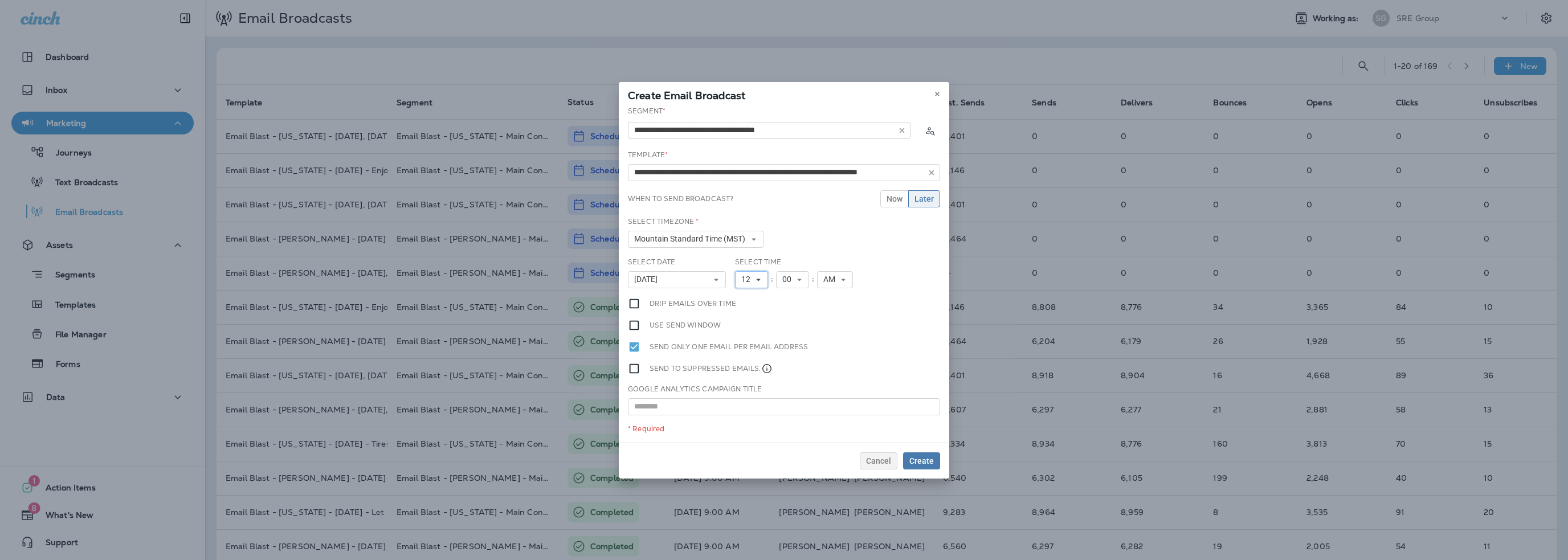
click at [747, 280] on span "12" at bounding box center [748, 279] width 14 height 10
click at [742, 417] on link "10" at bounding box center [751, 421] width 33 height 14
click at [789, 282] on span "00" at bounding box center [789, 279] width 14 height 10
click at [783, 362] on link "30" at bounding box center [792, 366] width 33 height 14
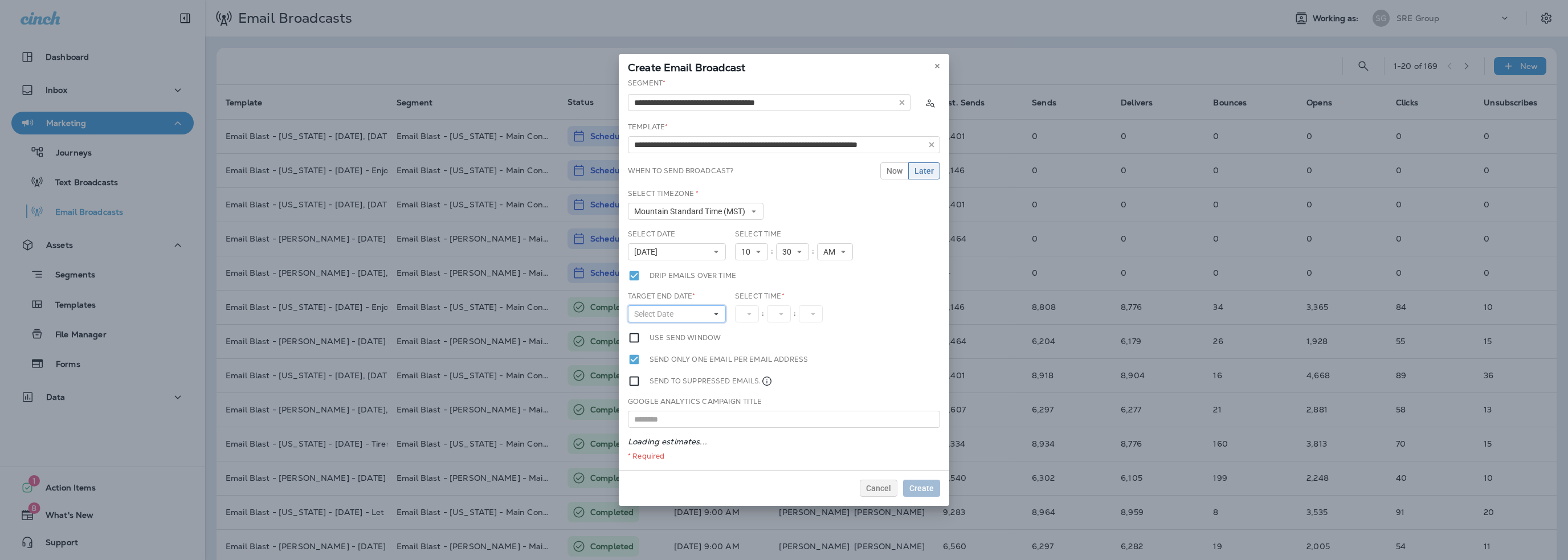
click at [653, 313] on span "Select Date" at bounding box center [656, 314] width 44 height 10
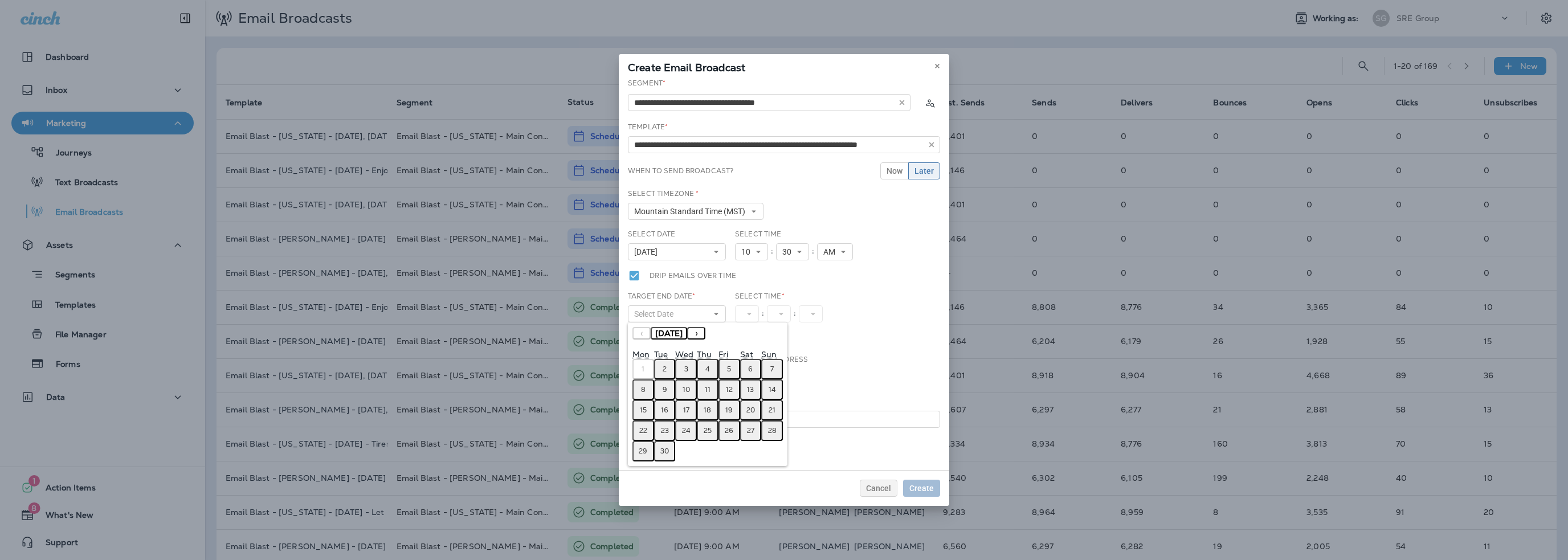
click at [708, 365] on abbr "4" at bounding box center [707, 369] width 4 height 9
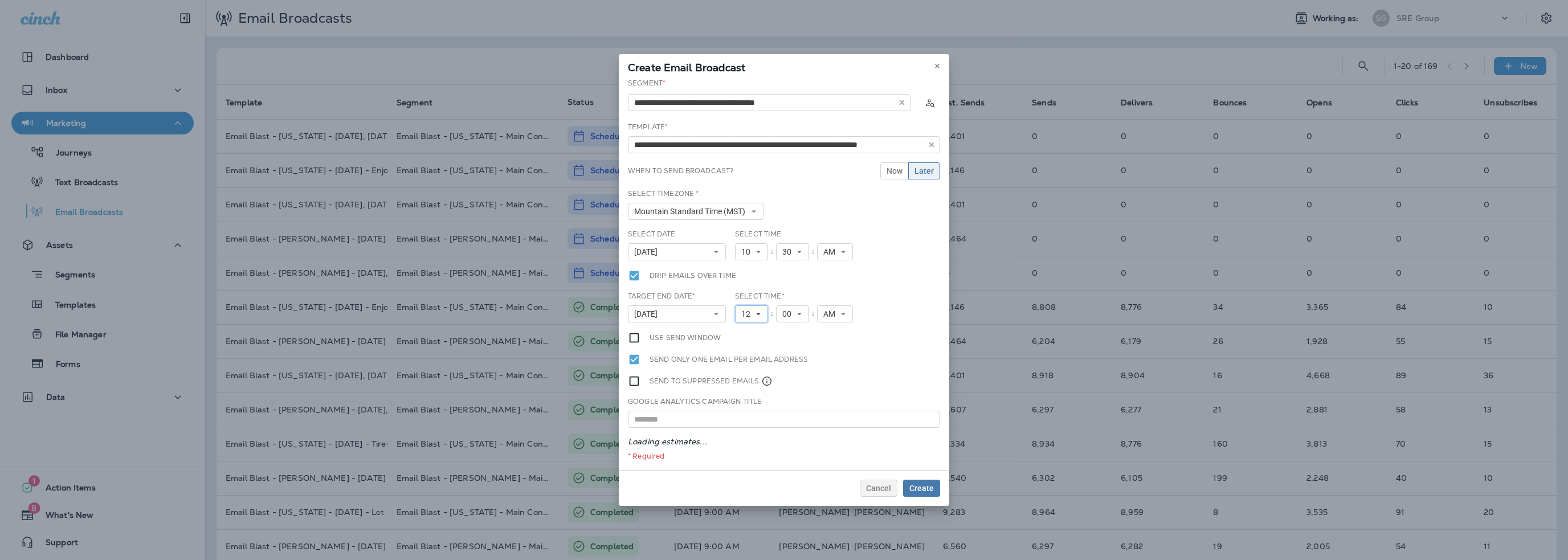
click at [752, 315] on span "12" at bounding box center [748, 314] width 14 height 10
click at [748, 330] on link "1" at bounding box center [751, 332] width 33 height 14
click at [827, 312] on span "AM" at bounding box center [827, 314] width 16 height 10
click at [827, 349] on link "PM" at bounding box center [831, 346] width 36 height 14
click at [924, 488] on span "Create" at bounding box center [921, 488] width 24 height 8
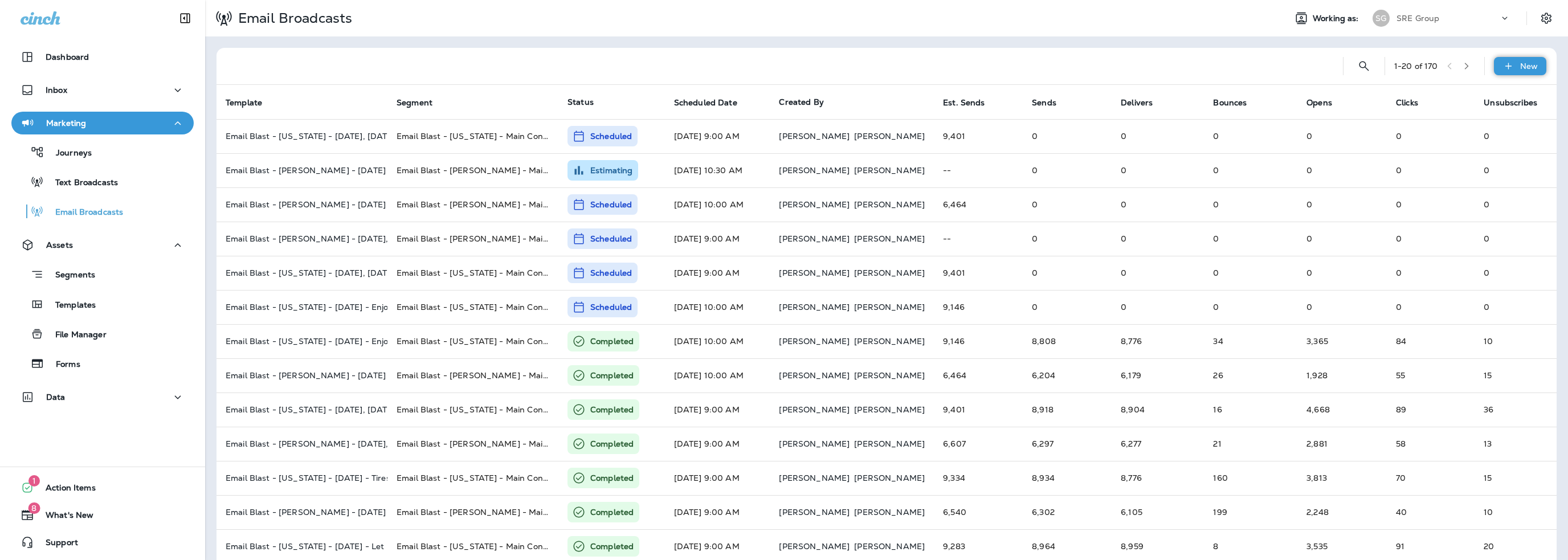
click at [1506, 66] on div "New" at bounding box center [1520, 65] width 52 height 18
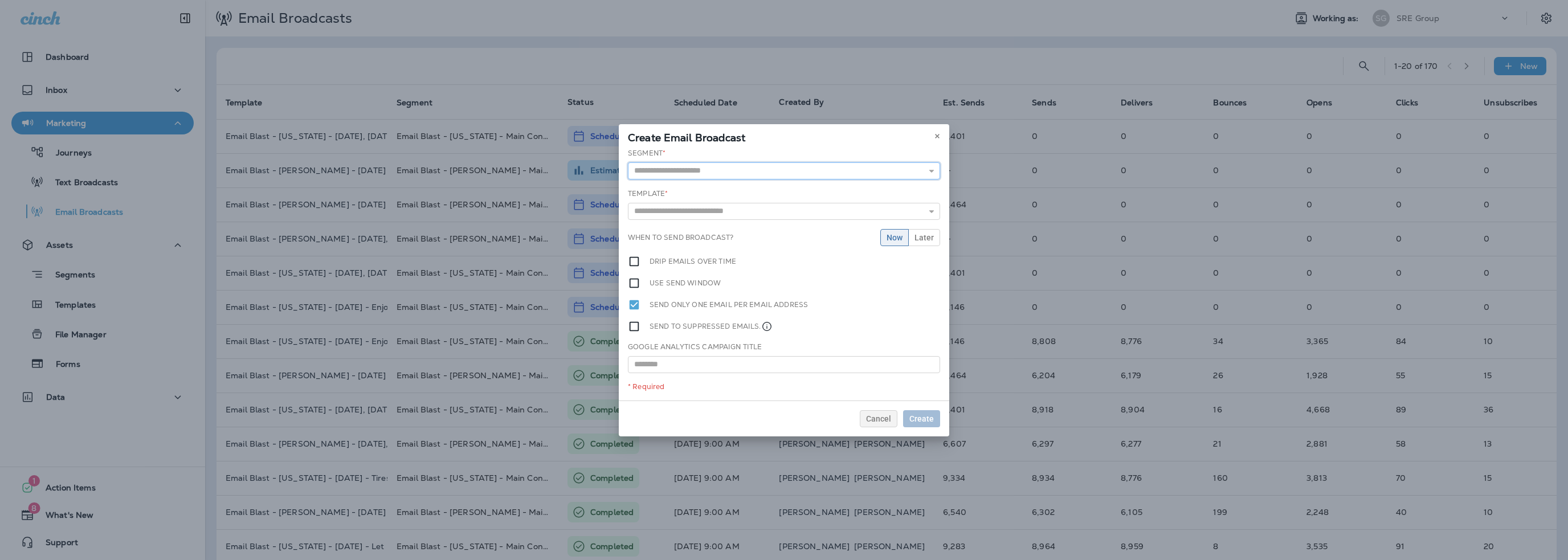
click at [695, 170] on input "text" at bounding box center [784, 170] width 312 height 17
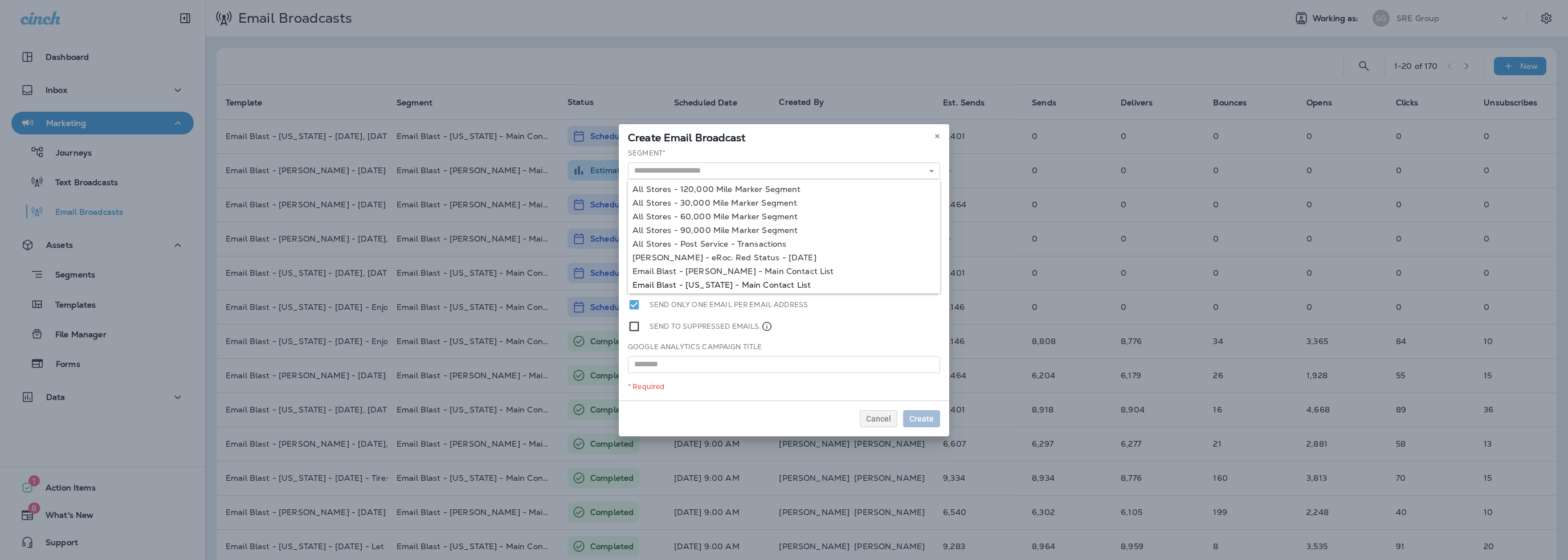
type input "**********"
click at [705, 284] on div "**********" at bounding box center [784, 274] width 331 height 253
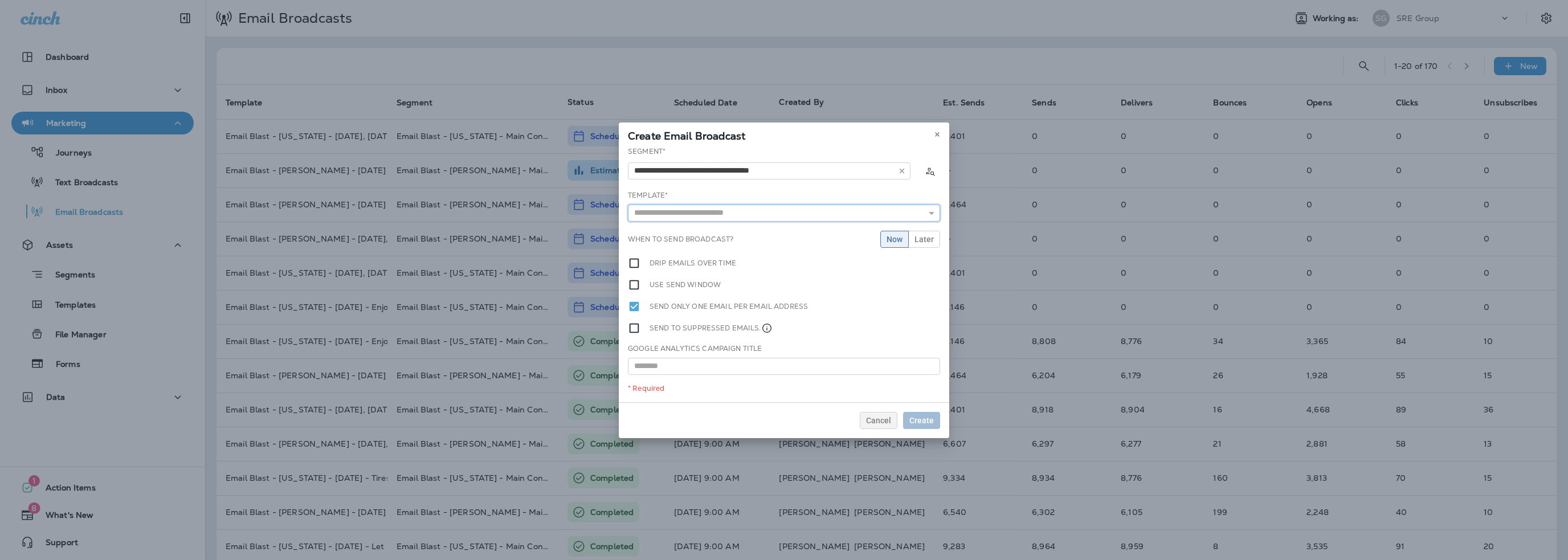
click at [677, 213] on input "text" at bounding box center [784, 213] width 312 height 17
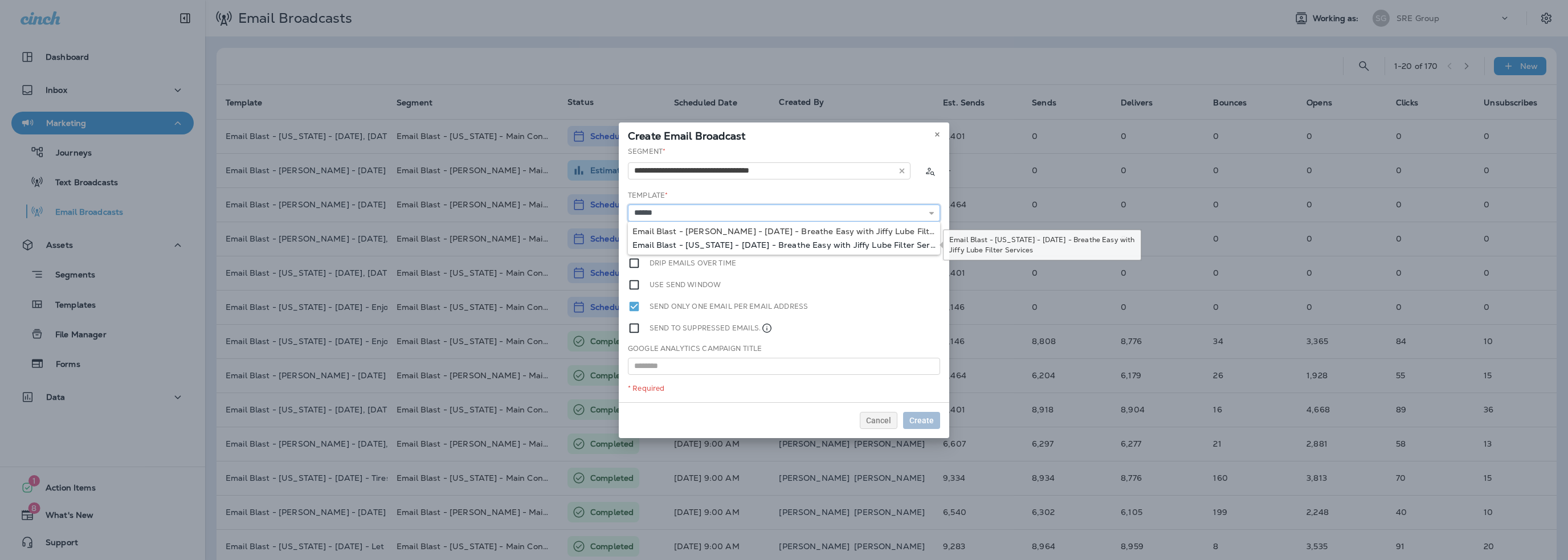
type input "**********"
click at [700, 243] on div "**********" at bounding box center [784, 274] width 331 height 256
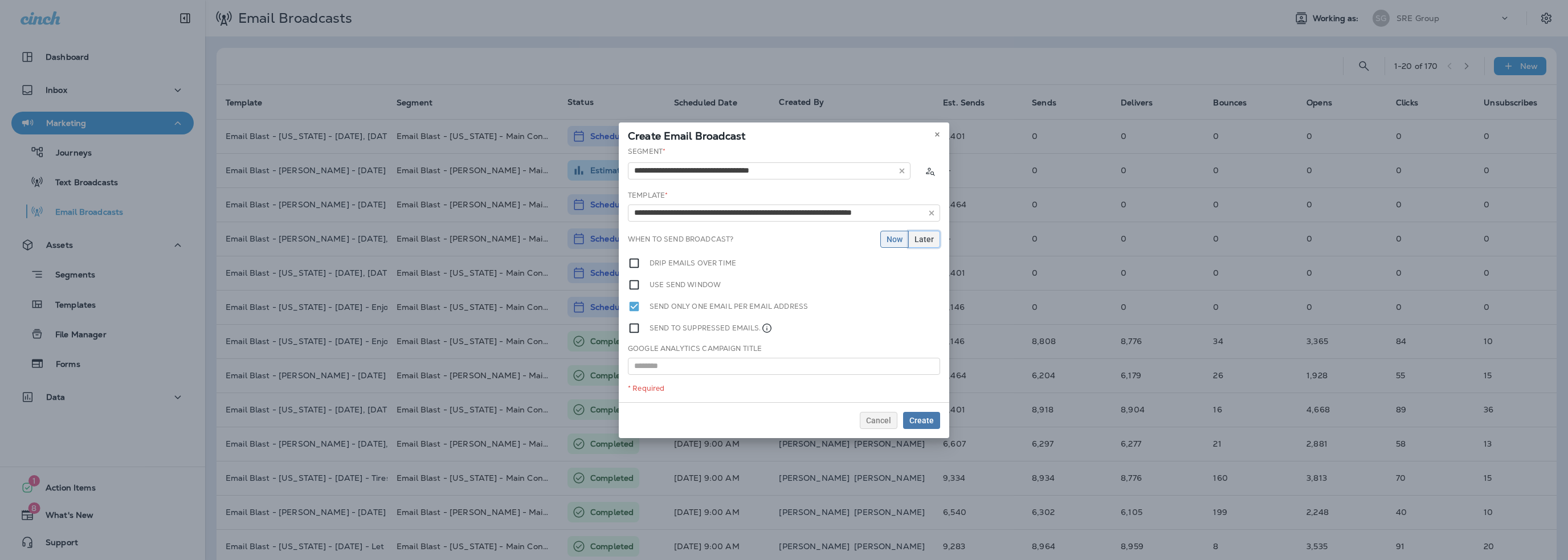
click at [919, 241] on span "Later" at bounding box center [924, 239] width 19 height 8
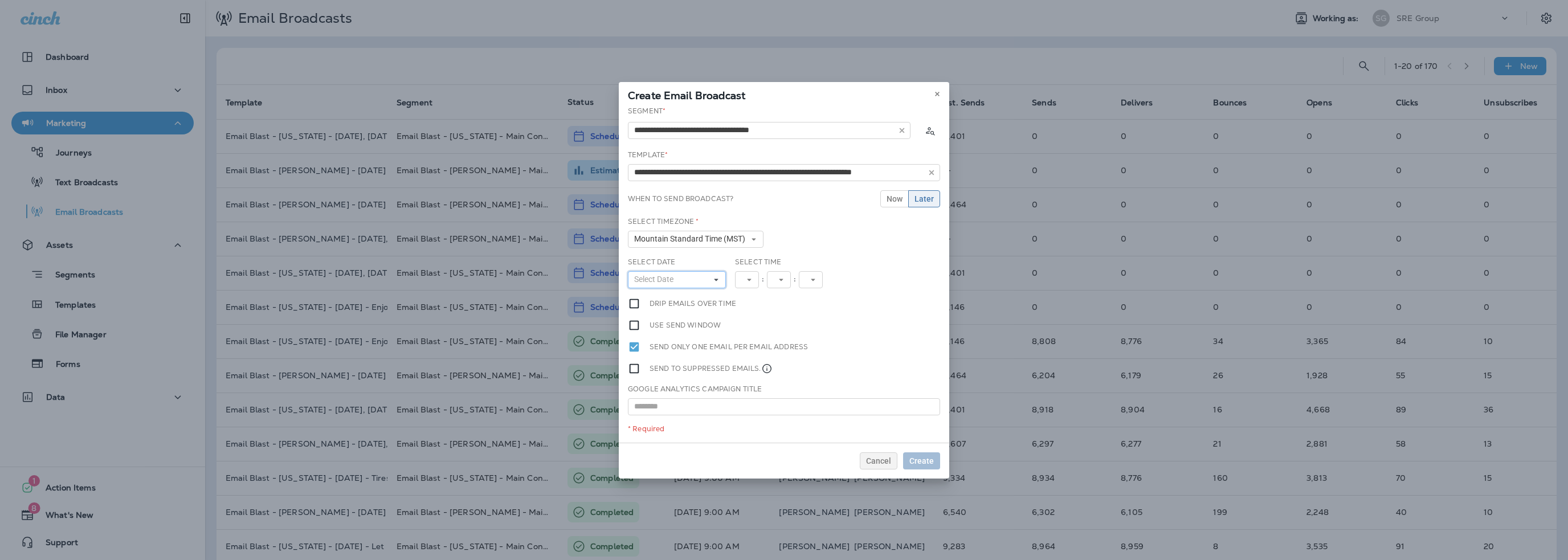
click at [665, 281] on span "Select Date" at bounding box center [656, 279] width 44 height 10
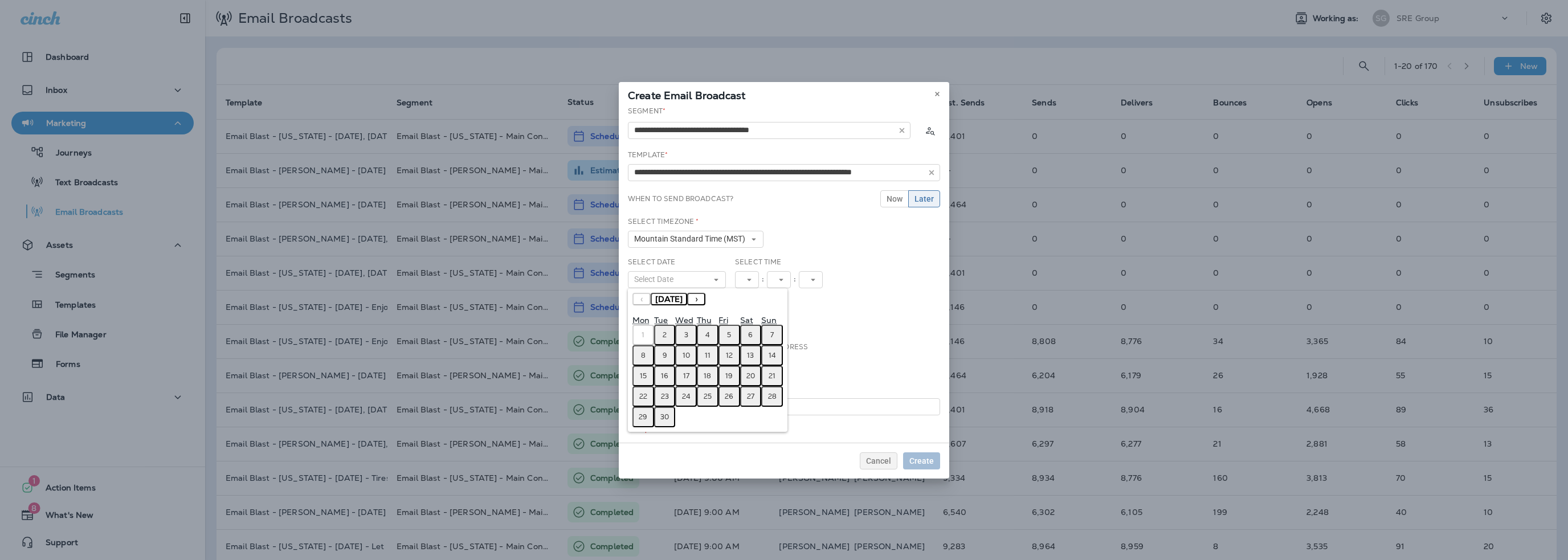
click at [710, 334] on button "4" at bounding box center [707, 335] width 22 height 21
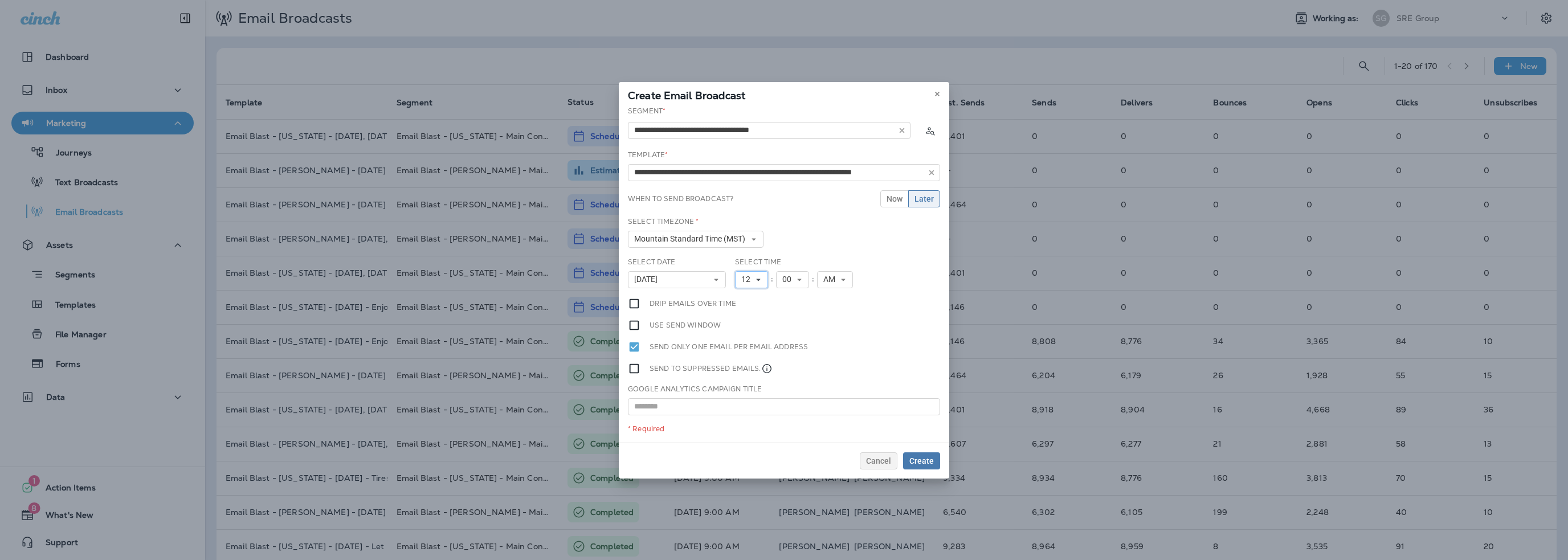
click at [748, 278] on span "12" at bounding box center [748, 279] width 14 height 10
click at [752, 418] on link "10" at bounding box center [751, 421] width 33 height 14
click at [788, 278] on span "00" at bounding box center [789, 279] width 14 height 10
click at [784, 306] on link "30" at bounding box center [792, 309] width 33 height 14
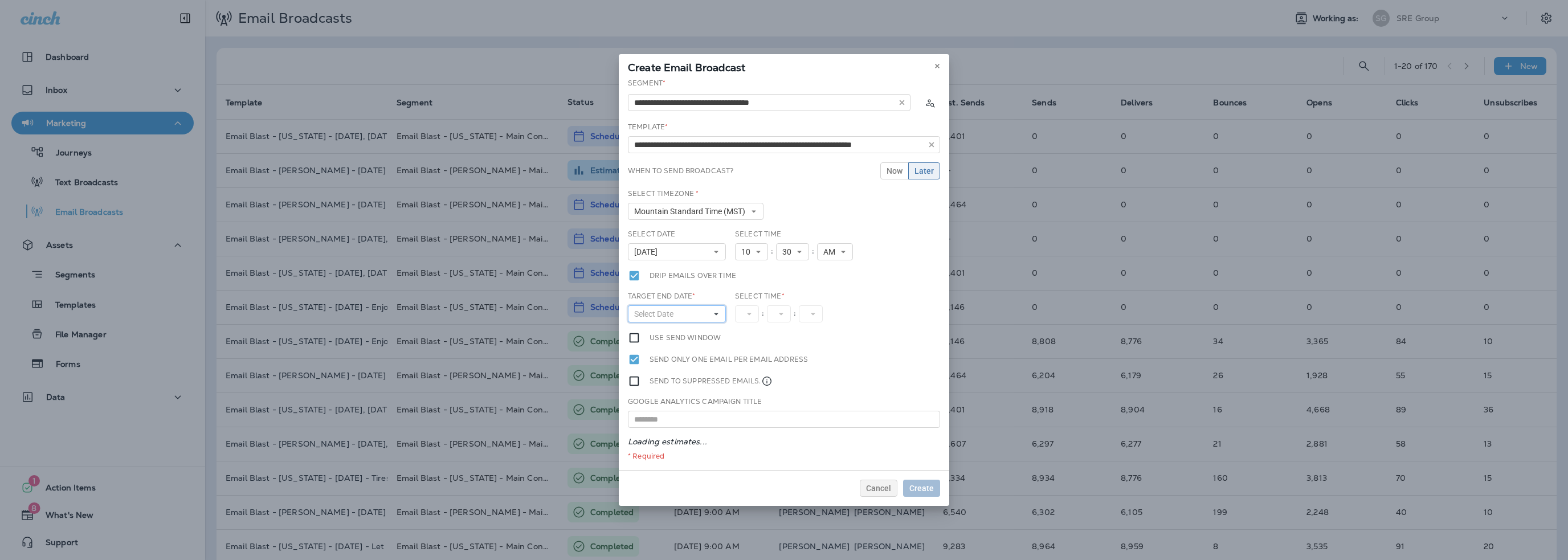
click at [657, 313] on span "Select Date" at bounding box center [656, 314] width 44 height 10
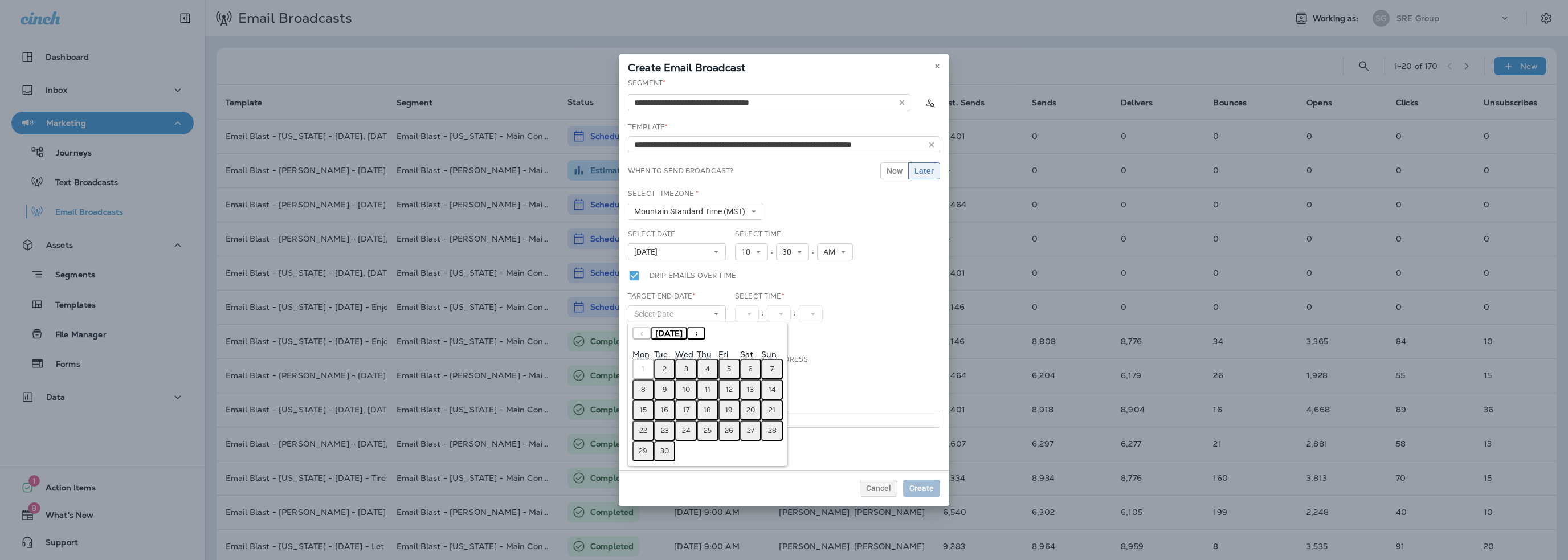
click at [711, 365] on button "4" at bounding box center [707, 369] width 22 height 21
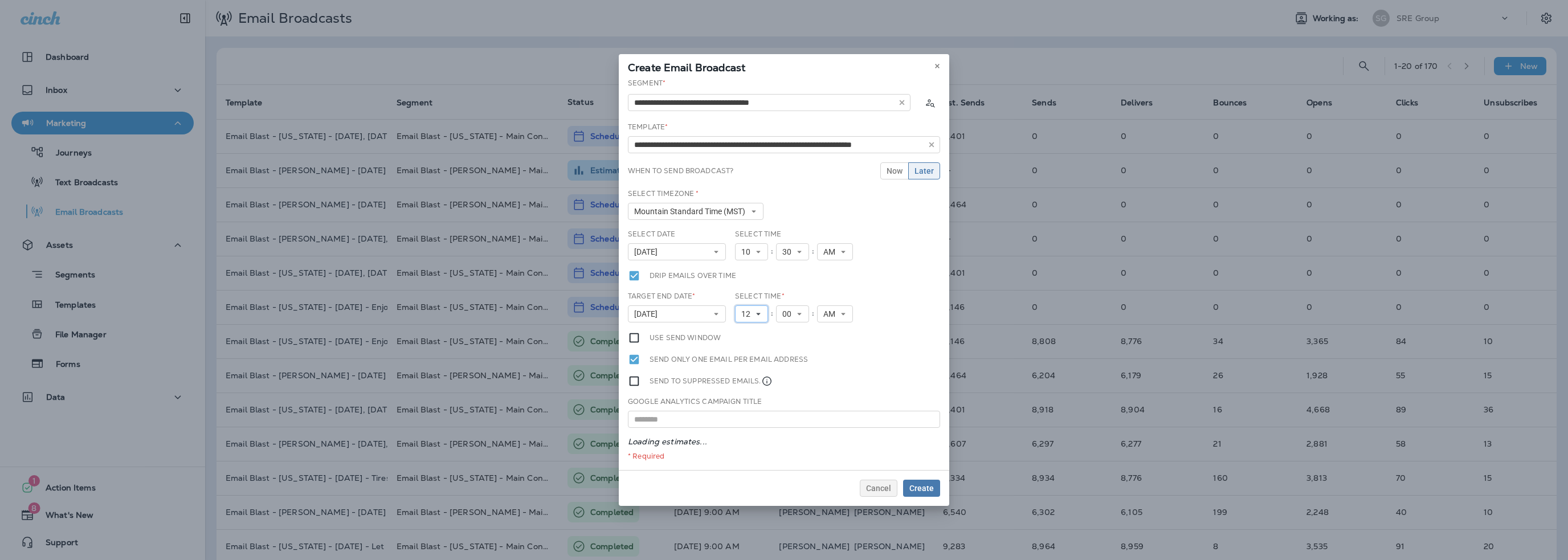
click at [743, 316] on span "12" at bounding box center [748, 314] width 14 height 10
click at [743, 329] on link "1" at bounding box center [751, 332] width 33 height 14
click at [821, 311] on span "AM" at bounding box center [827, 314] width 16 height 10
click at [826, 341] on link "PM" at bounding box center [831, 346] width 36 height 14
click at [919, 488] on span "Create" at bounding box center [921, 488] width 24 height 8
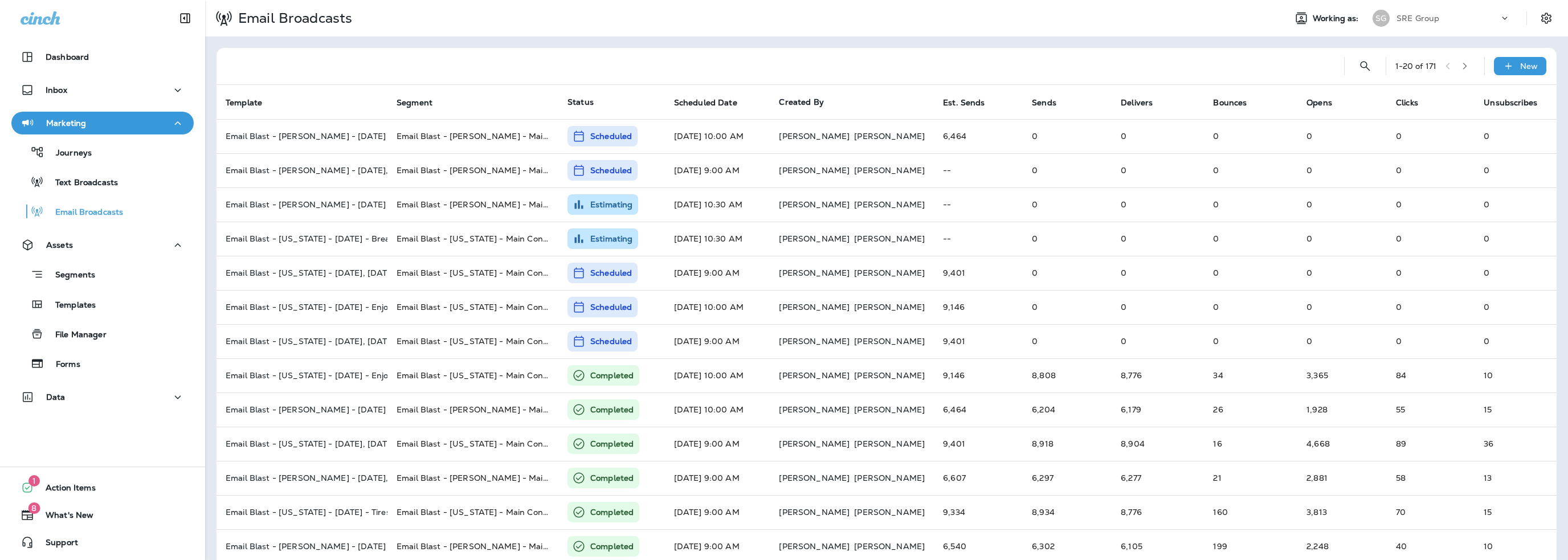
click at [1411, 21] on p "SRE Group" at bounding box center [1418, 18] width 43 height 9
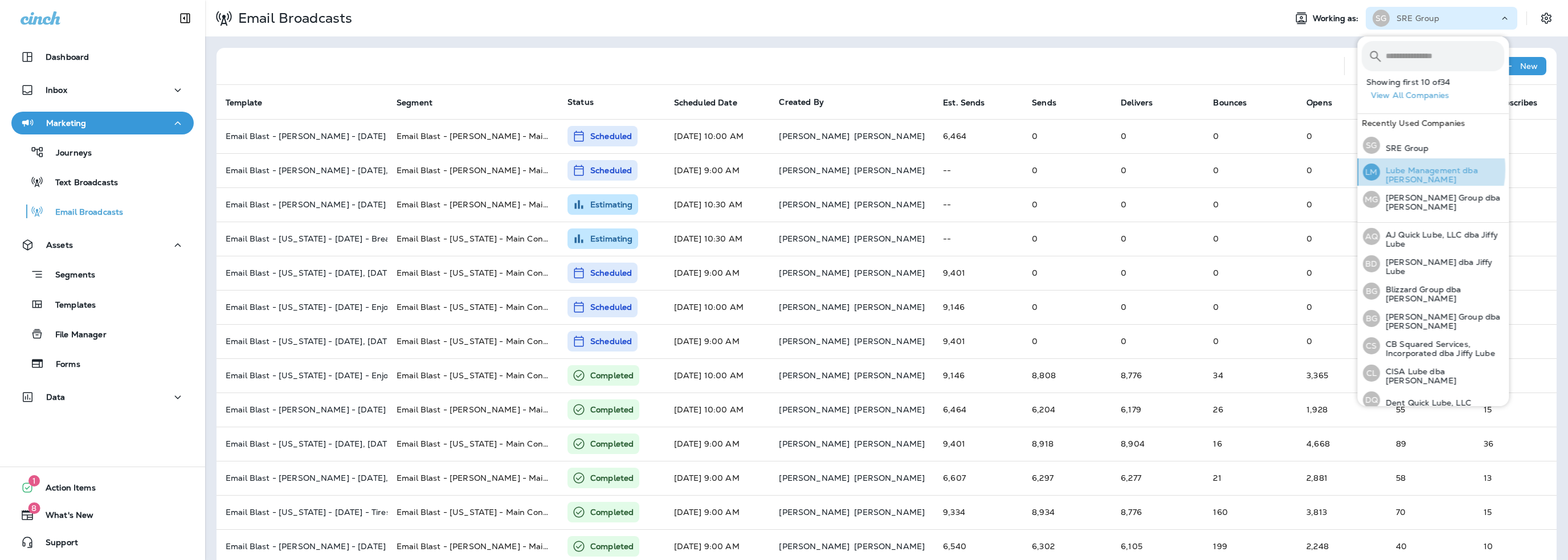
click at [1411, 169] on p "Lube Management dba [PERSON_NAME]" at bounding box center [1441, 175] width 124 height 18
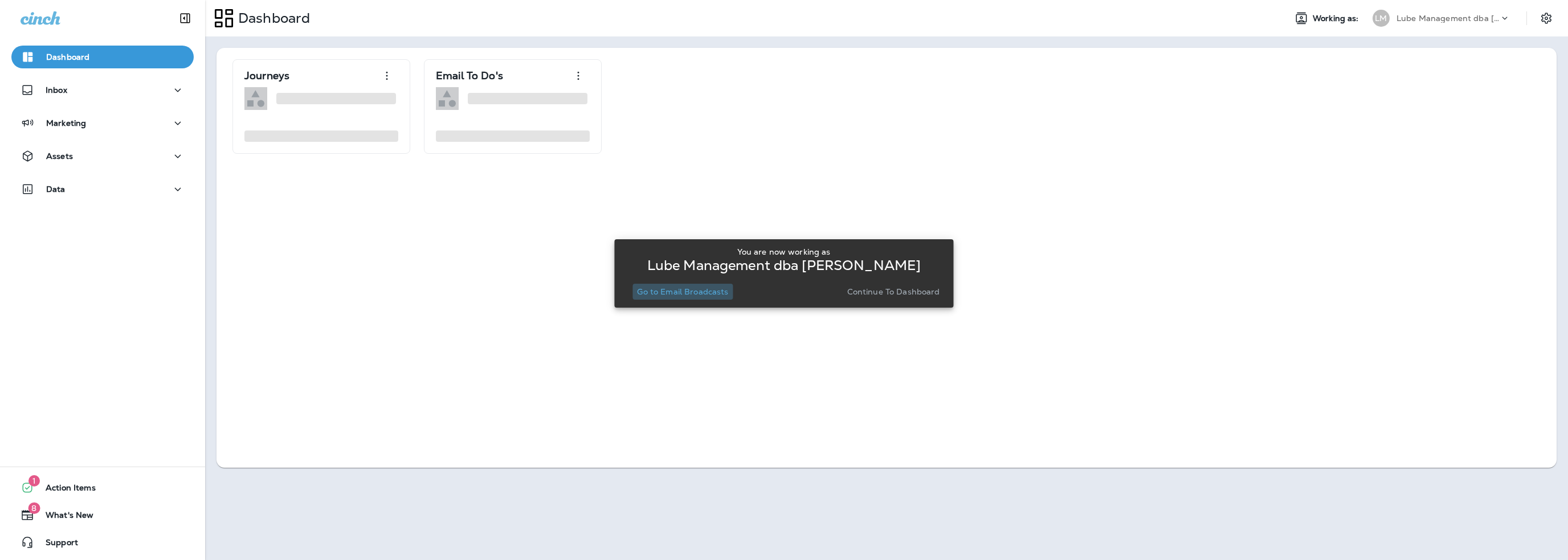
click at [661, 292] on p "Go to Email Broadcasts" at bounding box center [682, 291] width 91 height 9
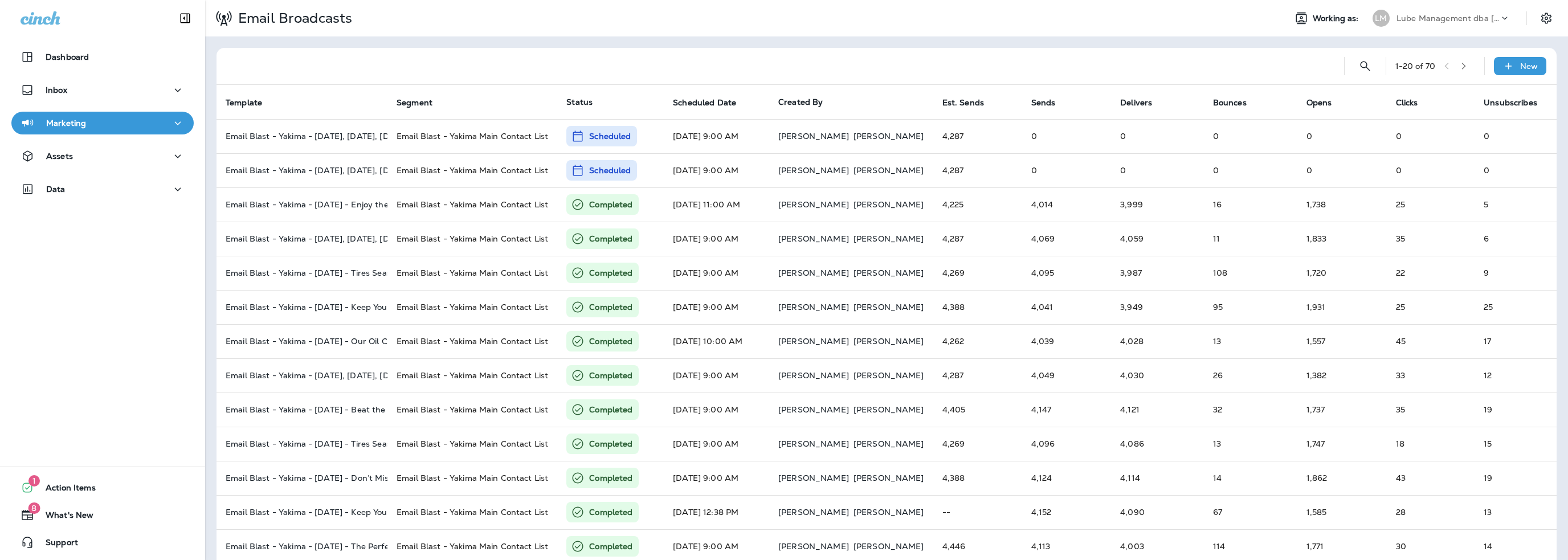
click at [91, 168] on div "Assets" at bounding box center [102, 159] width 205 height 29
click at [66, 161] on p "Assets" at bounding box center [59, 156] width 27 height 9
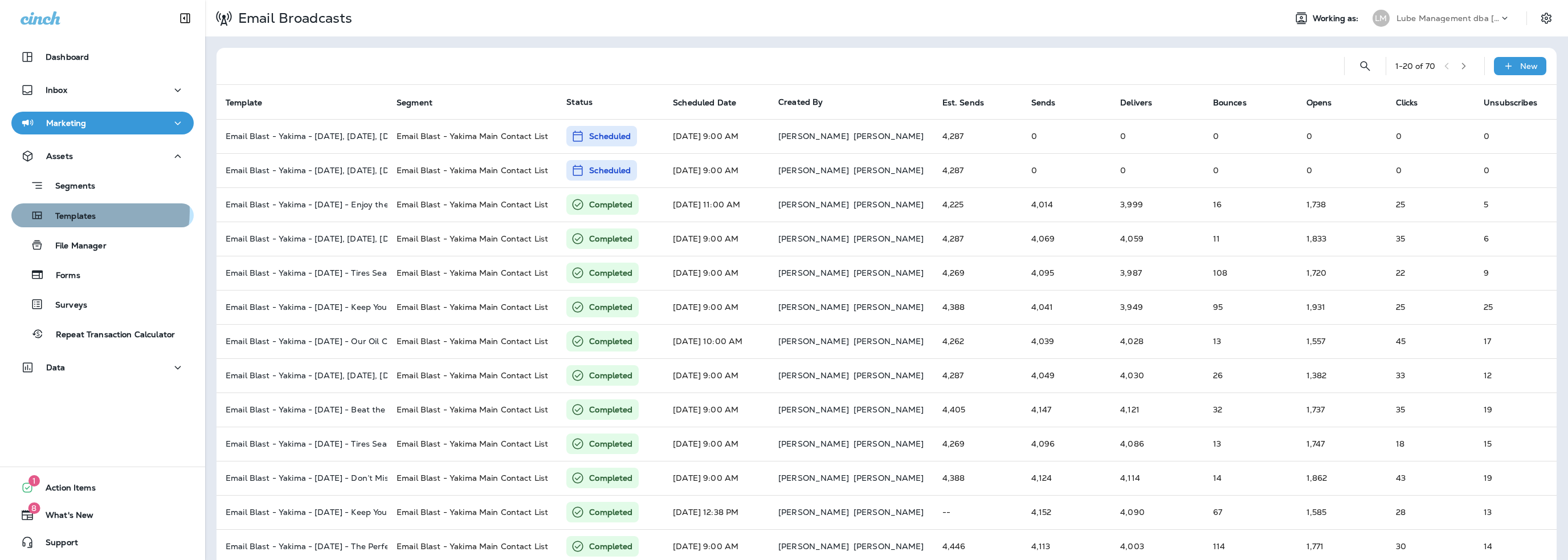
click at [82, 211] on p "Templates" at bounding box center [69, 216] width 52 height 11
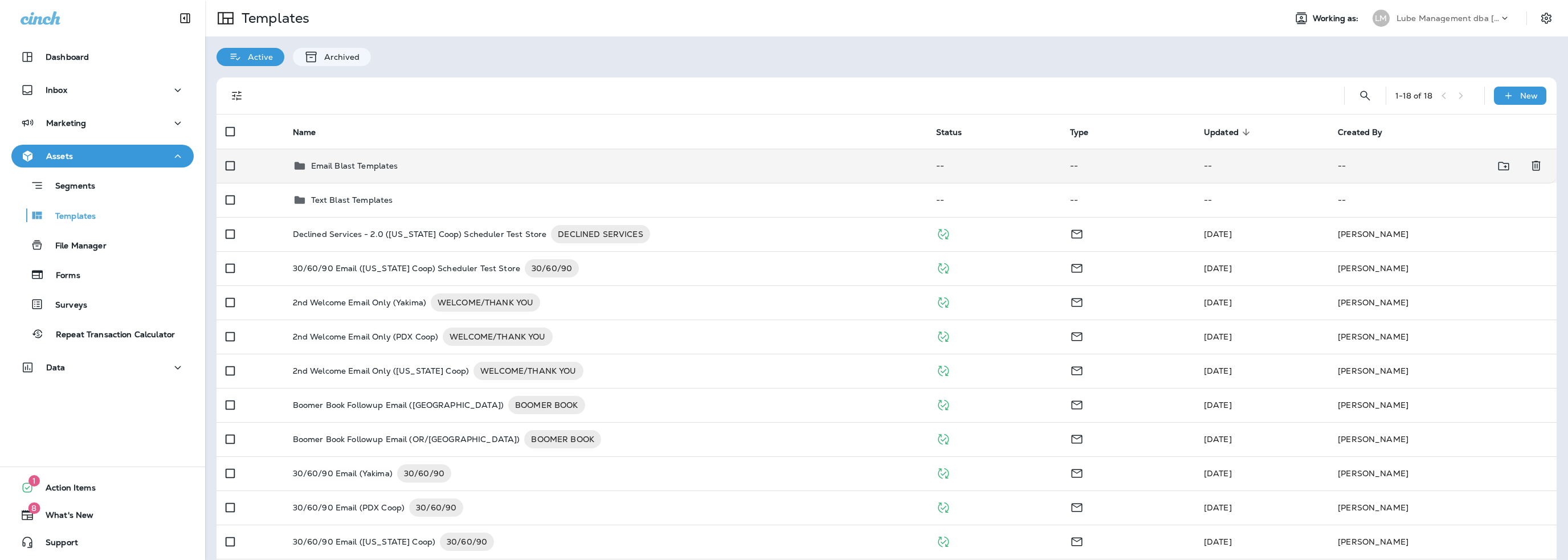
click at [361, 168] on p "Email Blast Templates" at bounding box center [355, 166] width 87 height 9
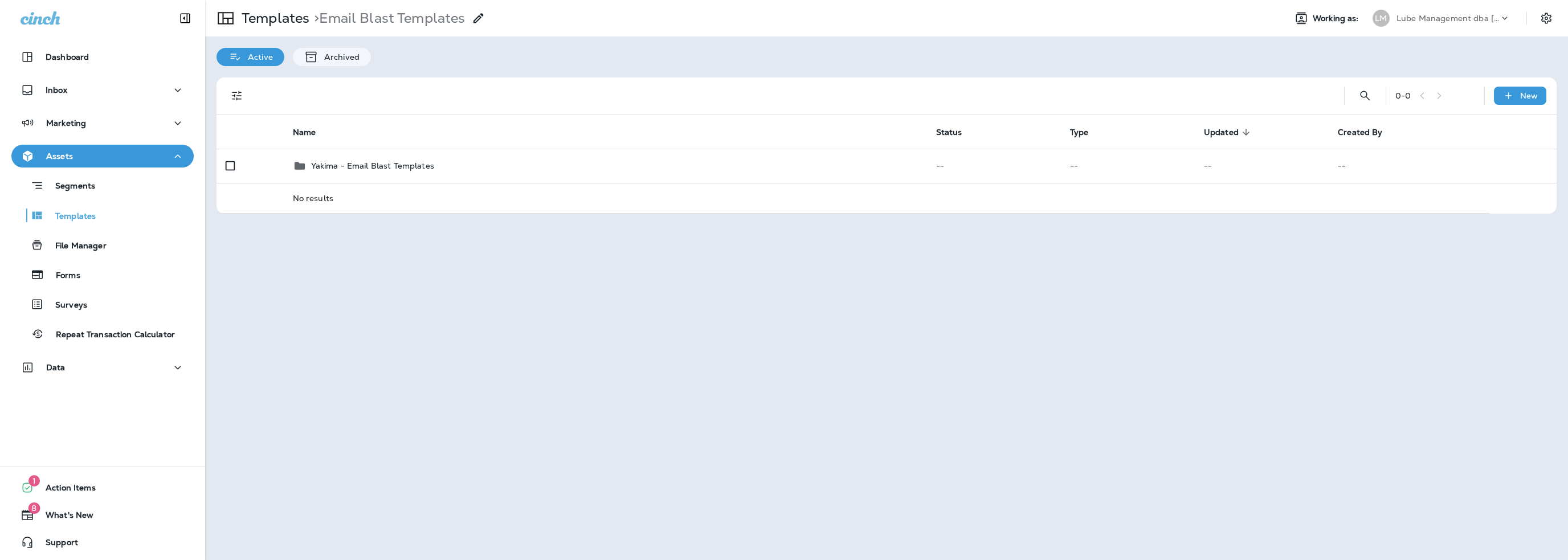
click at [361, 168] on p "Yakima - Email Blast Templates" at bounding box center [372, 166] width 123 height 9
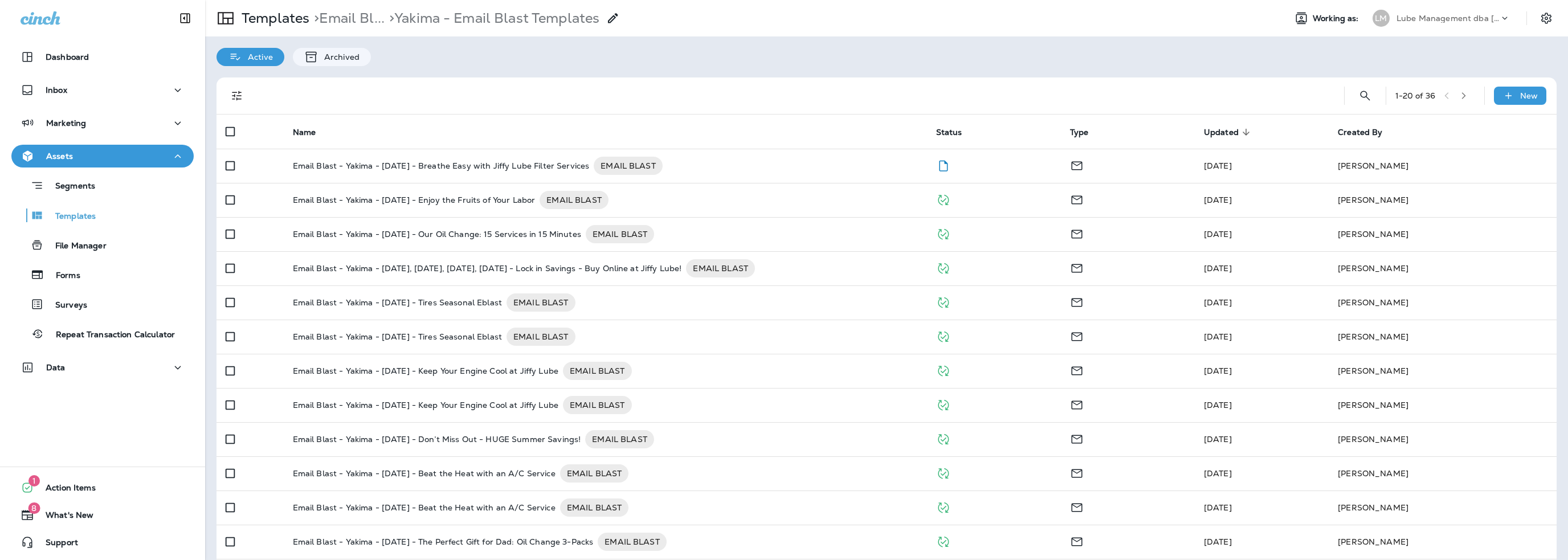
click at [361, 168] on p "Email Blast - Yakima - [DATE] - Breathe Easy with Jiffy Lube Filter Services" at bounding box center [442, 165] width 297 height 18
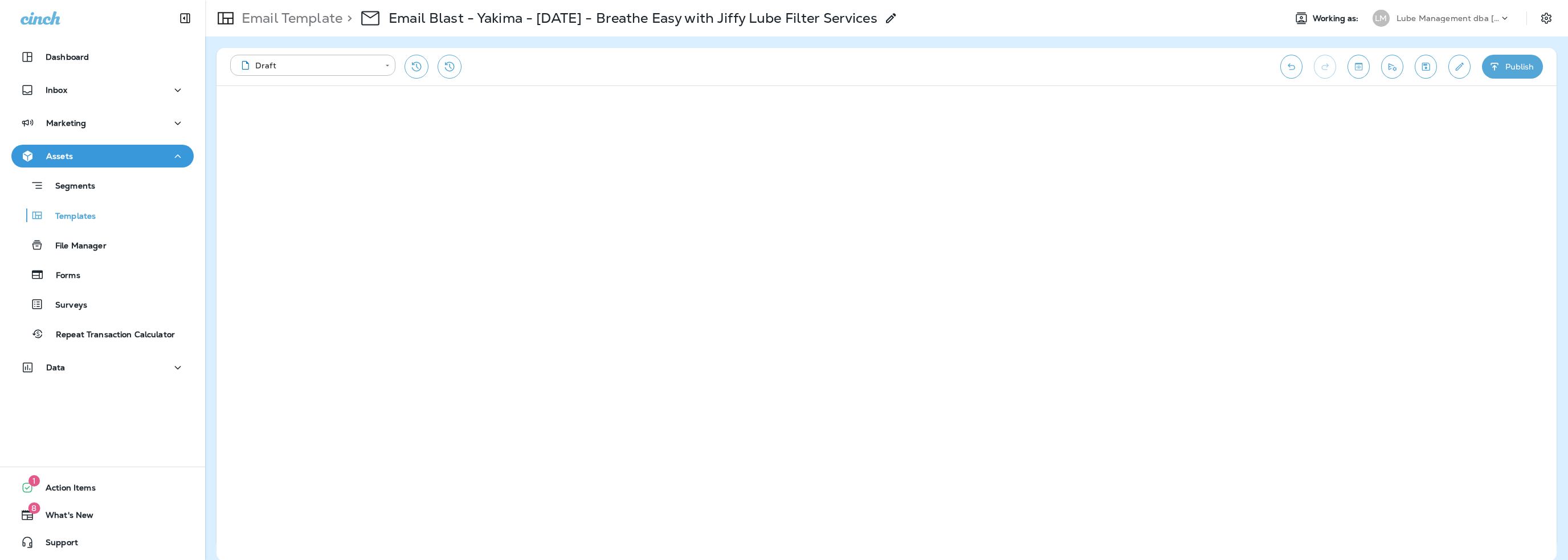
click at [1503, 75] on button "Publish" at bounding box center [1512, 67] width 61 height 24
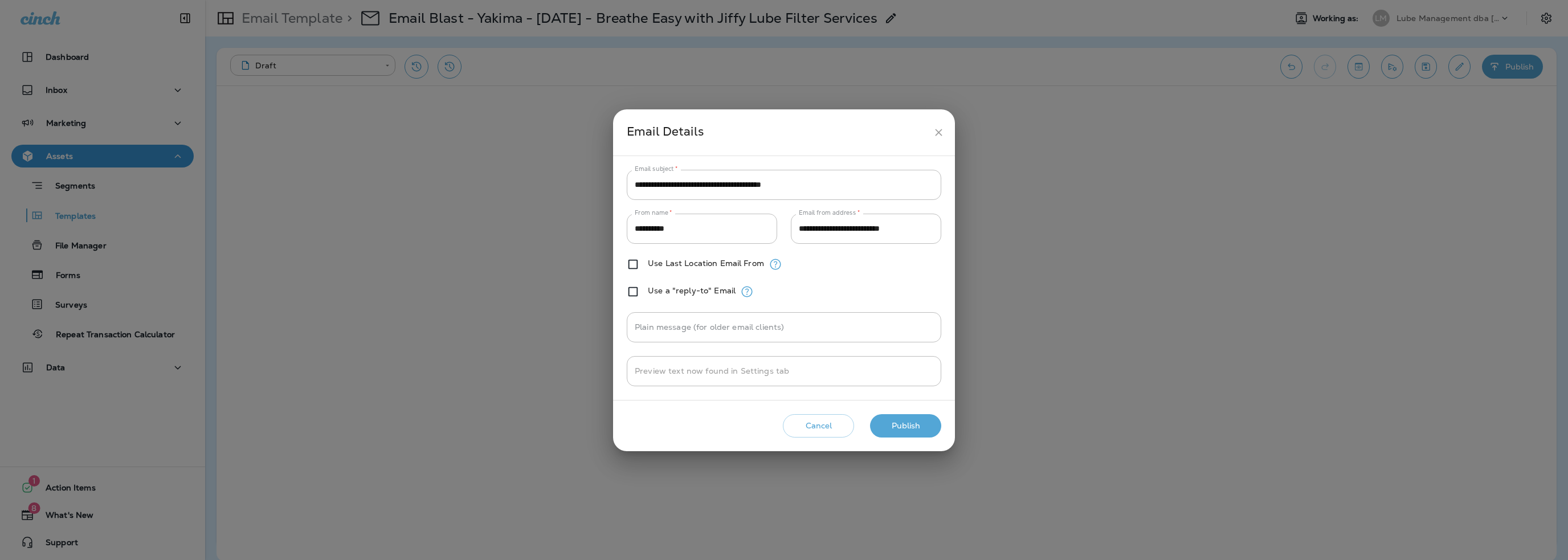
click at [914, 427] on button "Publish" at bounding box center [906, 425] width 71 height 23
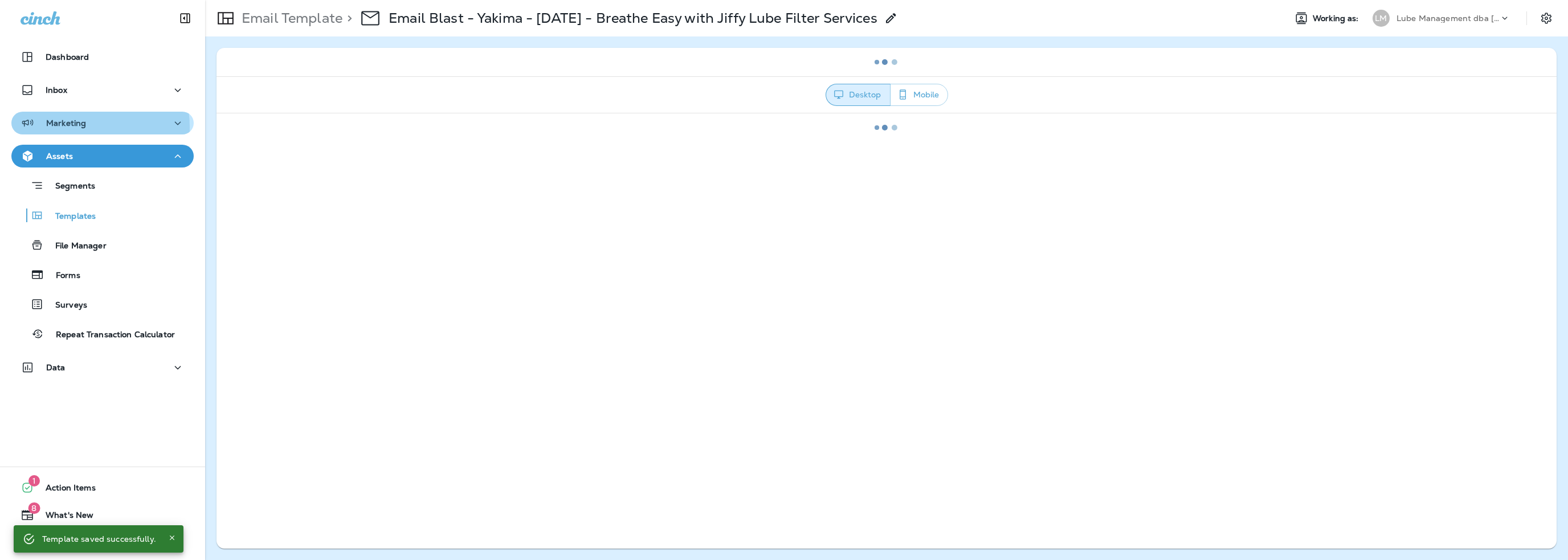
click at [76, 127] on p "Marketing" at bounding box center [66, 123] width 40 height 9
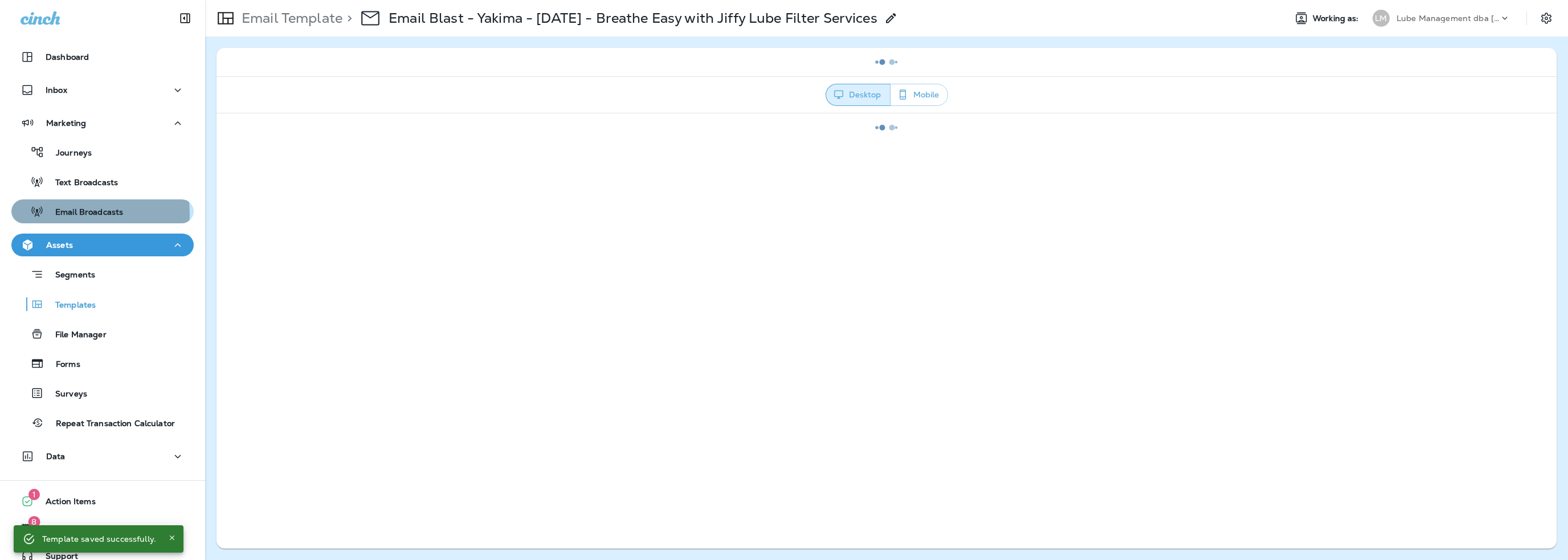
click at [77, 214] on p "Email Broadcasts" at bounding box center [83, 213] width 79 height 11
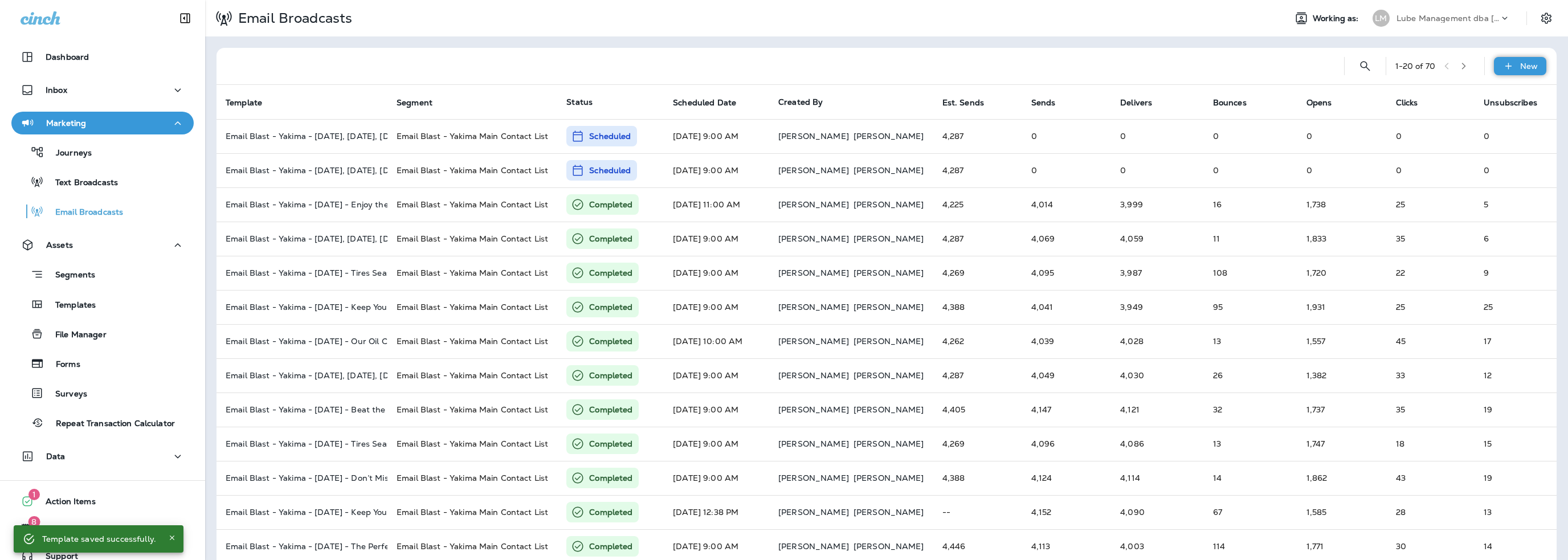
click at [1507, 71] on div "New" at bounding box center [1520, 65] width 52 height 18
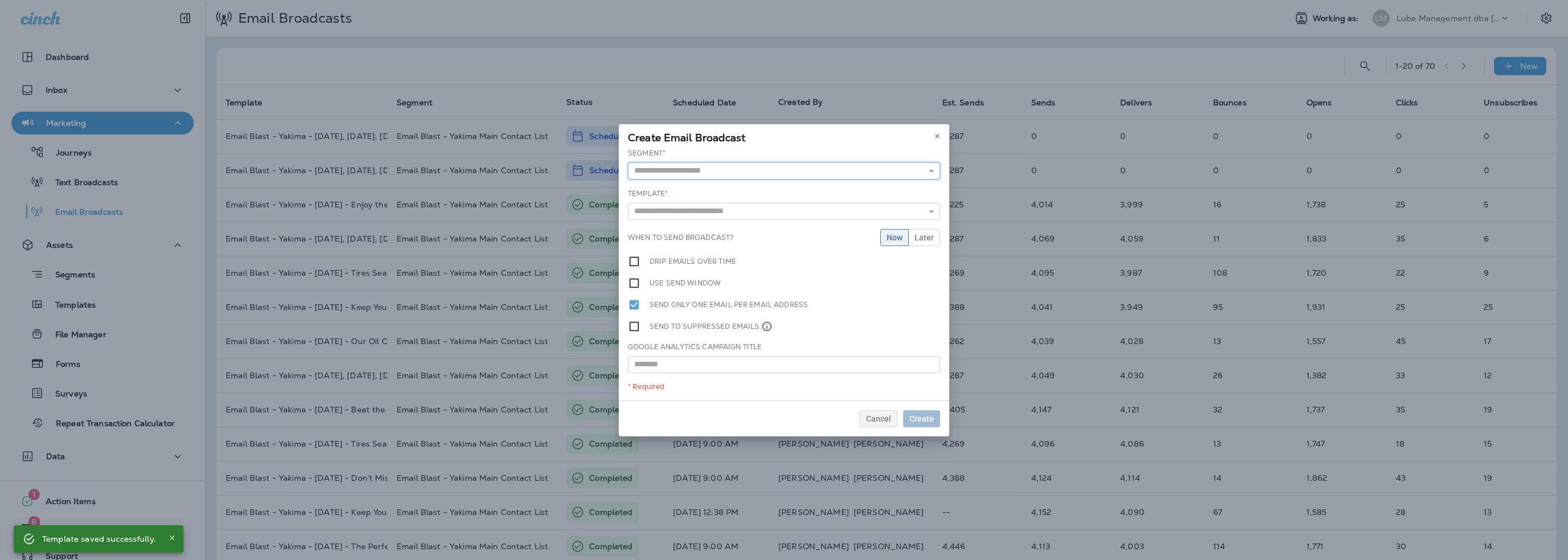
click at [663, 177] on input "text" at bounding box center [784, 170] width 312 height 17
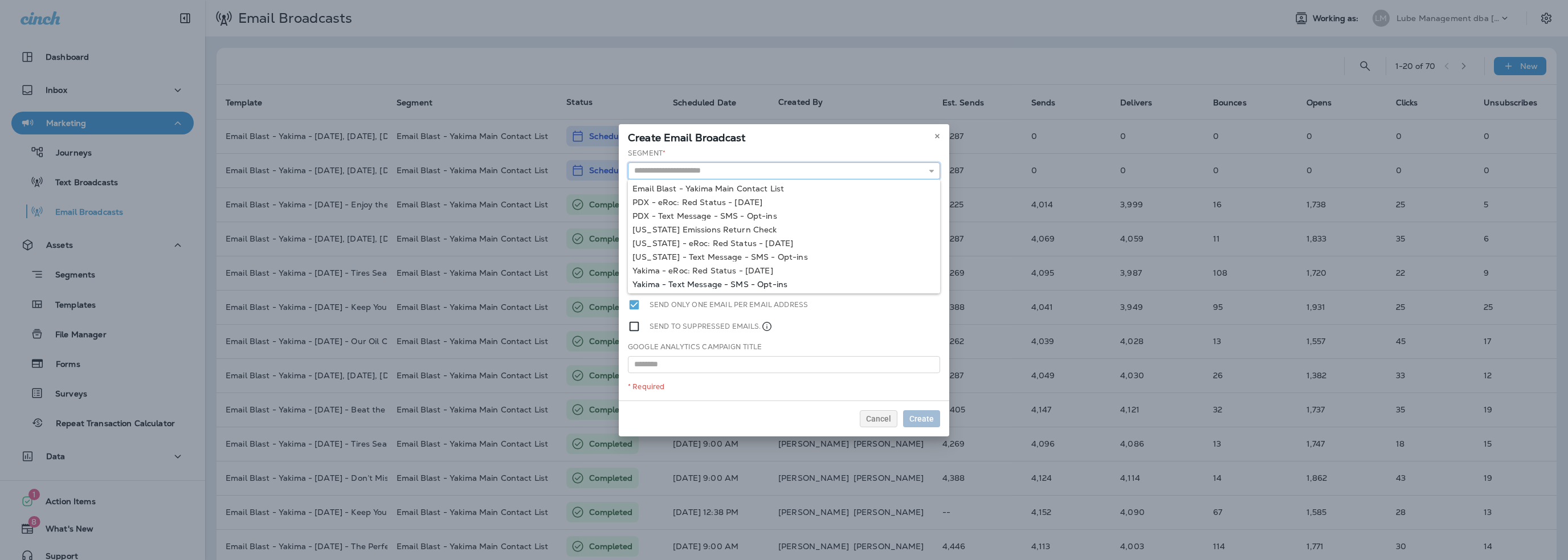
scroll to position [53, 0]
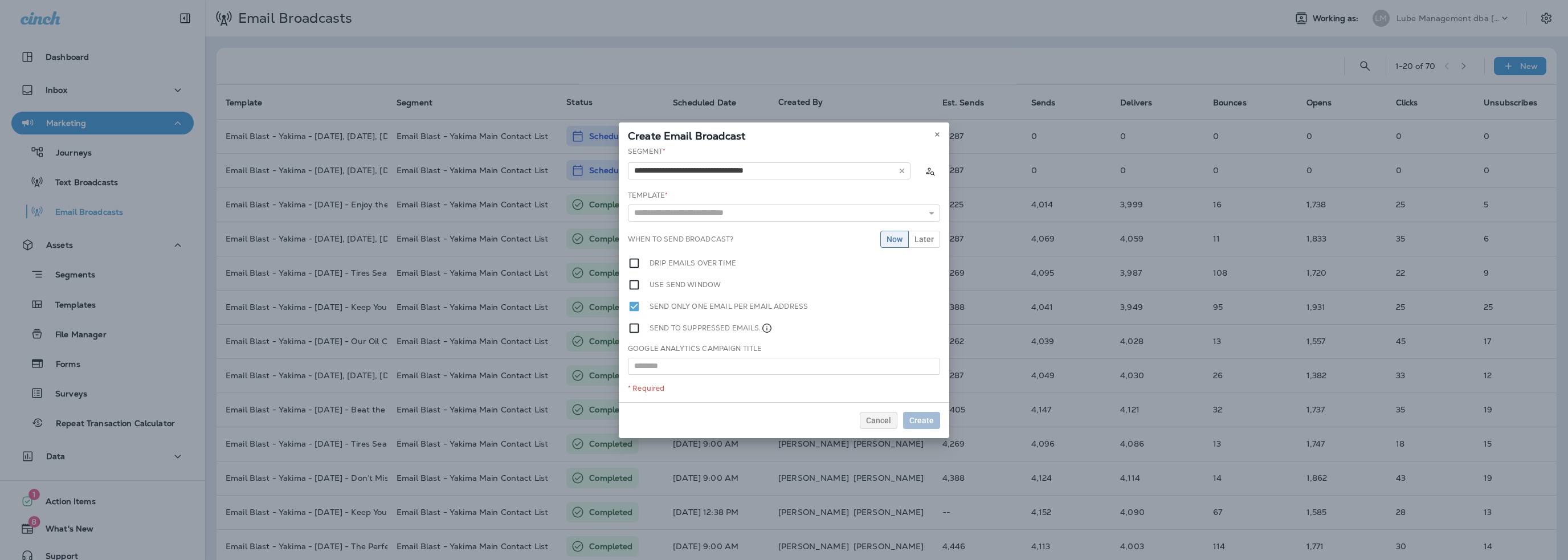
type input "**********"
click at [694, 243] on div "**********" at bounding box center [784, 274] width 331 height 256
click at [686, 213] on input "text" at bounding box center [784, 213] width 312 height 17
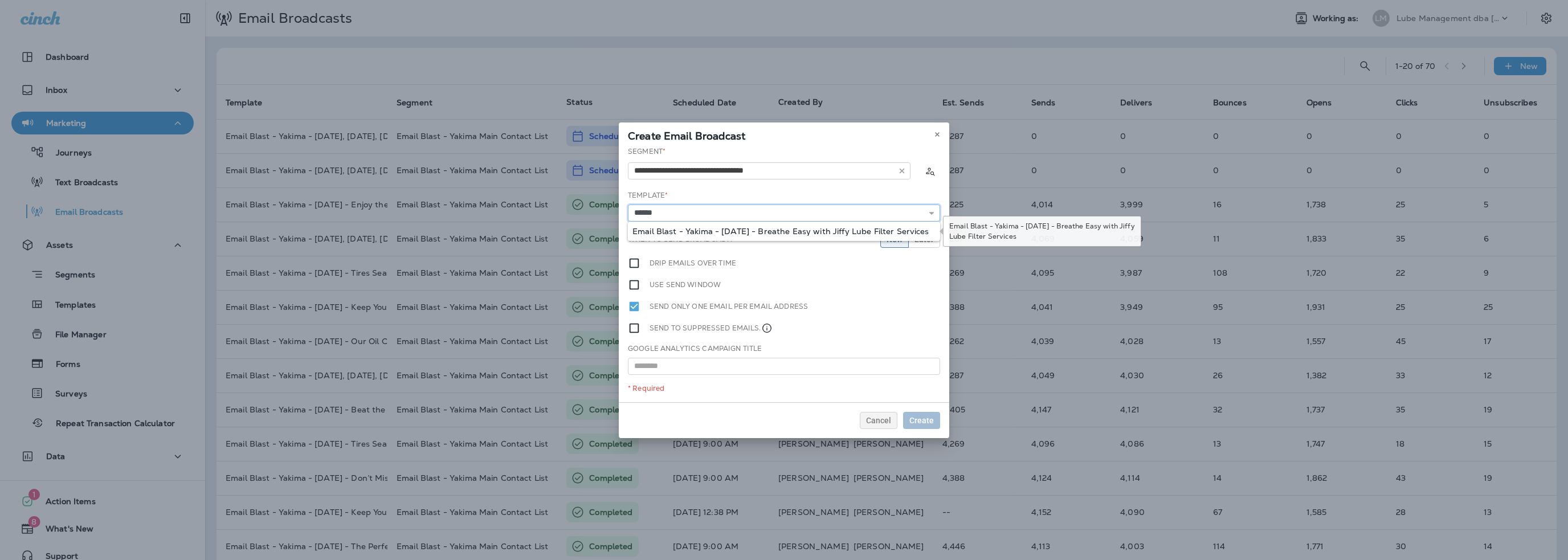
type input "**********"
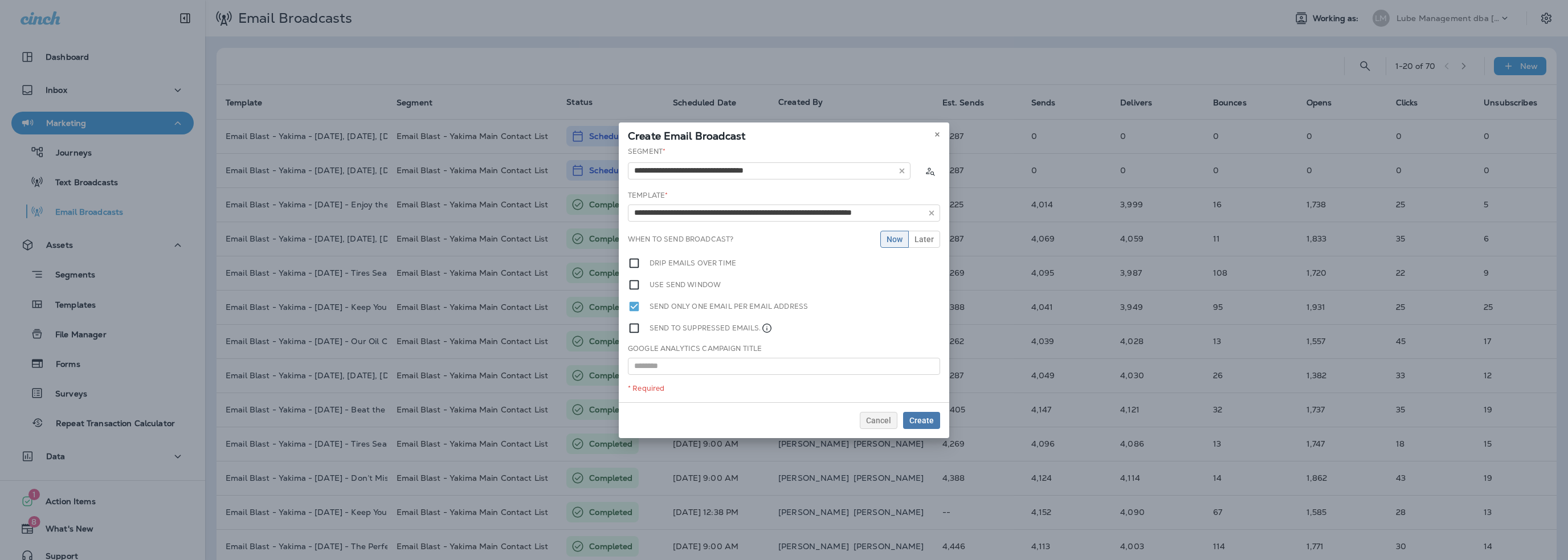
click at [694, 233] on div "**********" at bounding box center [784, 274] width 331 height 256
click at [922, 244] on button "Later" at bounding box center [924, 239] width 32 height 17
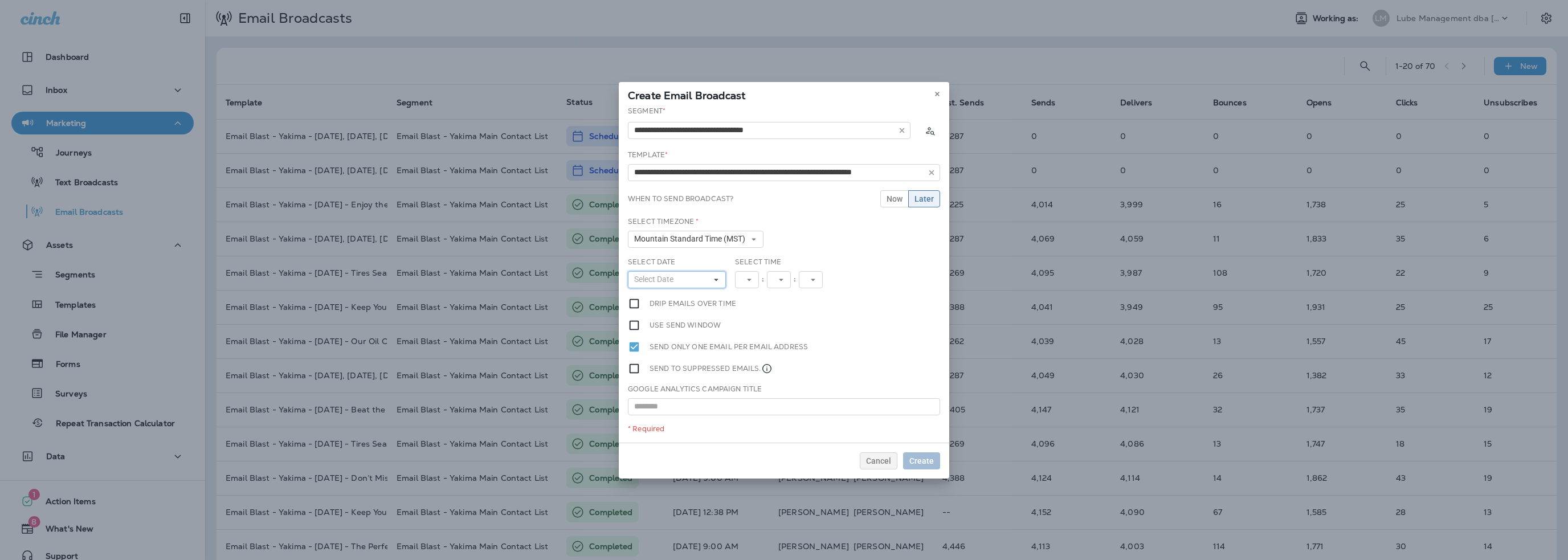
click at [663, 279] on span "Select Date" at bounding box center [656, 279] width 44 height 10
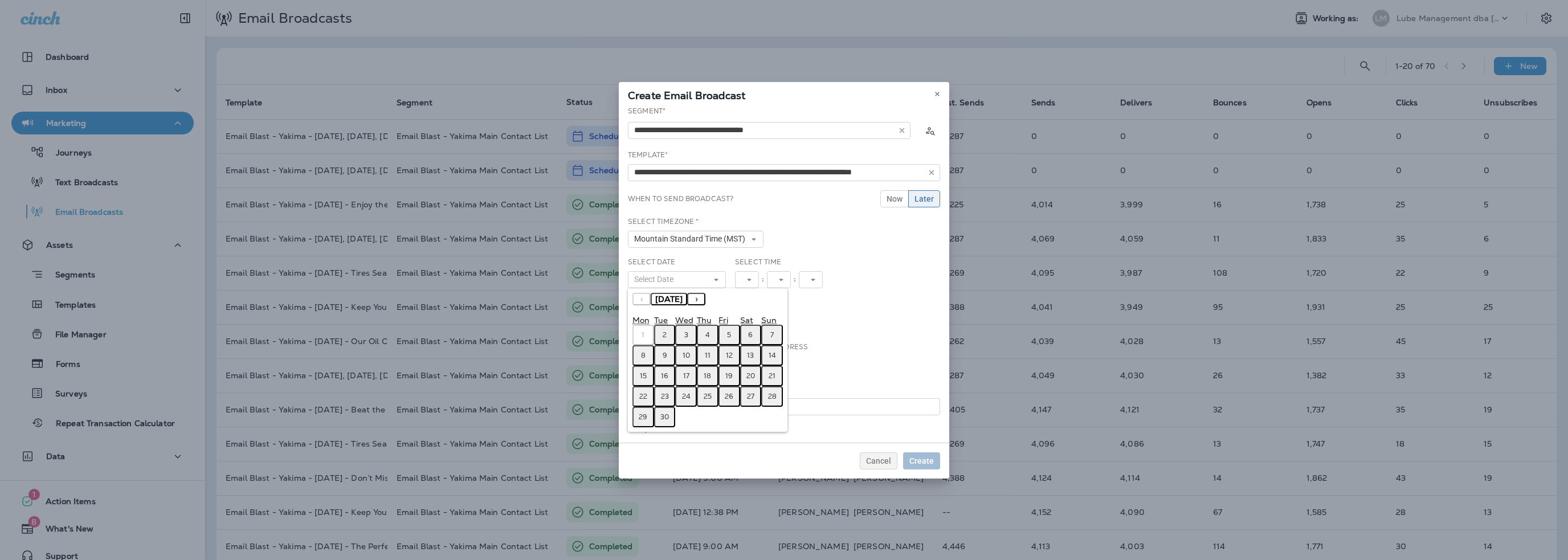
click at [710, 332] on button "4" at bounding box center [707, 335] width 22 height 21
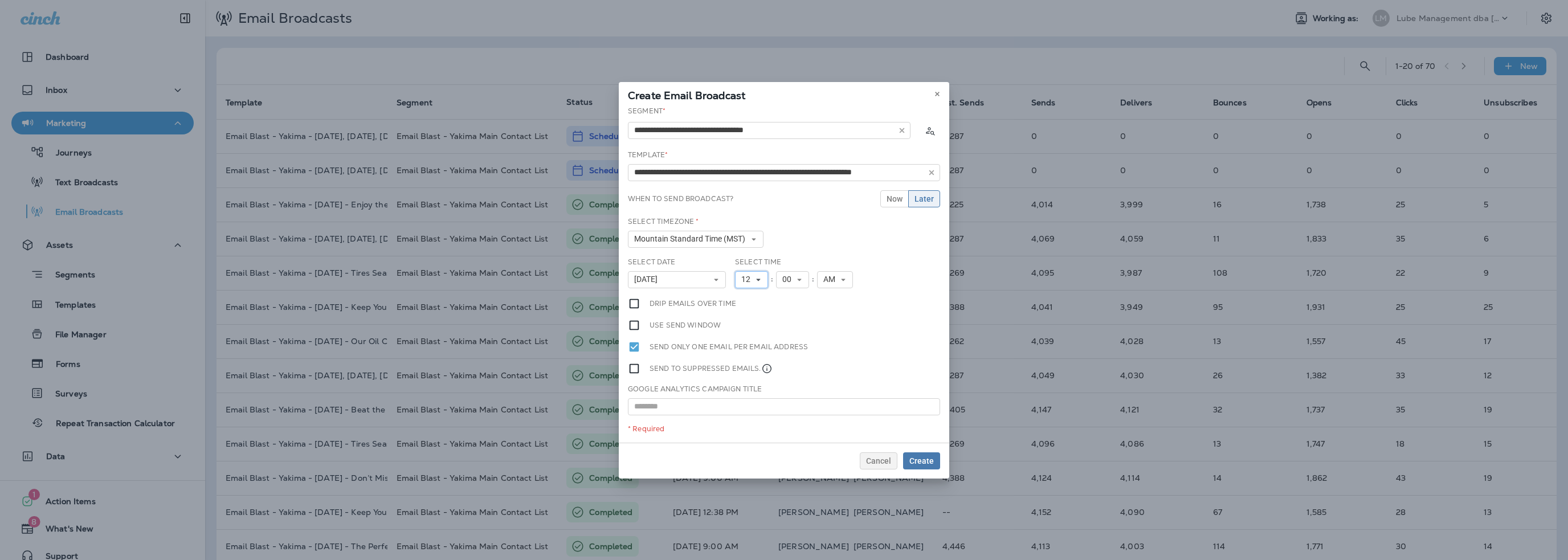
click at [753, 280] on span "12" at bounding box center [748, 279] width 14 height 10
click at [747, 420] on link "10" at bounding box center [751, 421] width 33 height 14
click at [783, 282] on span "00" at bounding box center [789, 279] width 14 height 10
click at [785, 309] on link "30" at bounding box center [792, 309] width 33 height 14
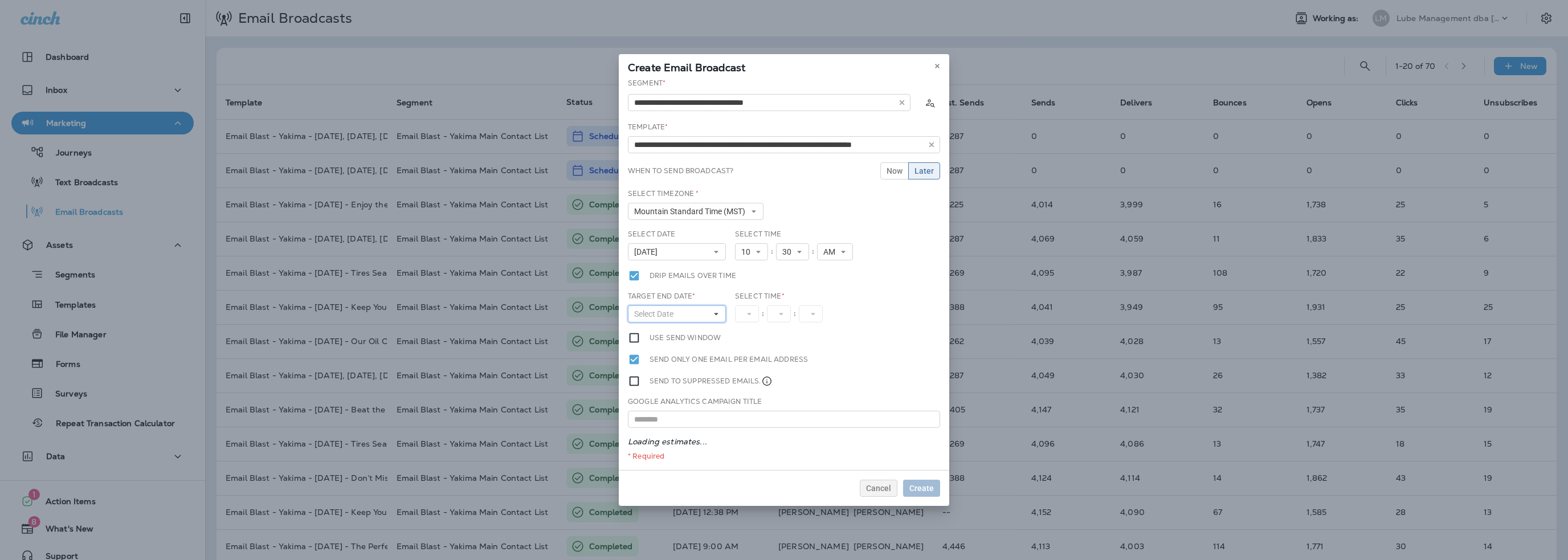
click at [654, 314] on span "Select Date" at bounding box center [656, 314] width 44 height 10
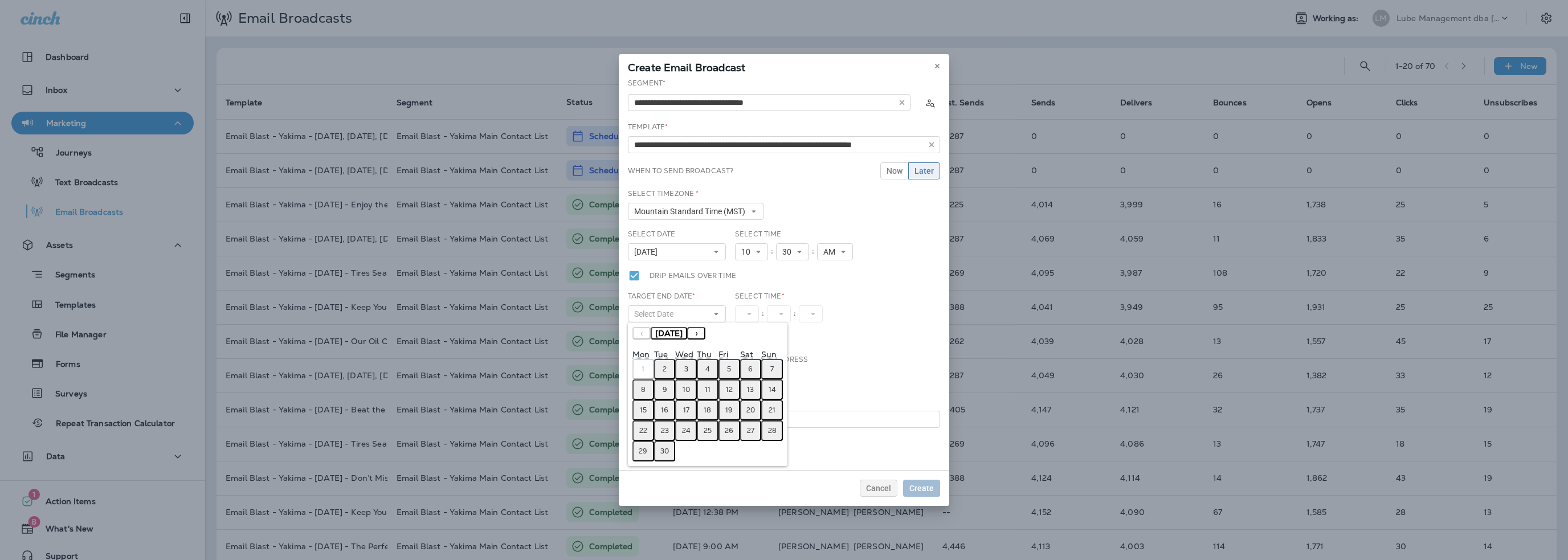
click at [704, 367] on button "4" at bounding box center [707, 369] width 22 height 21
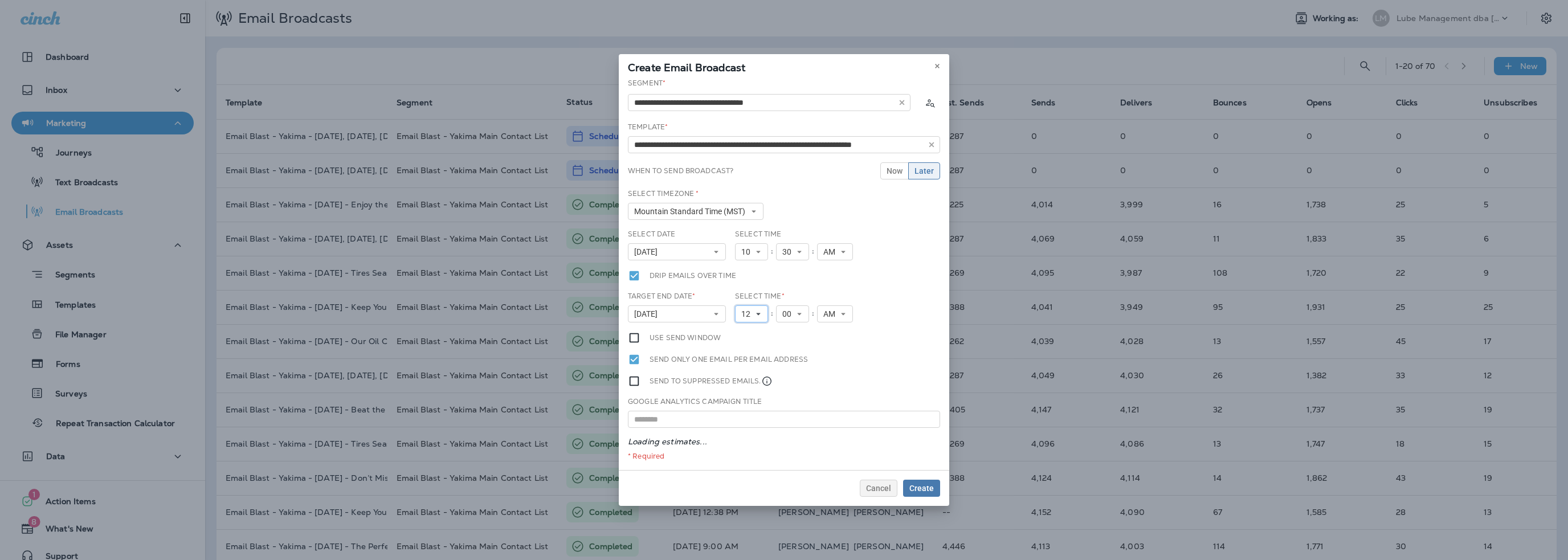
click at [745, 314] on span "12" at bounding box center [748, 314] width 14 height 10
click at [747, 337] on link "1" at bounding box center [751, 332] width 33 height 14
click at [828, 316] on span "AM" at bounding box center [827, 314] width 16 height 10
click at [828, 344] on link "PM" at bounding box center [831, 346] width 36 height 14
click at [919, 486] on span "Create" at bounding box center [921, 488] width 24 height 8
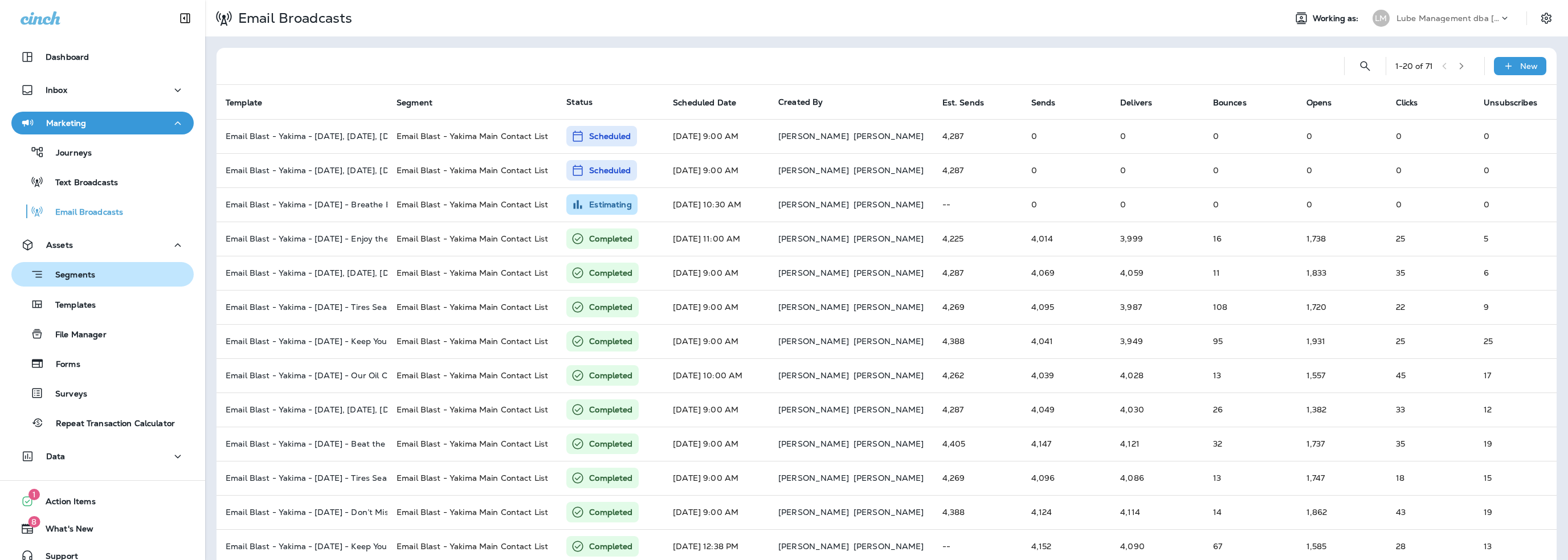
click at [84, 276] on p "Segments" at bounding box center [69, 276] width 51 height 11
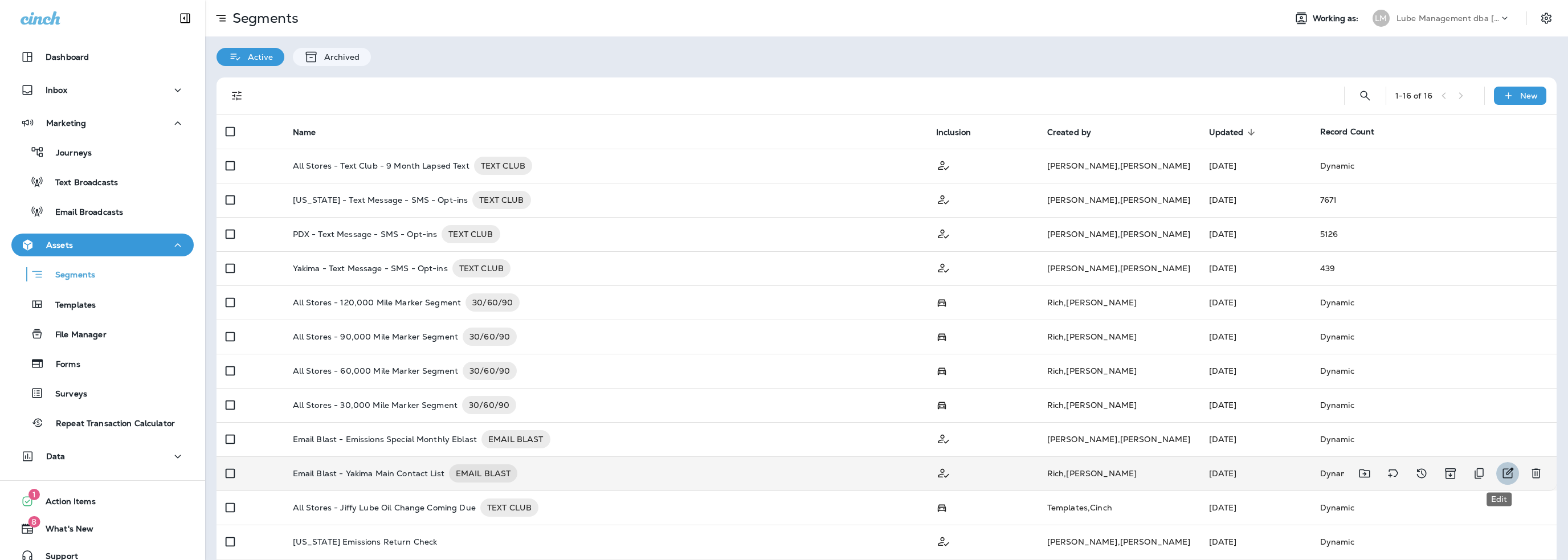
click at [1501, 473] on icon "Edit" at bounding box center [1508, 473] width 14 height 14
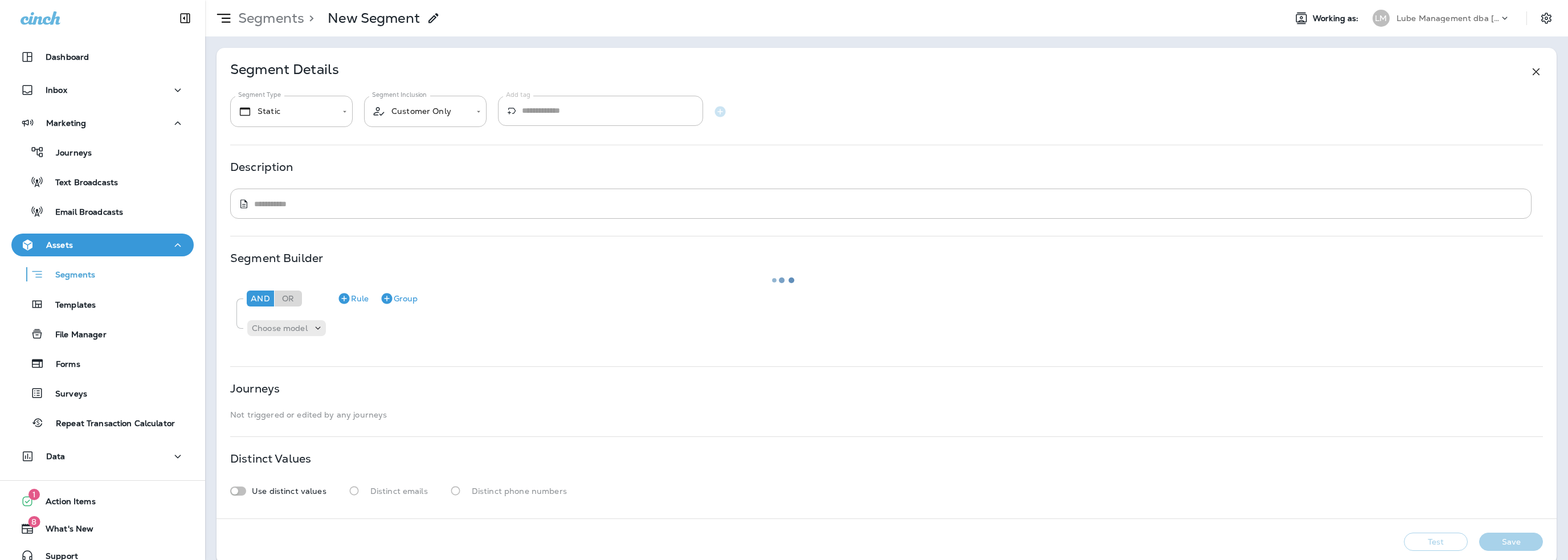
type input "*******"
type textarea "**********"
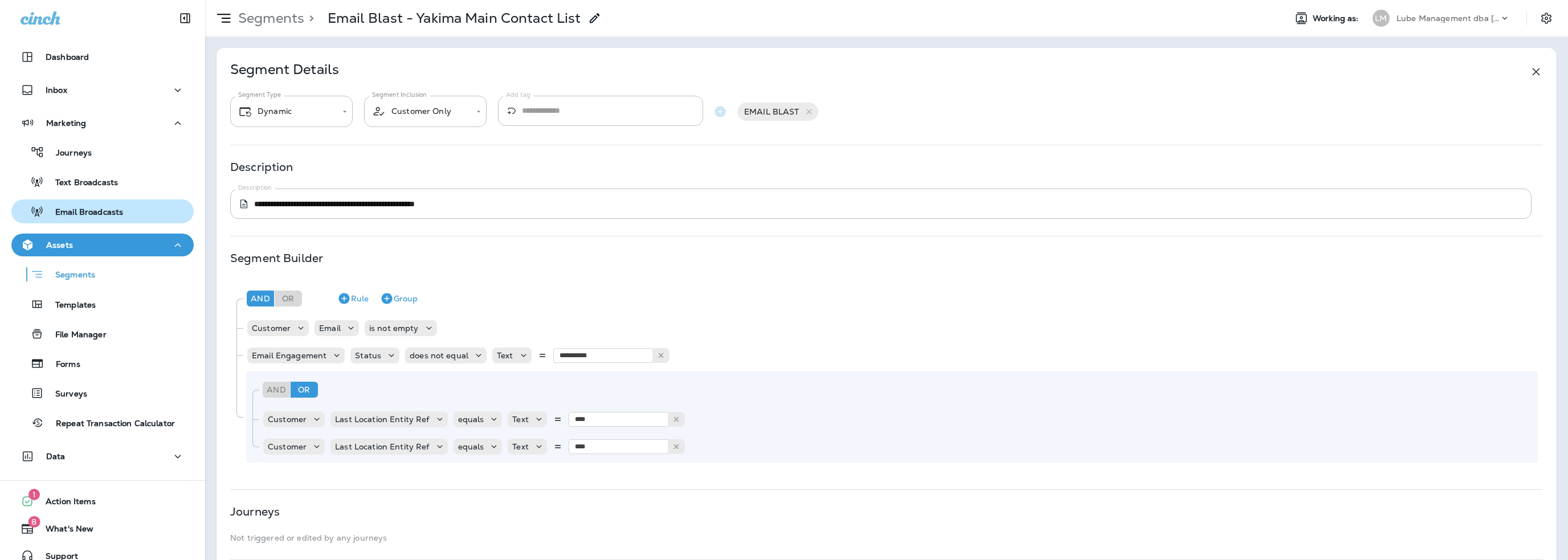
click at [78, 208] on p "Email Broadcasts" at bounding box center [83, 213] width 79 height 11
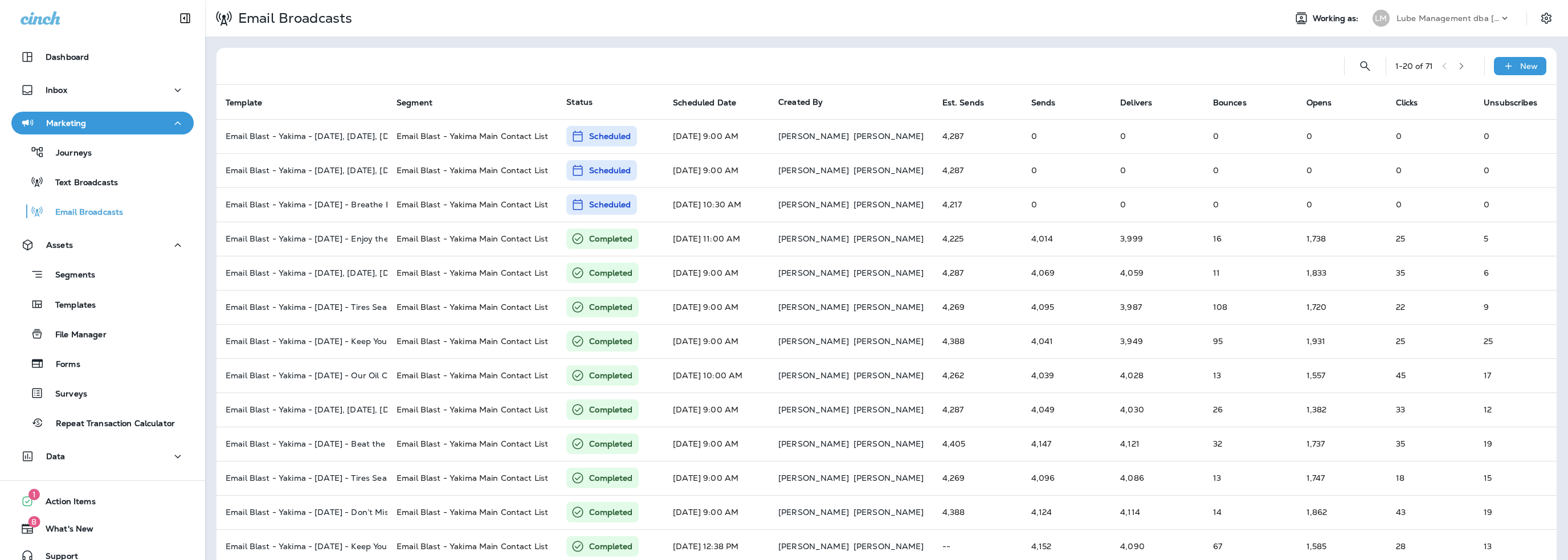
click at [1404, 17] on p "Lube Management dba [PERSON_NAME]" at bounding box center [1448, 18] width 102 height 9
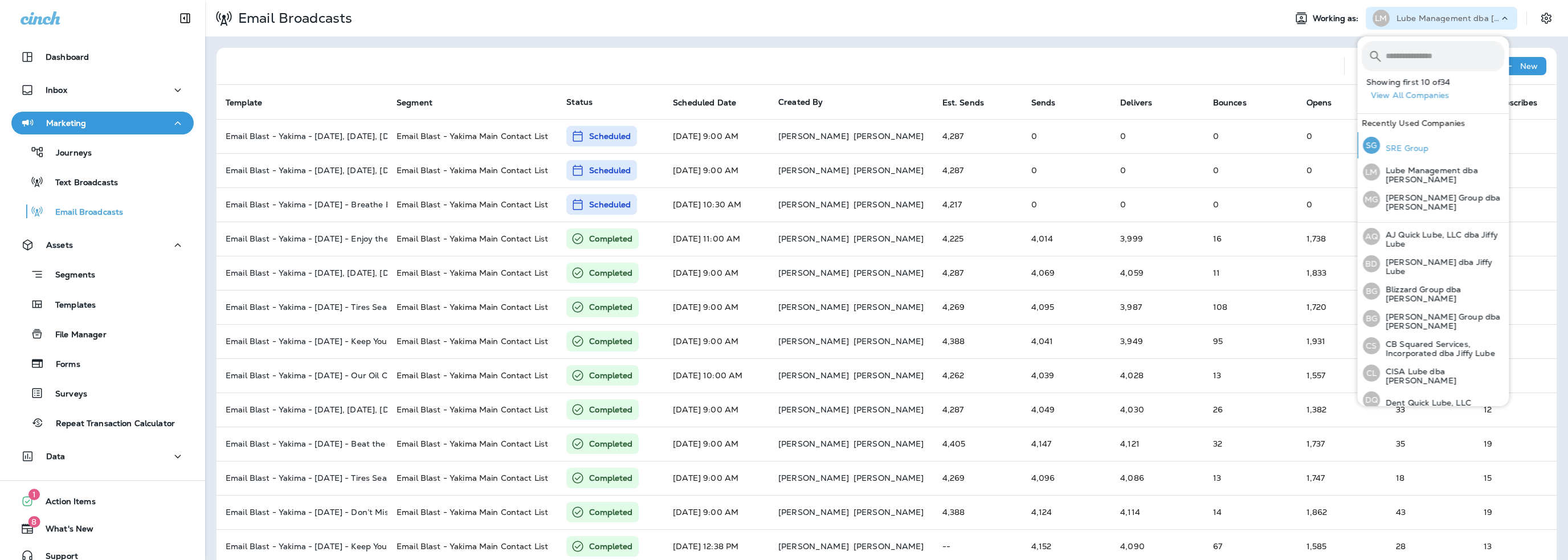
click at [1401, 146] on p "SRE Group" at bounding box center [1404, 148] width 49 height 9
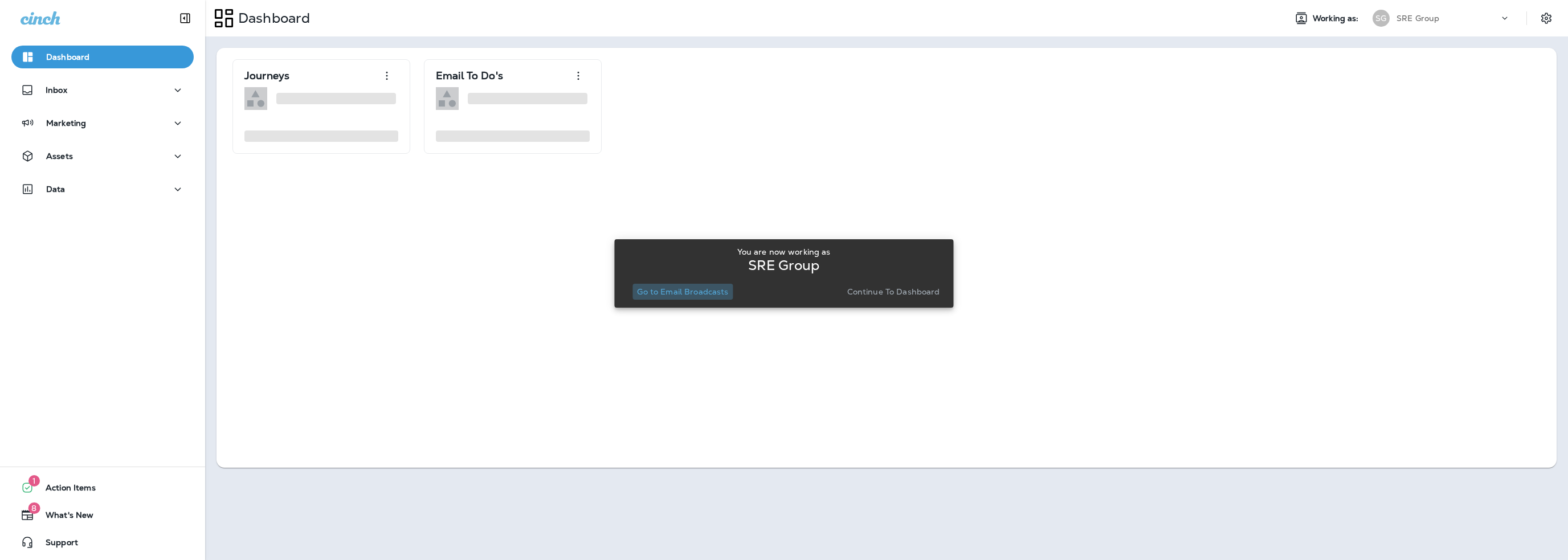
click at [702, 295] on p "Go to Email Broadcasts" at bounding box center [682, 291] width 91 height 9
